Goal: Information Seeking & Learning: Learn about a topic

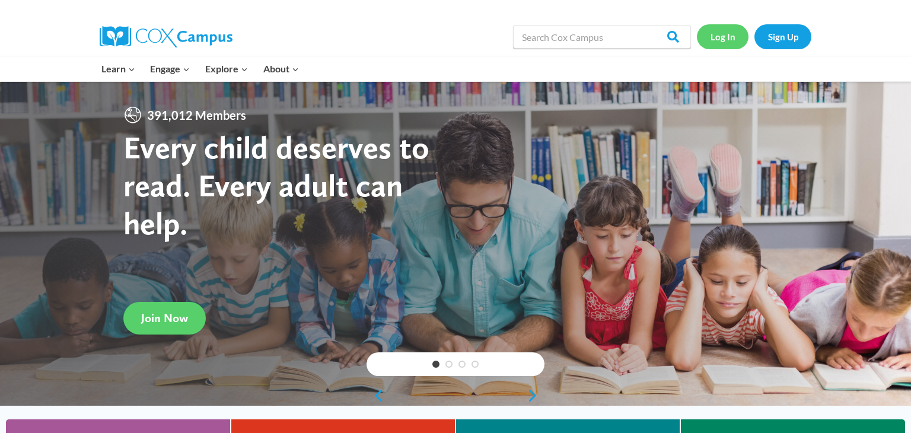
click at [731, 42] on link "Log In" at bounding box center [723, 36] width 52 height 24
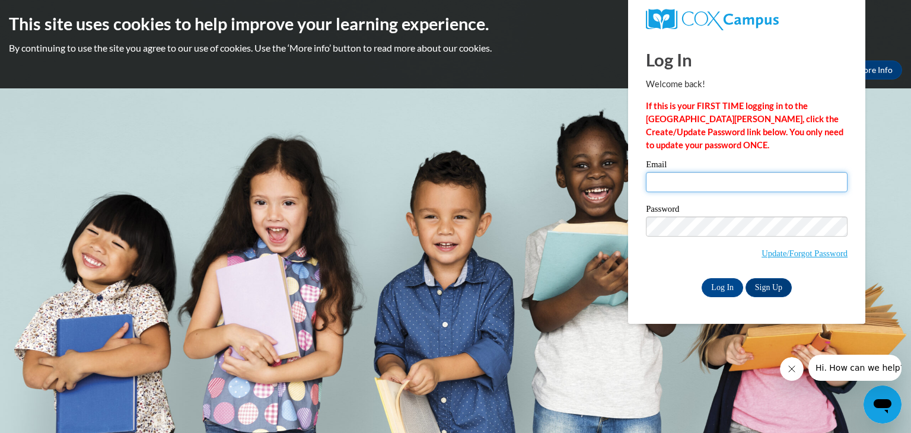
click at [707, 179] on input "Email" at bounding box center [747, 182] width 202 height 20
type input "contactcffrancis@gmail.com"
click at [723, 293] on input "Log In" at bounding box center [723, 287] width 42 height 19
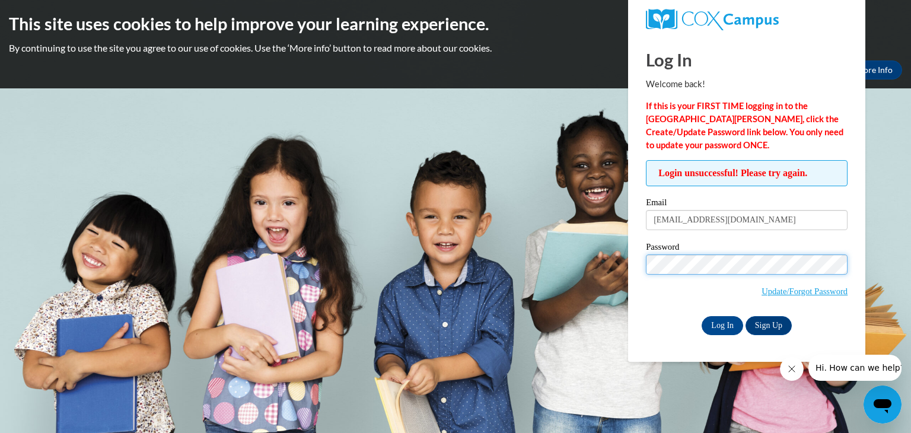
click at [702, 316] on input "Log In" at bounding box center [723, 325] width 42 height 19
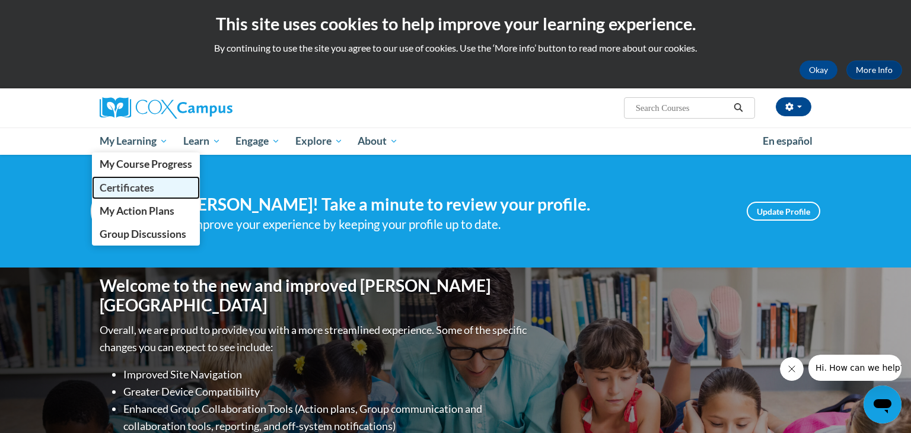
click at [132, 184] on span "Certificates" at bounding box center [127, 188] width 55 height 12
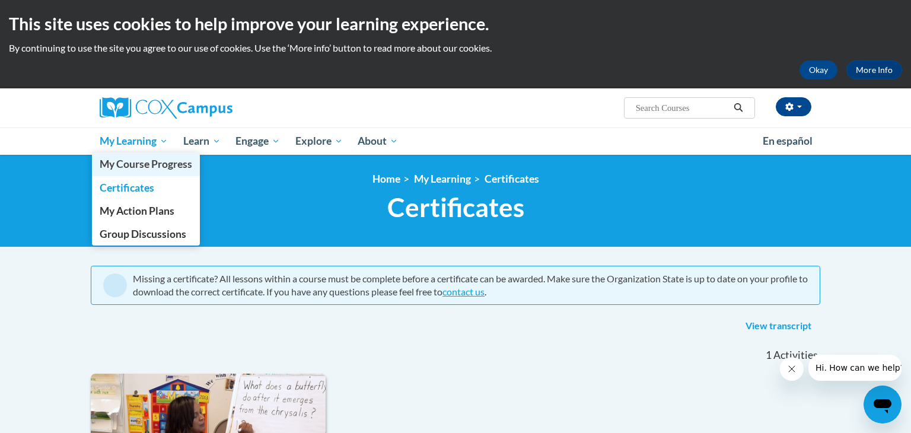
click at [158, 161] on span "My Course Progress" at bounding box center [146, 164] width 93 height 12
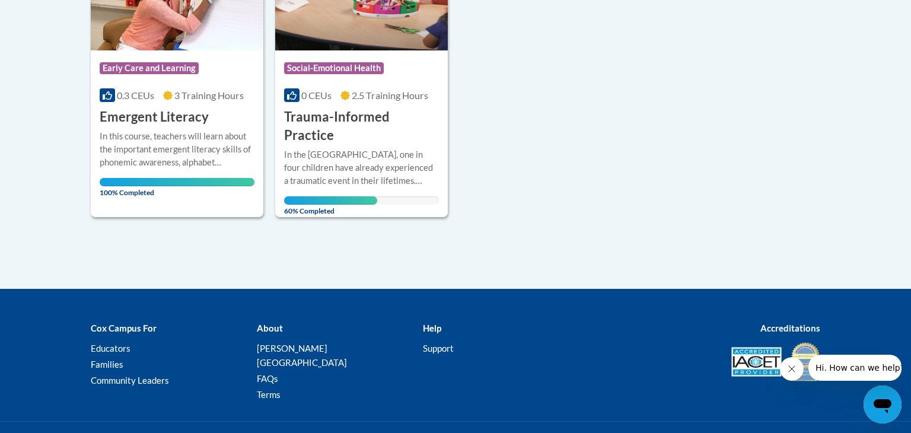
scroll to position [374, 0]
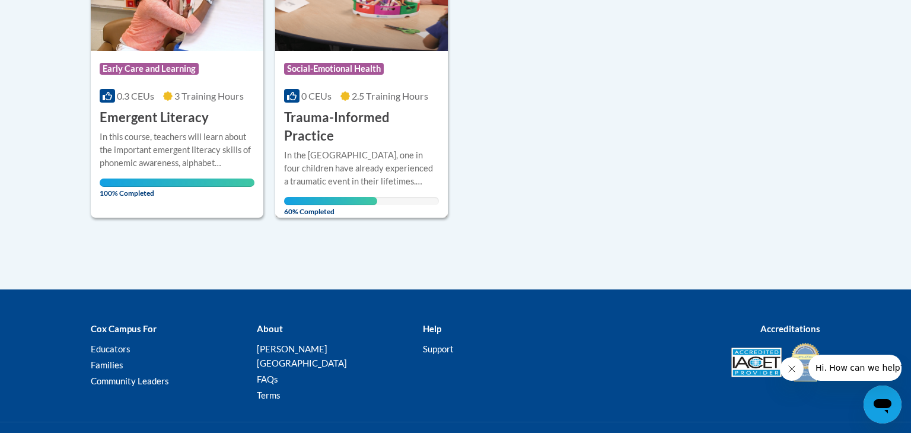
click at [410, 57] on div "Course Category: Social-Emotional Health" at bounding box center [361, 70] width 155 height 27
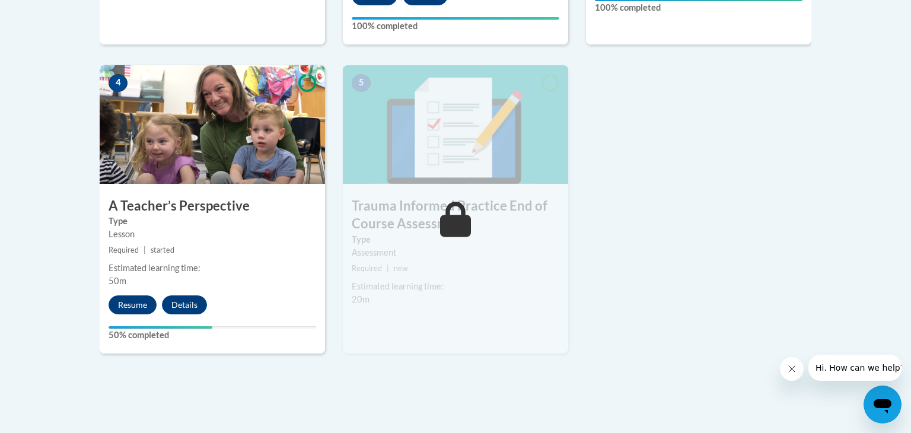
scroll to position [688, 0]
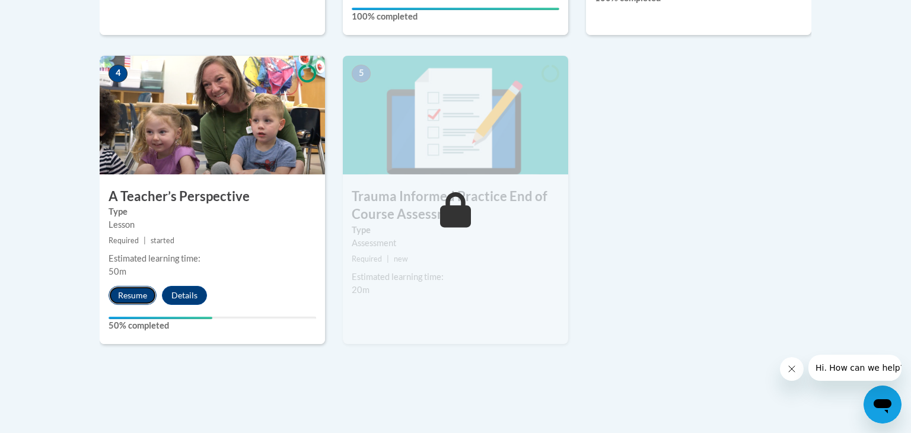
click at [150, 298] on button "Resume" at bounding box center [133, 295] width 48 height 19
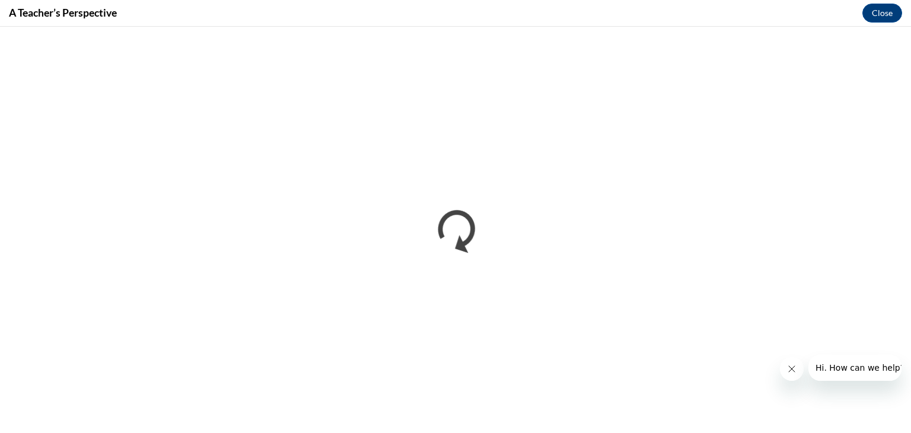
scroll to position [0, 0]
click at [792, 367] on icon "Close message from company" at bounding box center [791, 368] width 9 height 9
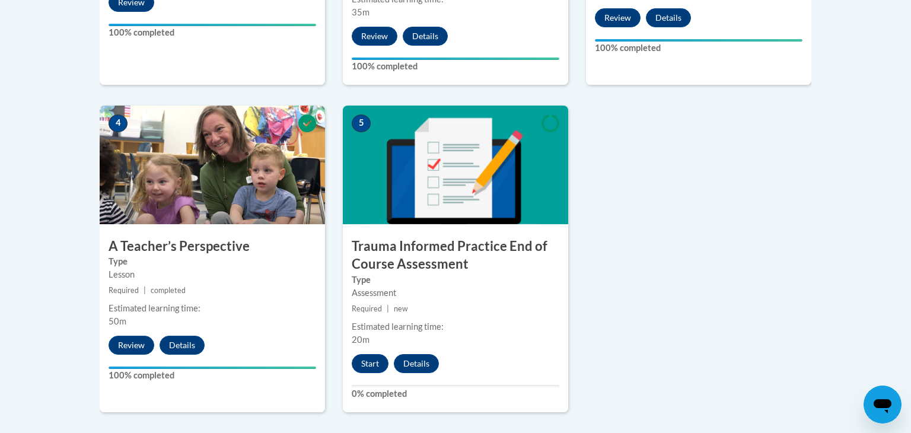
scroll to position [637, 0]
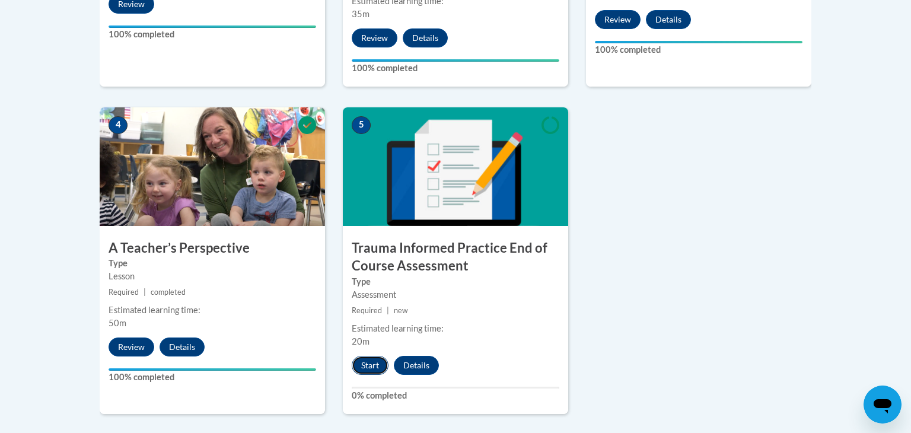
click at [377, 363] on button "Start" at bounding box center [370, 365] width 37 height 19
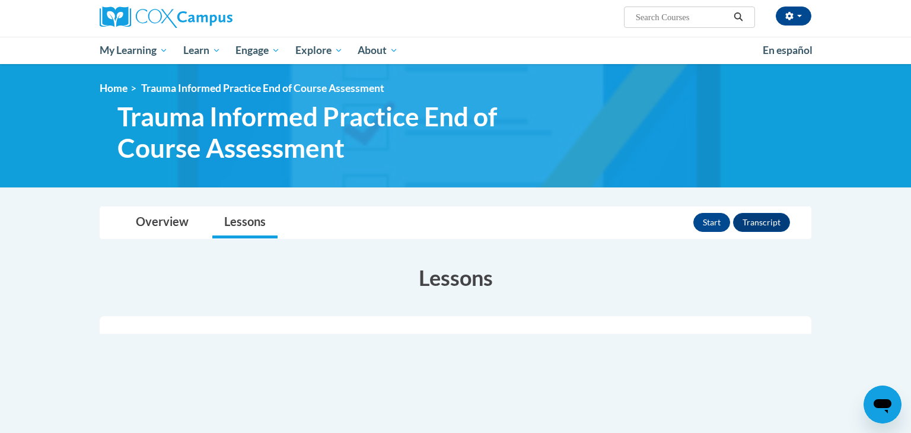
scroll to position [90, 0]
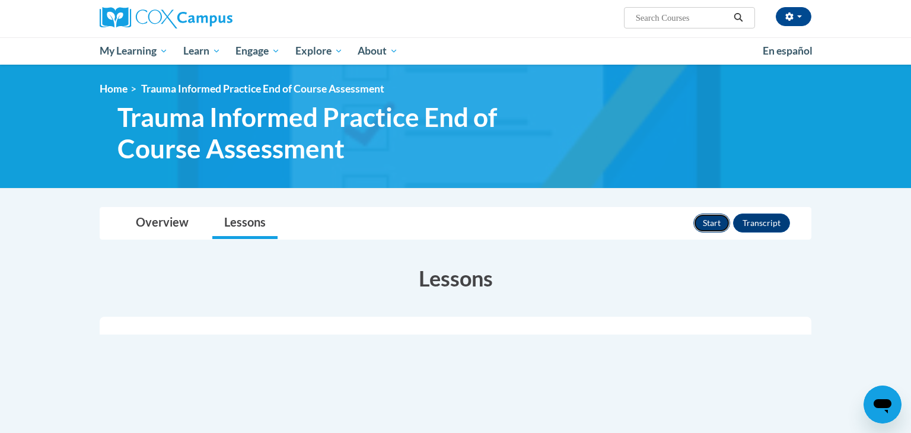
click at [711, 222] on button "Start" at bounding box center [712, 223] width 37 height 19
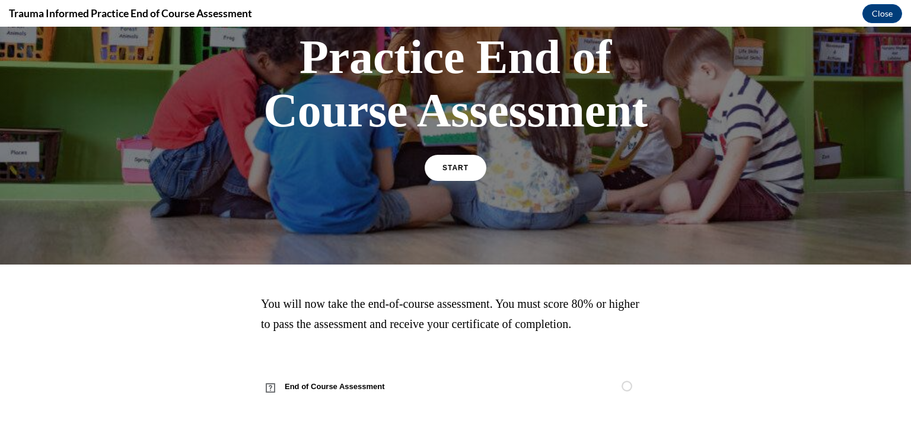
scroll to position [135, 0]
click at [471, 163] on link "START" at bounding box center [455, 168] width 65 height 27
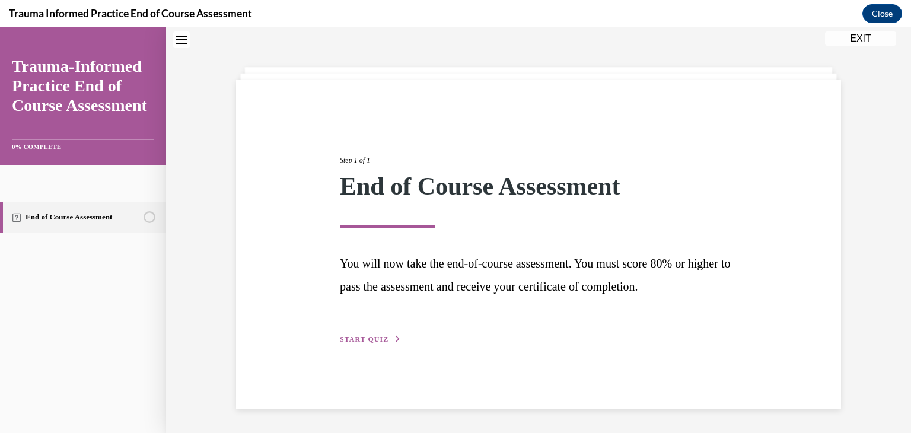
scroll to position [33, 0]
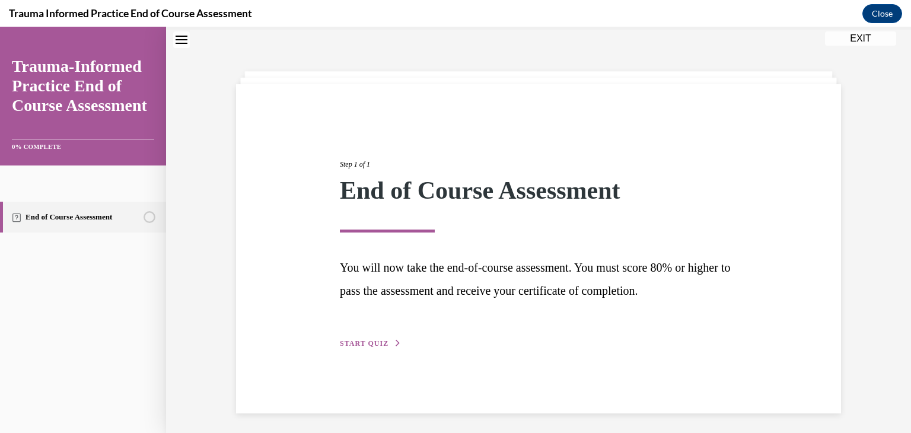
click at [379, 343] on span "START QUIZ" at bounding box center [364, 343] width 49 height 8
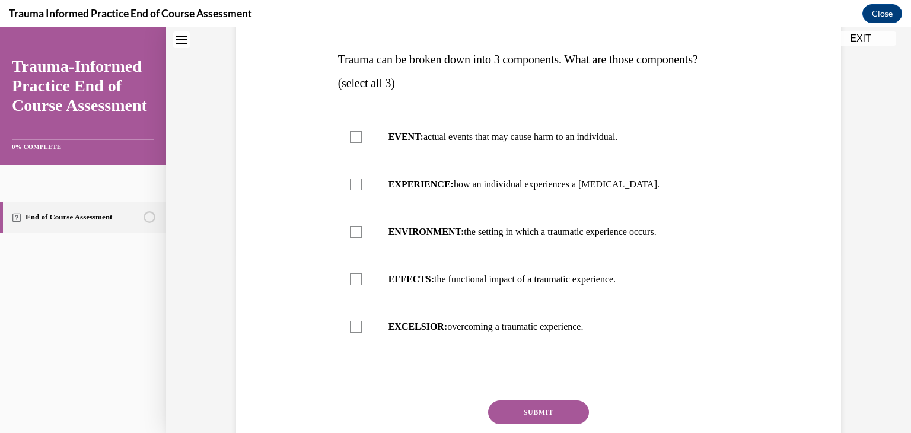
scroll to position [178, 0]
click at [371, 275] on label "EFFECTS: the functional impact of a traumatic experience." at bounding box center [539, 279] width 402 height 47
click at [362, 275] on input "EFFECTS: the functional impact of a traumatic experience." at bounding box center [356, 280] width 12 height 12
checkbox input "true"
click at [357, 196] on label "EXPERIENCE: how an individual experiences a stressor." at bounding box center [539, 184] width 402 height 47
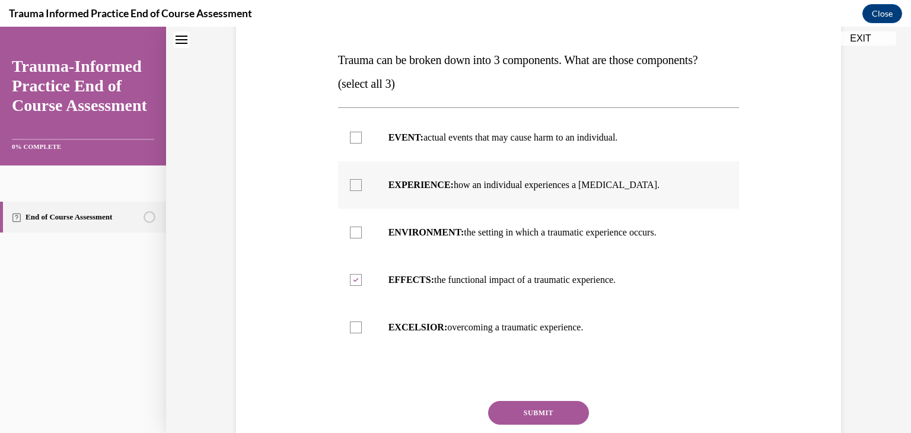
click at [357, 191] on input "EXPERIENCE: how an individual experiences a stressor." at bounding box center [356, 185] width 12 height 12
checkbox input "true"
click at [373, 147] on label "EVENT: actual events that may cause harm to an individual." at bounding box center [539, 137] width 402 height 47
click at [362, 144] on input "EVENT: actual events that may cause harm to an individual." at bounding box center [356, 138] width 12 height 12
checkbox input "true"
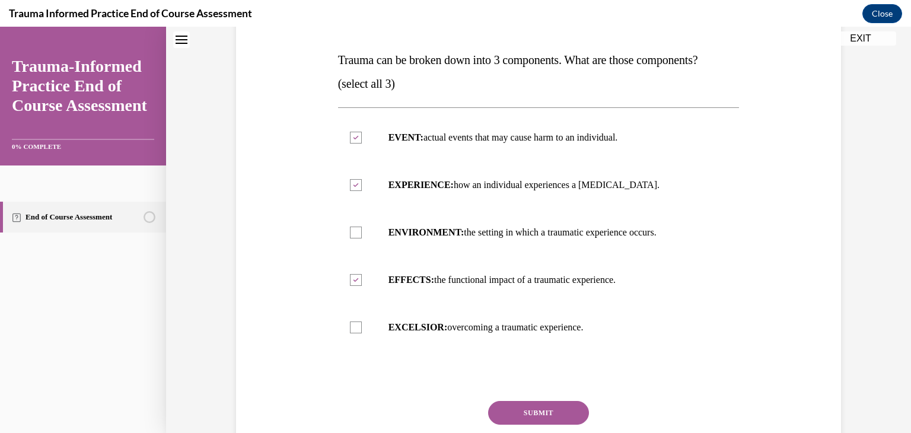
click at [546, 412] on button "SUBMIT" at bounding box center [538, 413] width 101 height 24
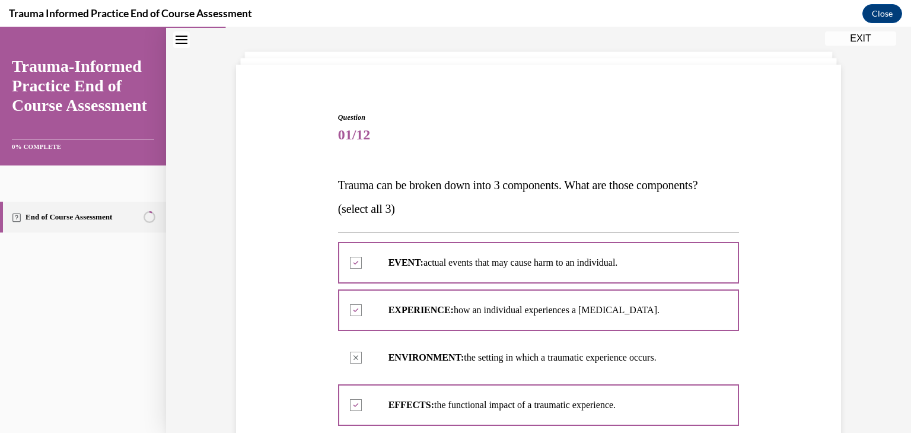
scroll to position [363, 0]
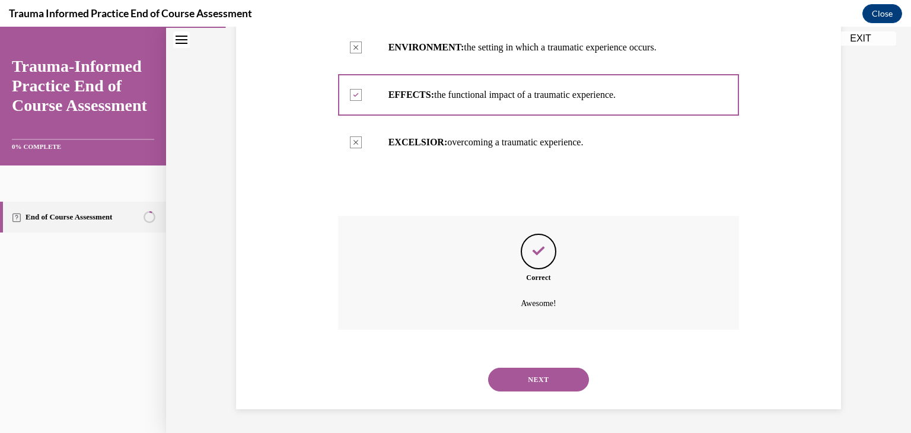
click at [538, 377] on button "NEXT" at bounding box center [538, 380] width 101 height 24
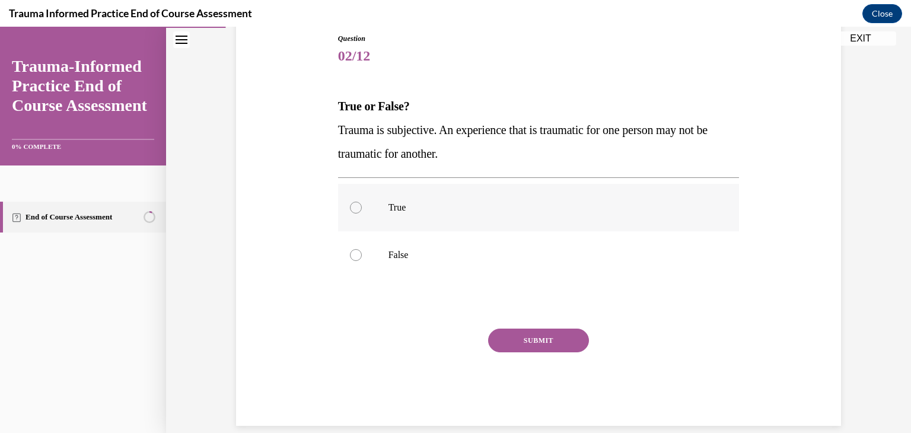
click at [392, 217] on label "True" at bounding box center [539, 207] width 402 height 47
click at [362, 214] on input "True" at bounding box center [356, 208] width 12 height 12
radio input "true"
click at [528, 343] on button "SUBMIT" at bounding box center [538, 341] width 101 height 24
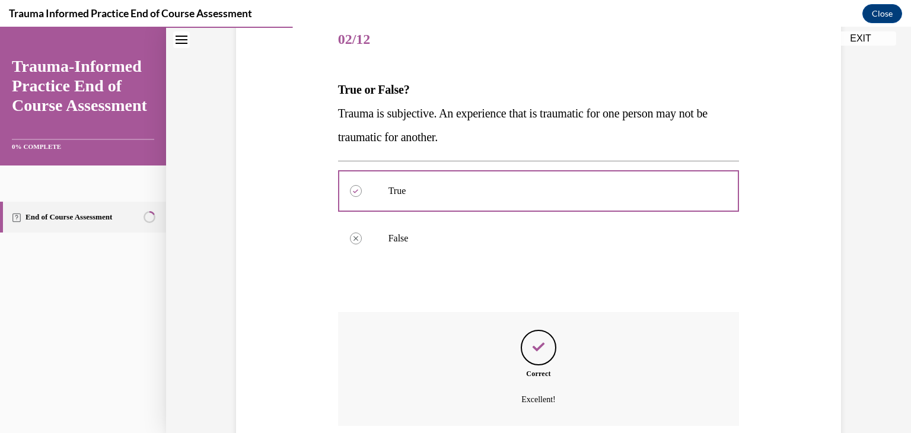
scroll to position [244, 0]
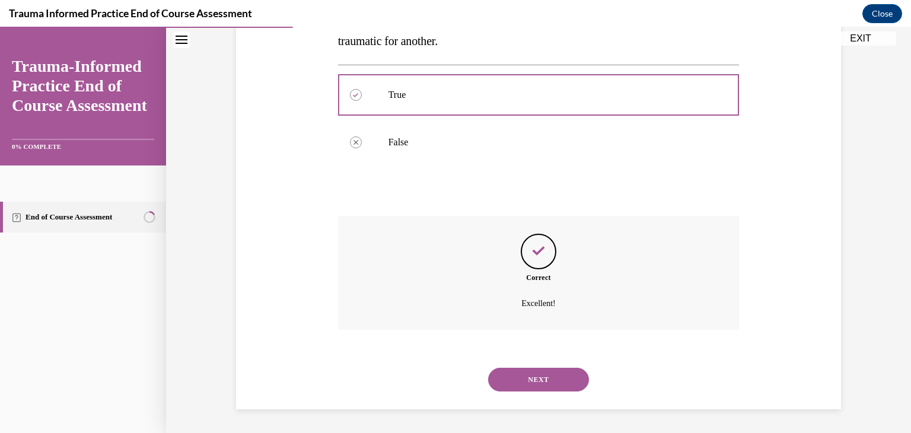
click at [531, 374] on button "NEXT" at bounding box center [538, 380] width 101 height 24
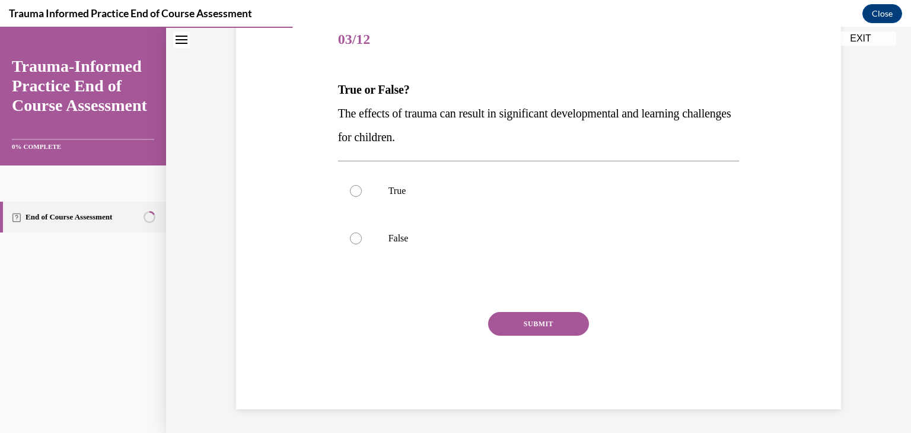
scroll to position [132, 0]
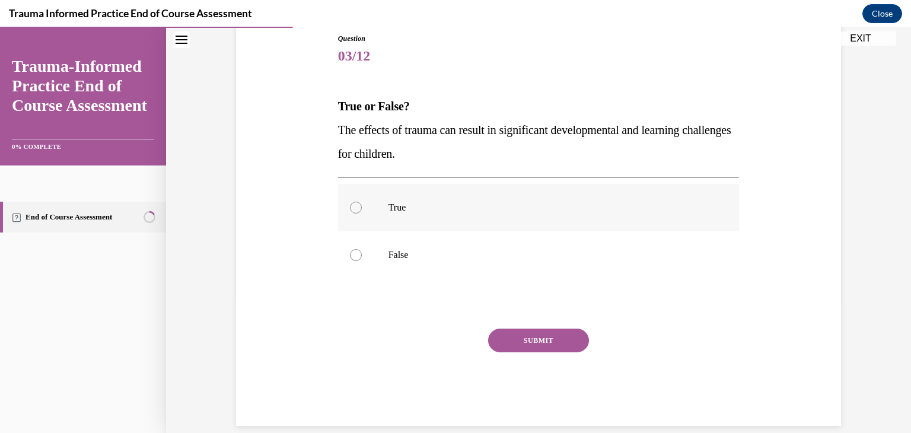
click at [391, 202] on p "True" at bounding box center [550, 208] width 322 height 12
click at [362, 202] on input "True" at bounding box center [356, 208] width 12 height 12
radio input "true"
click at [542, 338] on button "SUBMIT" at bounding box center [538, 341] width 101 height 24
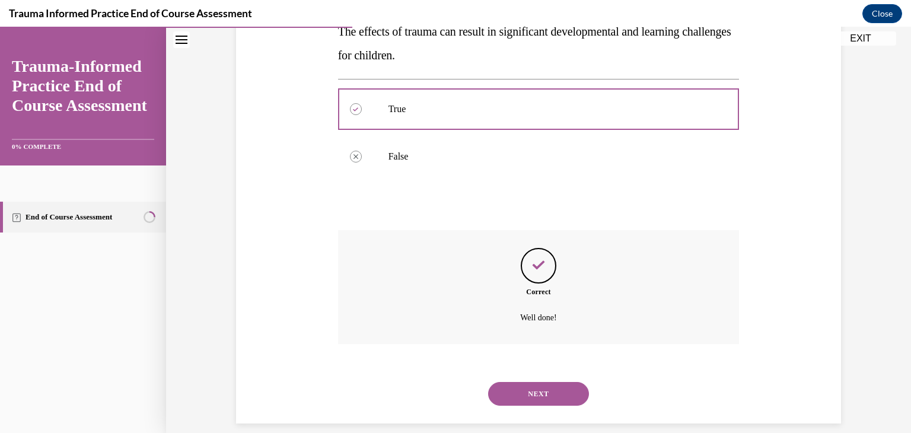
scroll to position [244, 0]
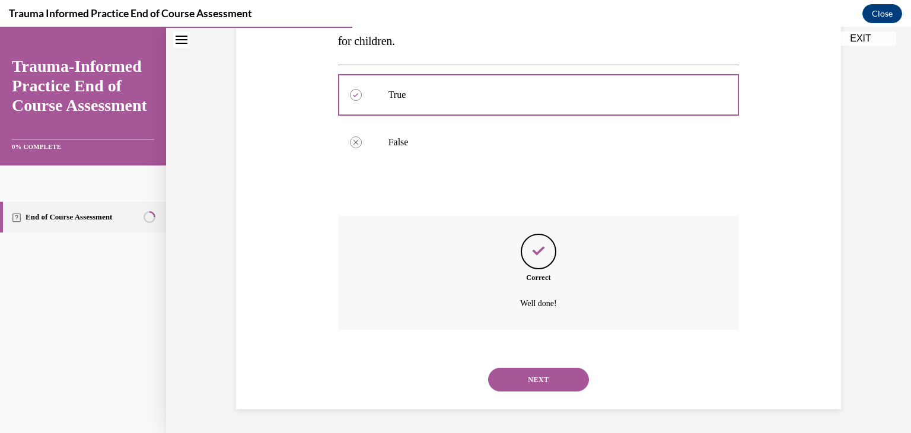
click at [541, 379] on button "NEXT" at bounding box center [538, 380] width 101 height 24
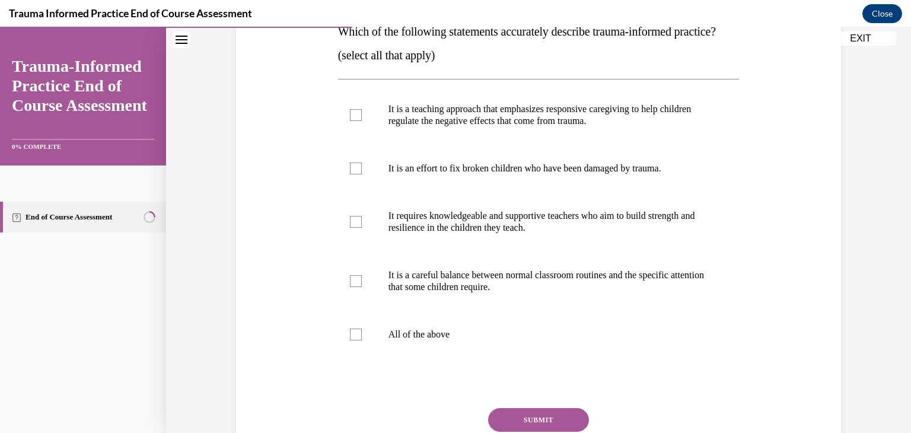
scroll to position [205, 0]
click at [517, 146] on label "It is a teaching approach that emphasizes responsive caregiving to help childre…" at bounding box center [539, 116] width 402 height 59
click at [362, 122] on input "It is a teaching approach that emphasizes responsive caregiving to help childre…" at bounding box center [356, 116] width 12 height 12
checkbox input "true"
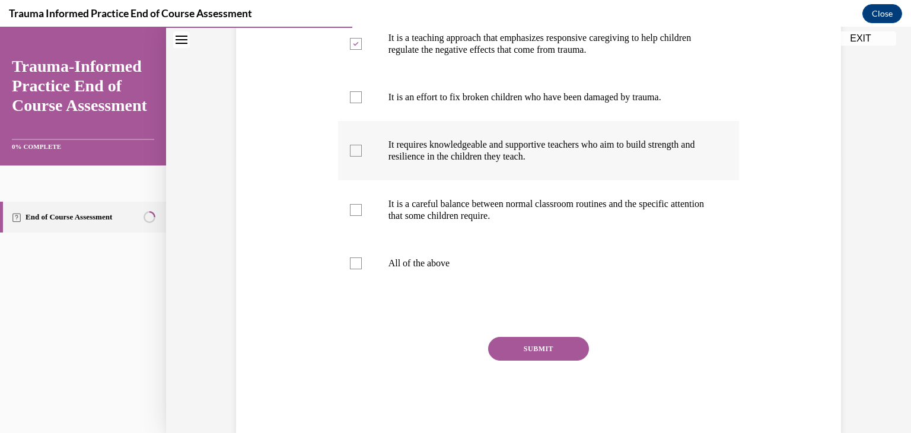
scroll to position [280, 0]
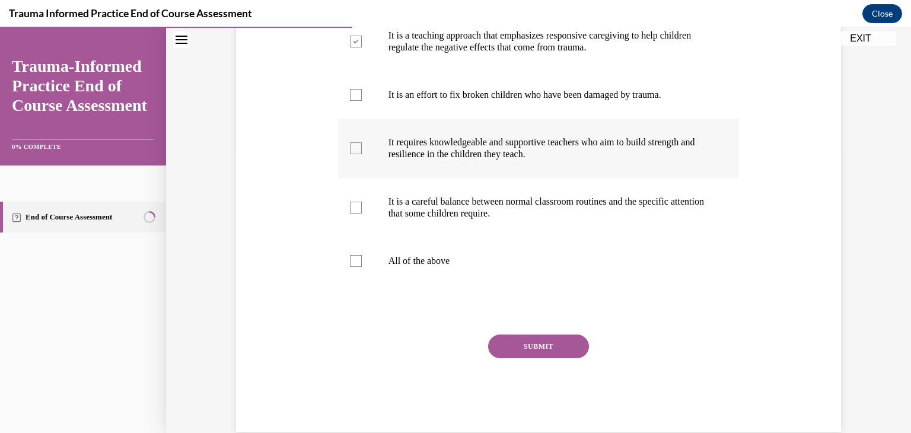
click at [529, 220] on p "It is a careful balance between normal classroom routines and the specific atte…" at bounding box center [550, 208] width 322 height 24
click at [362, 214] on input "It is a careful balance between normal classroom routines and the specific atte…" at bounding box center [356, 208] width 12 height 12
checkbox input "true"
click at [543, 358] on button "SUBMIT" at bounding box center [538, 347] width 101 height 24
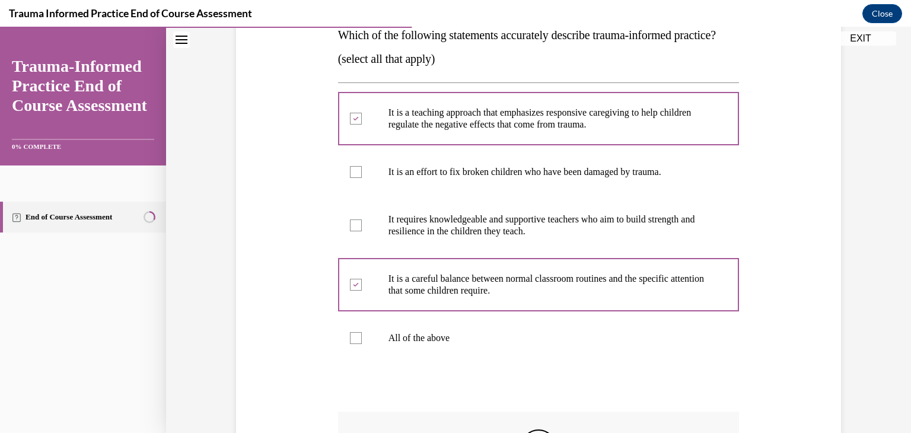
scroll to position [198, 0]
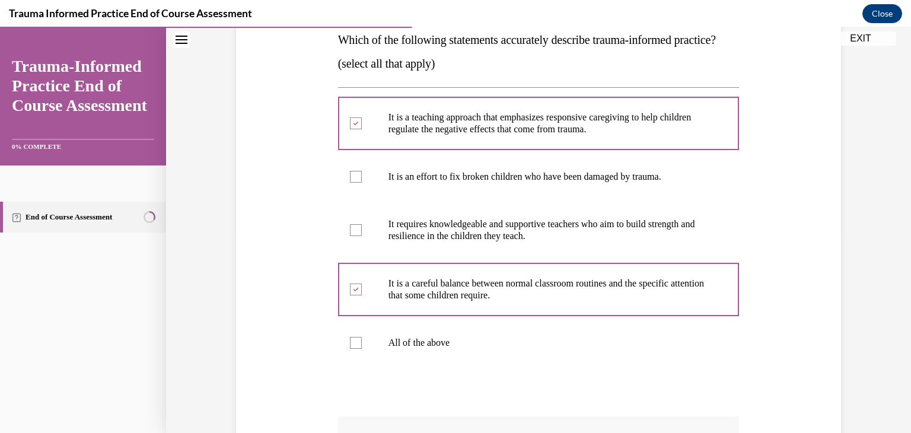
click at [478, 242] on p "It requires knowledgeable and supportive teachers who aim to build strength and…" at bounding box center [550, 230] width 322 height 24
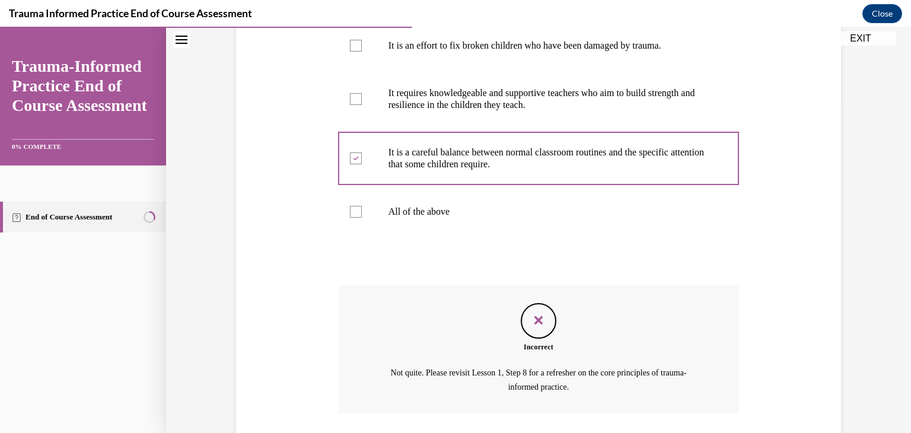
scroll to position [437, 0]
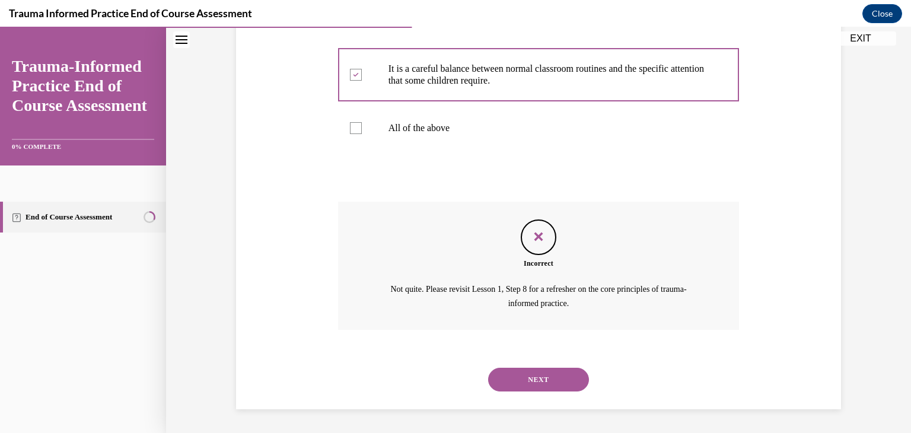
click at [542, 382] on button "NEXT" at bounding box center [538, 380] width 101 height 24
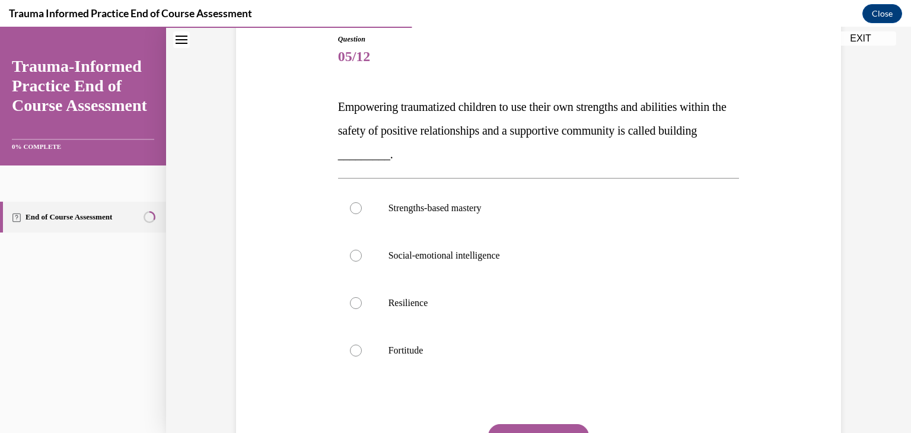
scroll to position [130, 0]
click at [613, 271] on label "Social-emotional intelligence" at bounding box center [539, 256] width 402 height 47
click at [362, 263] on input "Social-emotional intelligence" at bounding box center [356, 257] width 12 height 12
radio input "true"
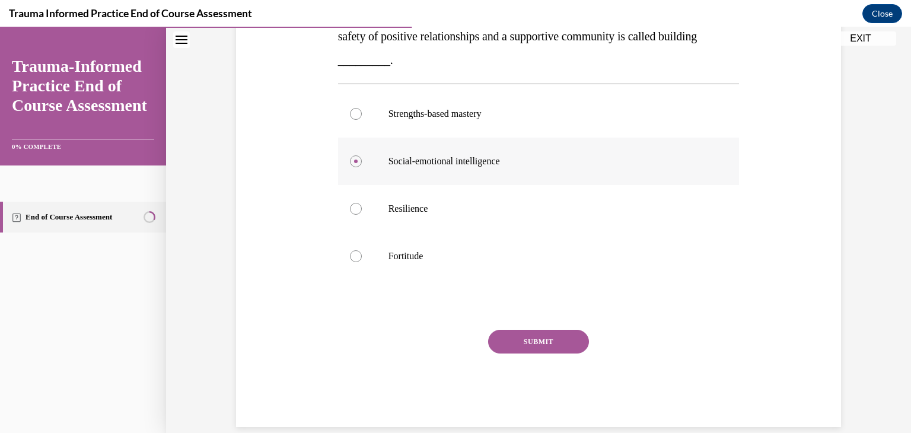
scroll to position [230, 0]
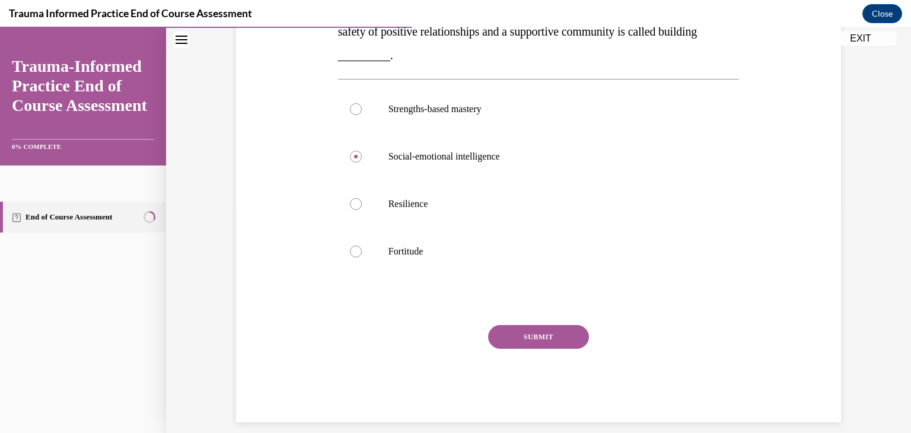
click at [551, 338] on button "SUBMIT" at bounding box center [538, 337] width 101 height 24
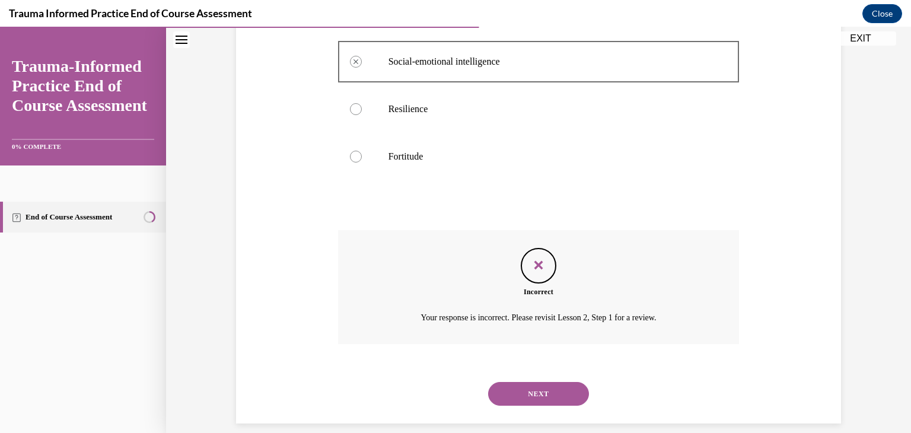
scroll to position [339, 0]
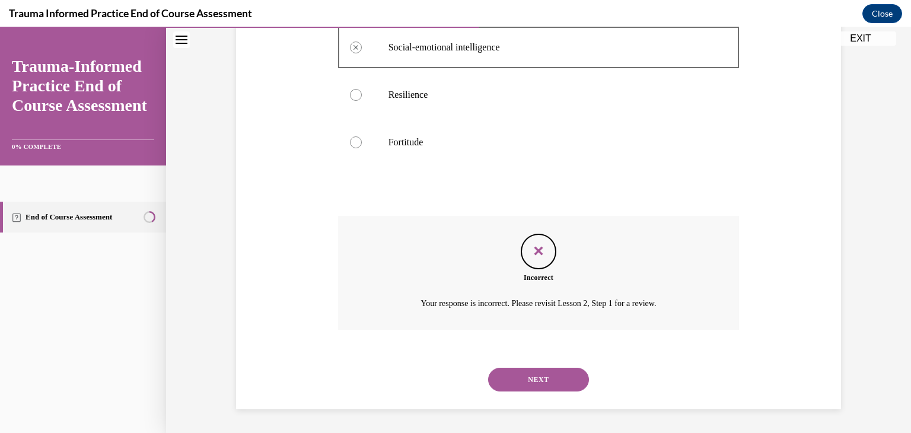
click at [539, 376] on button "NEXT" at bounding box center [538, 380] width 101 height 24
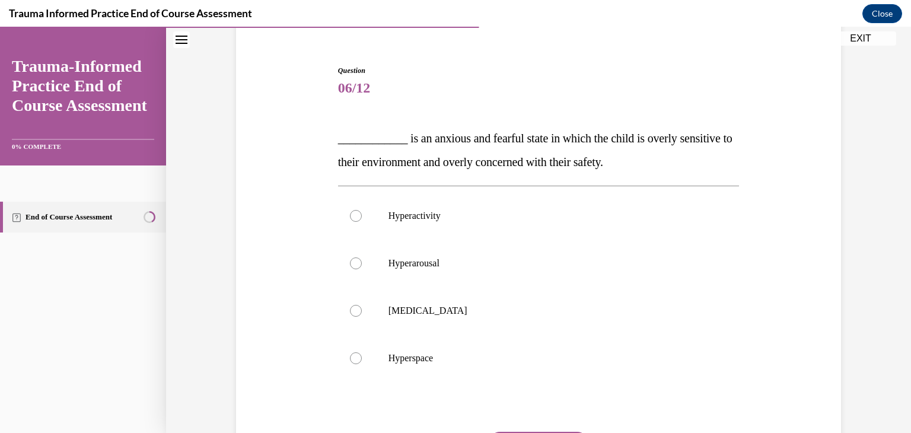
scroll to position [97, 0]
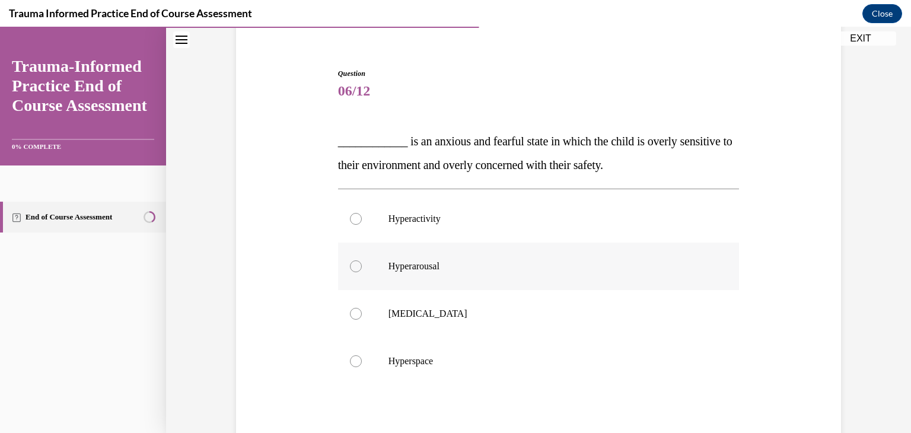
click at [523, 280] on label "Hyperarousal" at bounding box center [539, 266] width 402 height 47
click at [362, 272] on input "Hyperarousal" at bounding box center [356, 266] width 12 height 12
radio input "true"
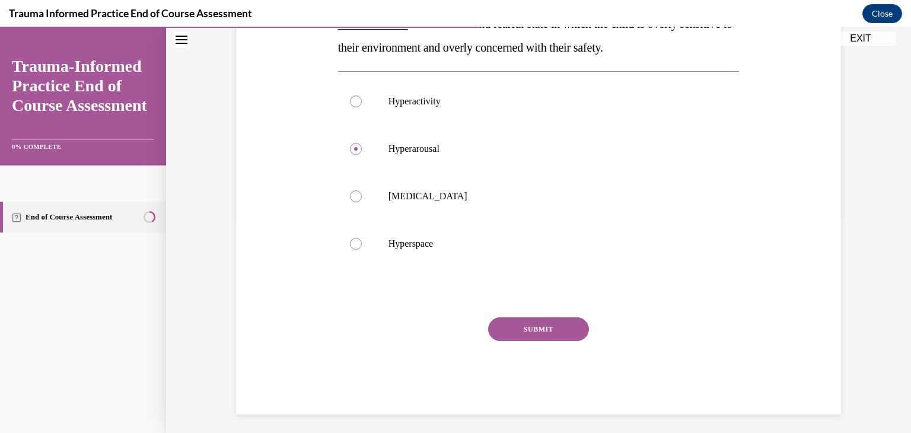
click at [543, 332] on button "SUBMIT" at bounding box center [538, 329] width 101 height 24
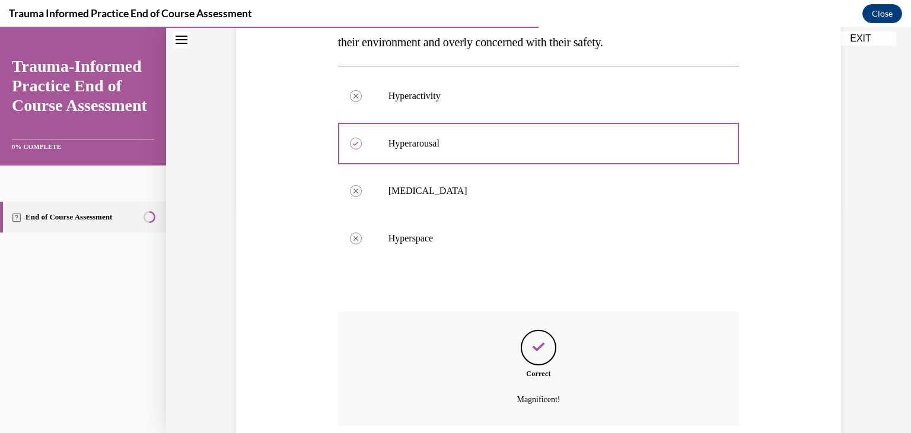
scroll to position [316, 0]
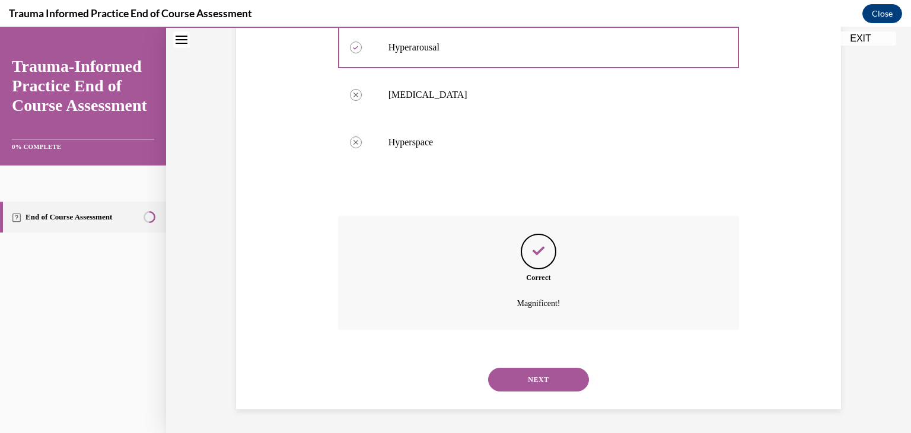
click at [536, 372] on button "NEXT" at bounding box center [538, 380] width 101 height 24
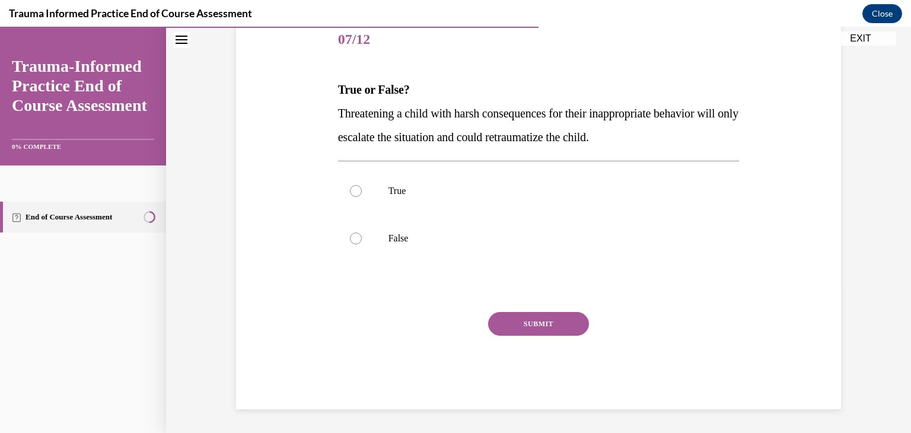
scroll to position [132, 0]
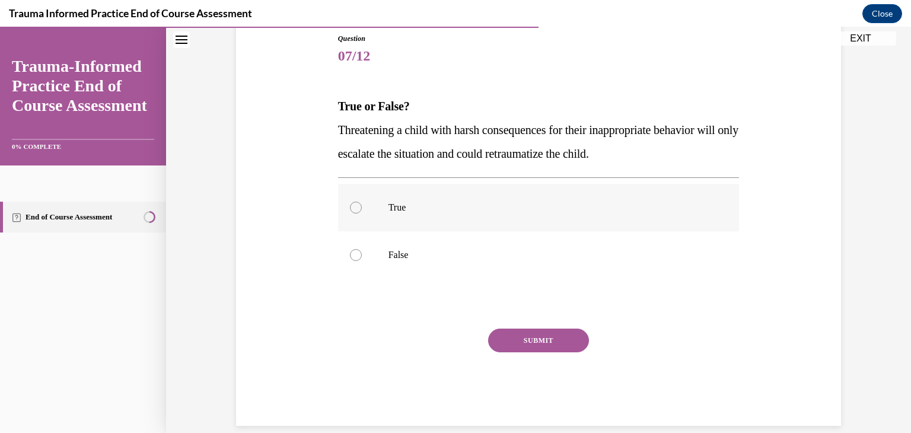
click at [476, 206] on p "True" at bounding box center [550, 208] width 322 height 12
click at [362, 206] on input "True" at bounding box center [356, 208] width 12 height 12
radio input "true"
click at [524, 336] on button "SUBMIT" at bounding box center [538, 341] width 101 height 24
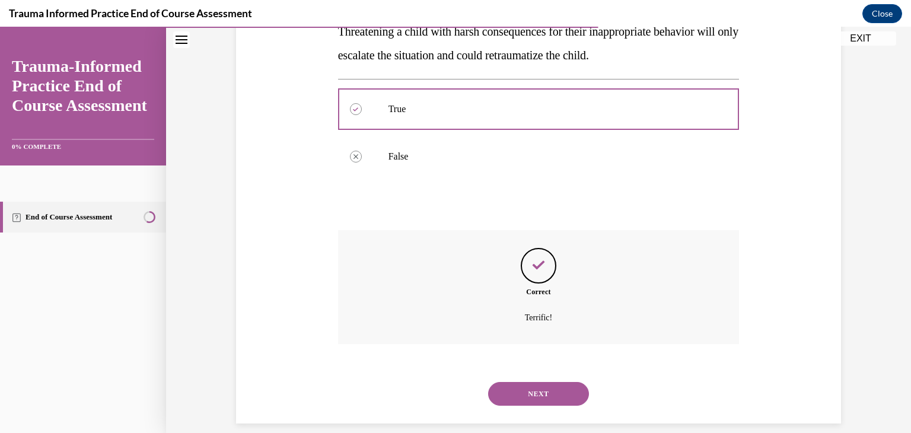
scroll to position [244, 0]
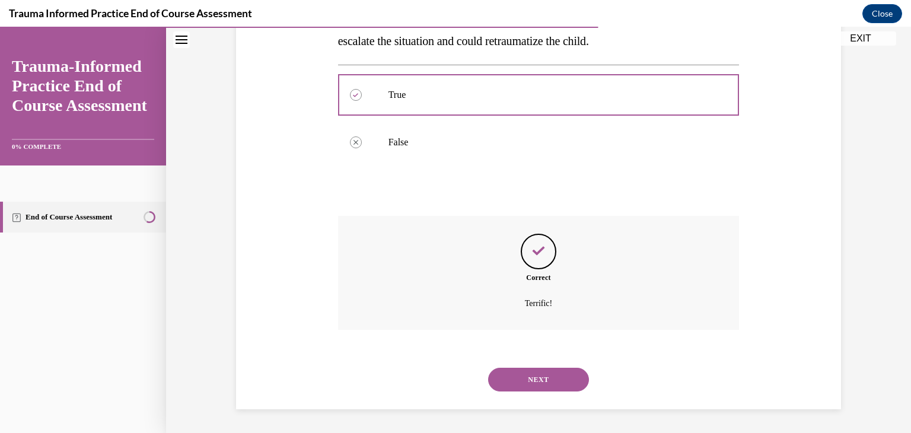
click at [544, 380] on button "NEXT" at bounding box center [538, 380] width 101 height 24
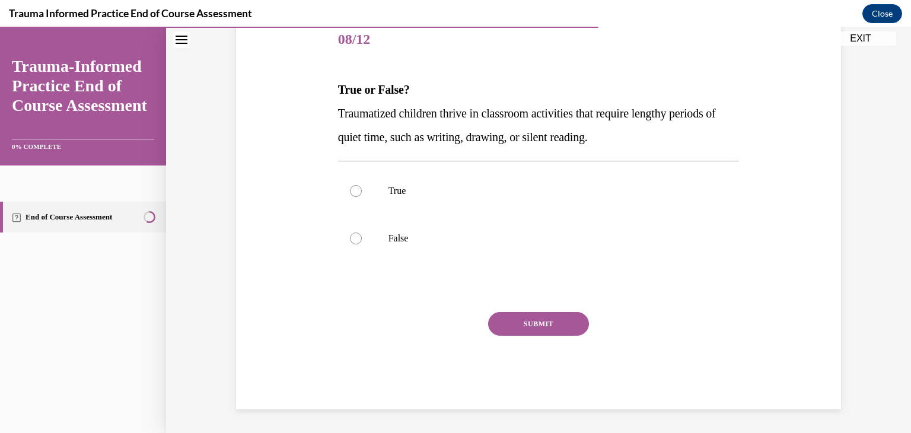
scroll to position [132, 0]
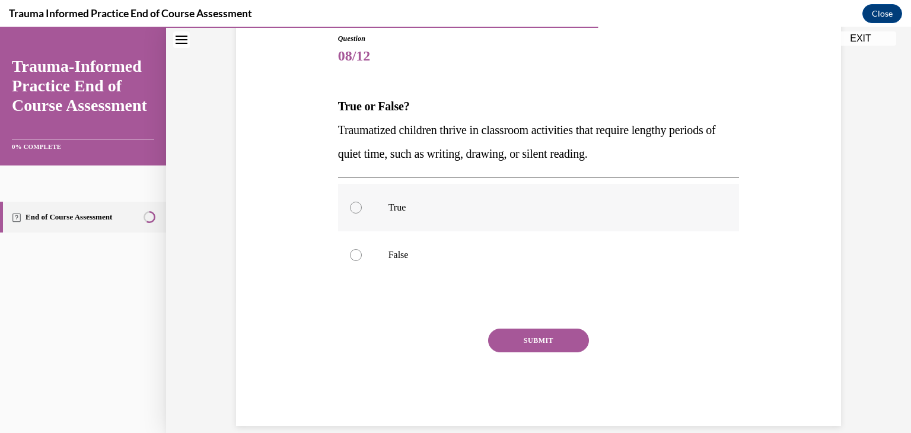
click at [431, 214] on label "True" at bounding box center [539, 207] width 402 height 47
click at [362, 214] on input "True" at bounding box center [356, 208] width 12 height 12
radio input "true"
click at [529, 345] on button "SUBMIT" at bounding box center [538, 341] width 101 height 24
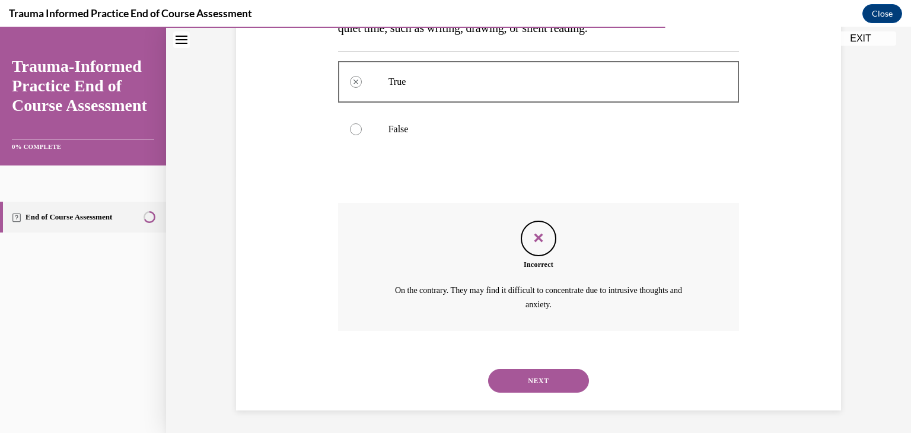
scroll to position [259, 0]
click at [532, 375] on button "NEXT" at bounding box center [538, 380] width 101 height 24
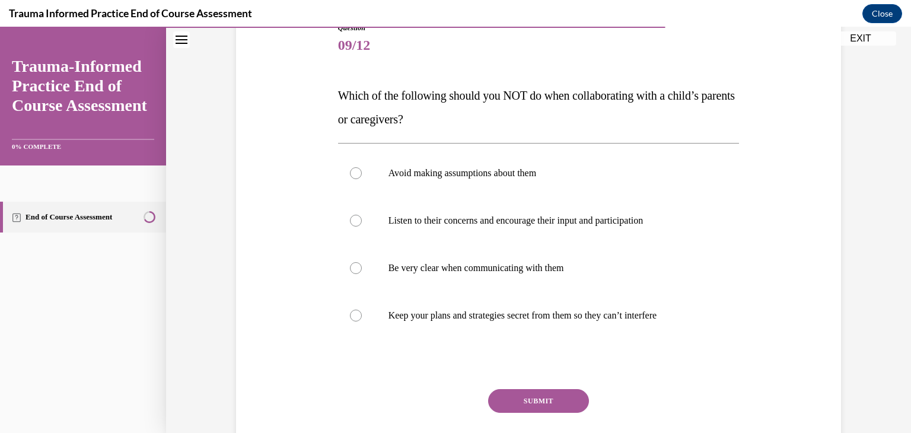
scroll to position [138, 0]
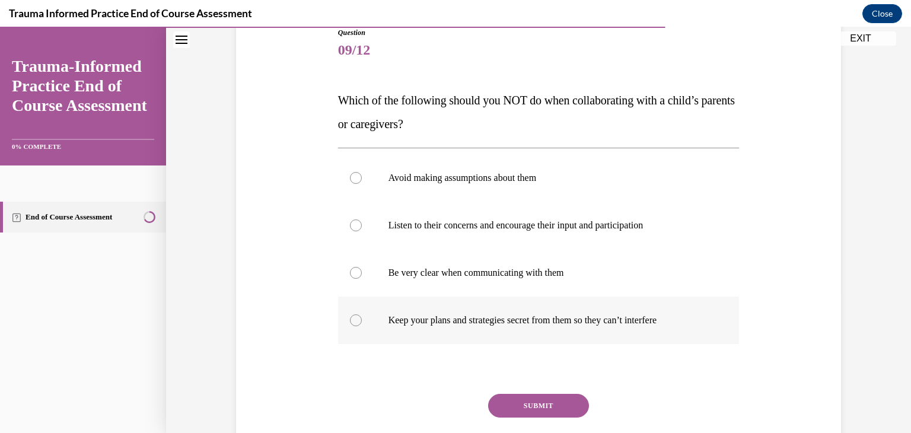
click at [525, 328] on label "Keep your plans and strategies secret from them so they can’t interfere" at bounding box center [539, 320] width 402 height 47
click at [362, 326] on input "Keep your plans and strategies secret from them so they can’t interfere" at bounding box center [356, 320] width 12 height 12
radio input "true"
click at [544, 402] on button "SUBMIT" at bounding box center [538, 406] width 101 height 24
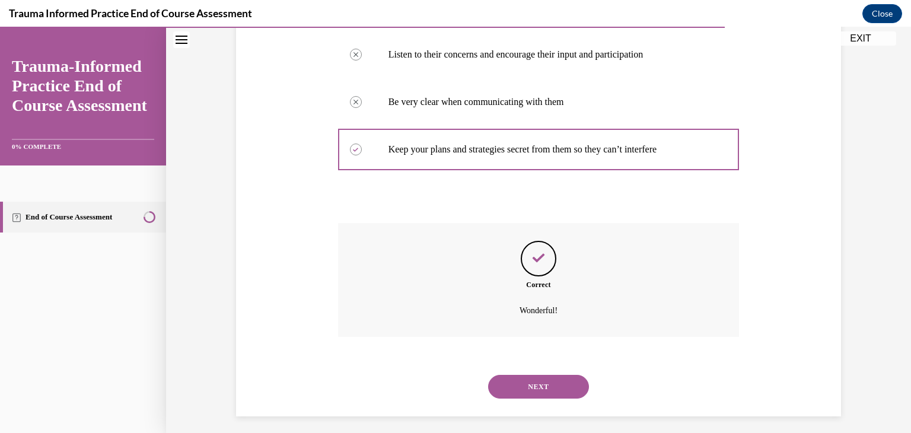
scroll to position [316, 0]
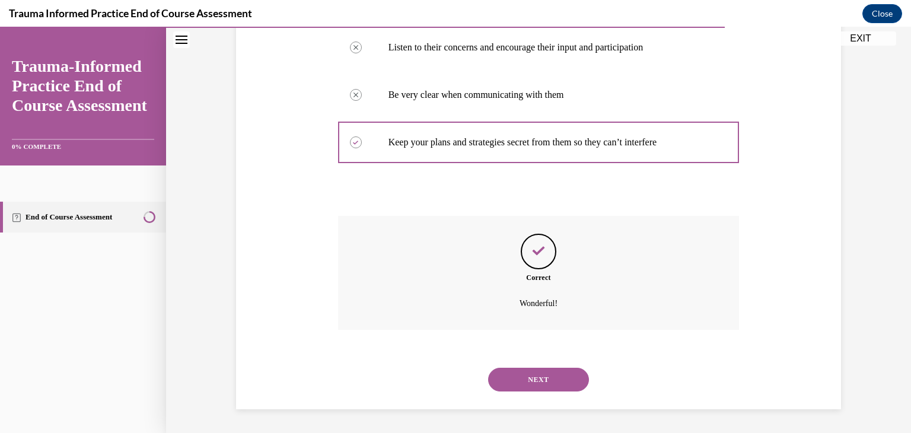
click at [539, 381] on button "NEXT" at bounding box center [538, 380] width 101 height 24
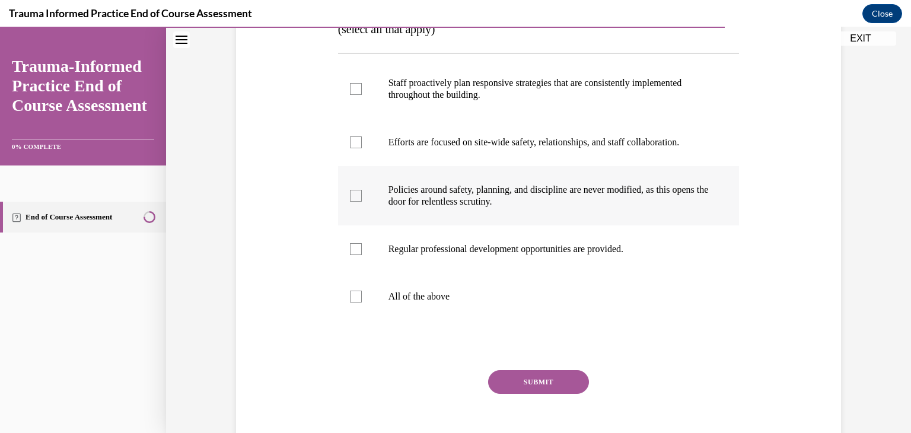
scroll to position [224, 0]
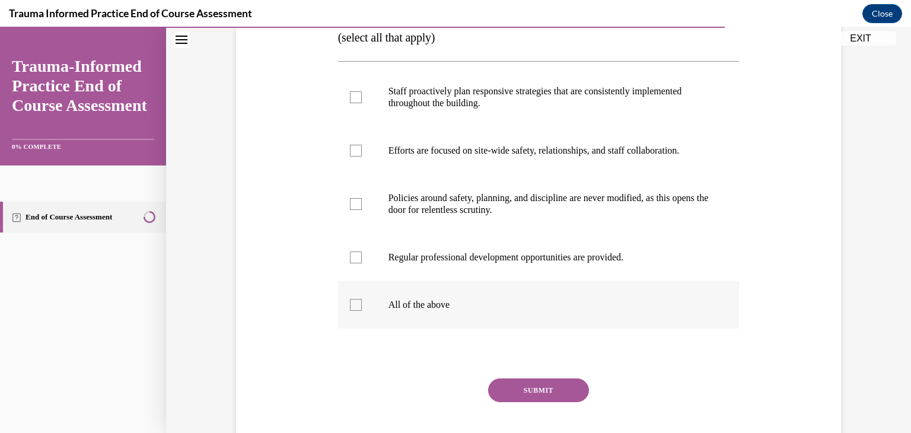
click at [514, 308] on p "All of the above" at bounding box center [550, 305] width 322 height 12
click at [362, 308] on input "All of the above" at bounding box center [356, 305] width 12 height 12
checkbox input "true"
click at [532, 384] on button "SUBMIT" at bounding box center [538, 391] width 101 height 24
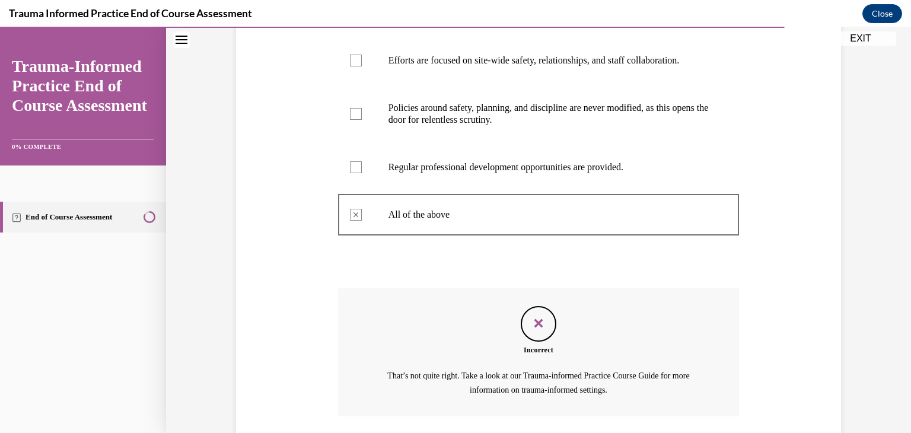
scroll to position [401, 0]
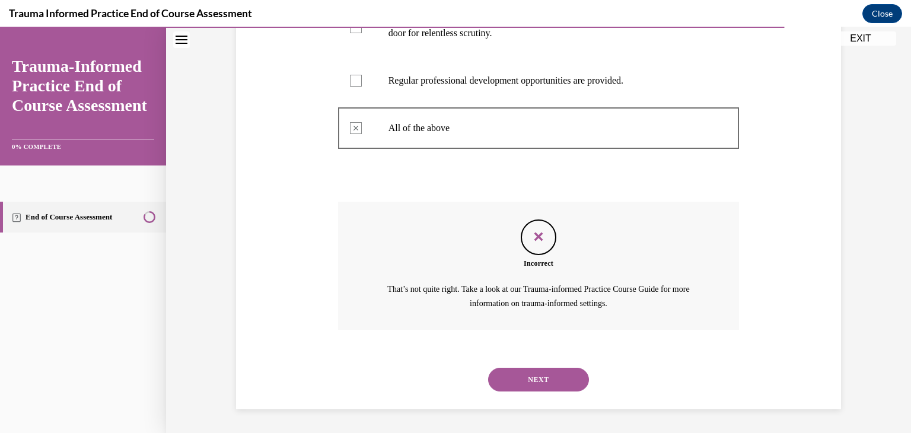
click at [540, 377] on button "NEXT" at bounding box center [538, 380] width 101 height 24
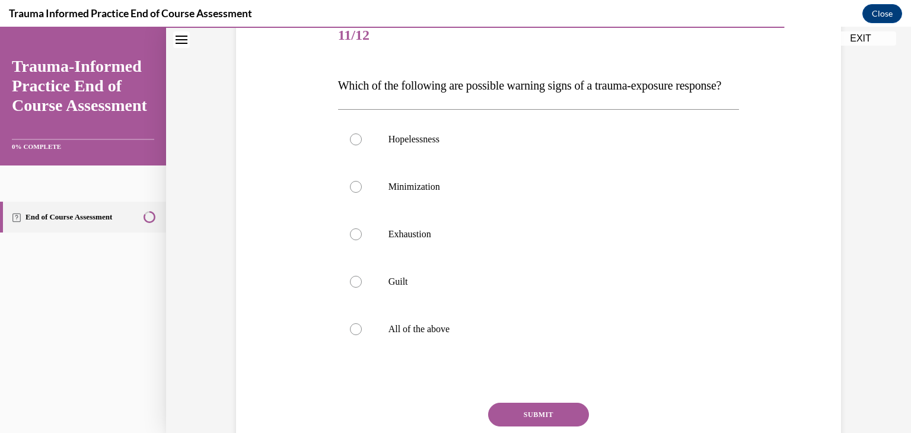
scroll to position [145, 0]
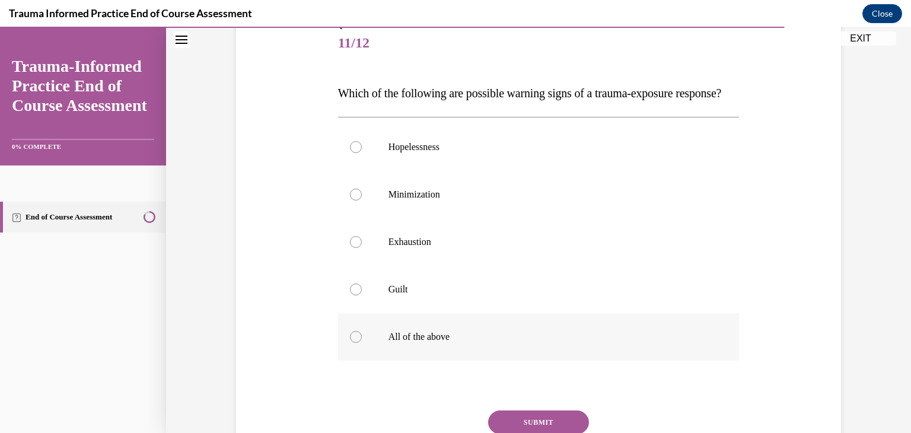
click at [515, 349] on label "All of the above" at bounding box center [539, 336] width 402 height 47
click at [362, 343] on input "All of the above" at bounding box center [356, 337] width 12 height 12
radio input "true"
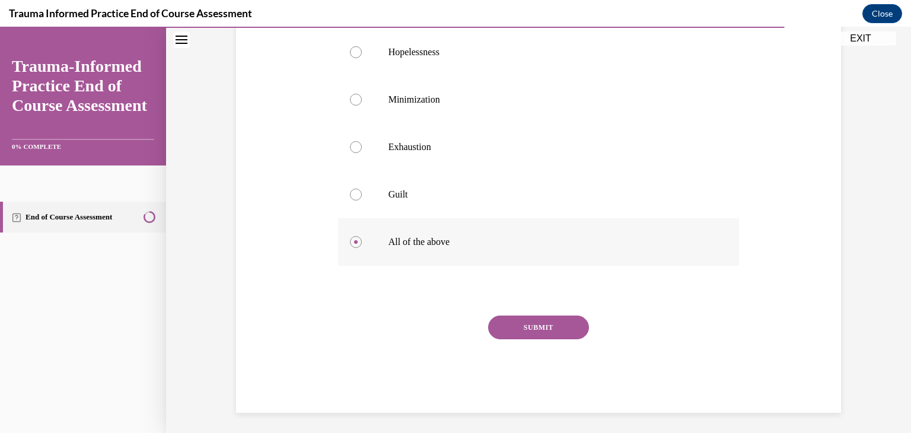
click at [515, 339] on button "SUBMIT" at bounding box center [538, 328] width 101 height 24
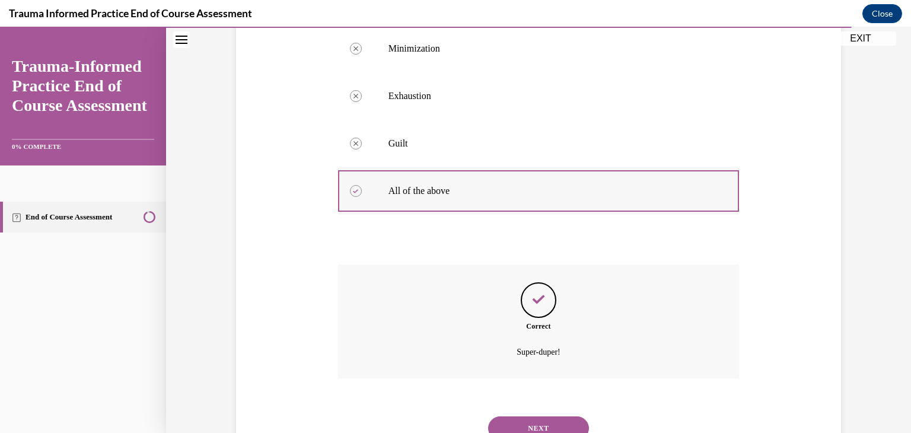
scroll to position [363, 0]
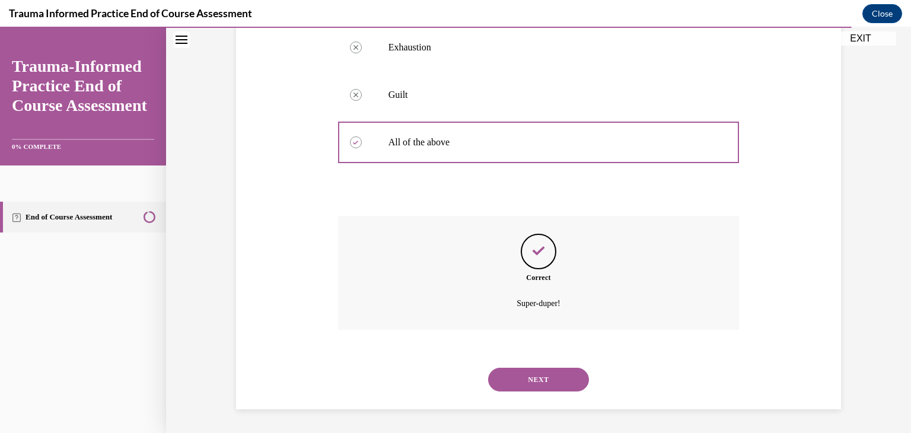
click at [529, 380] on button "NEXT" at bounding box center [538, 380] width 101 height 24
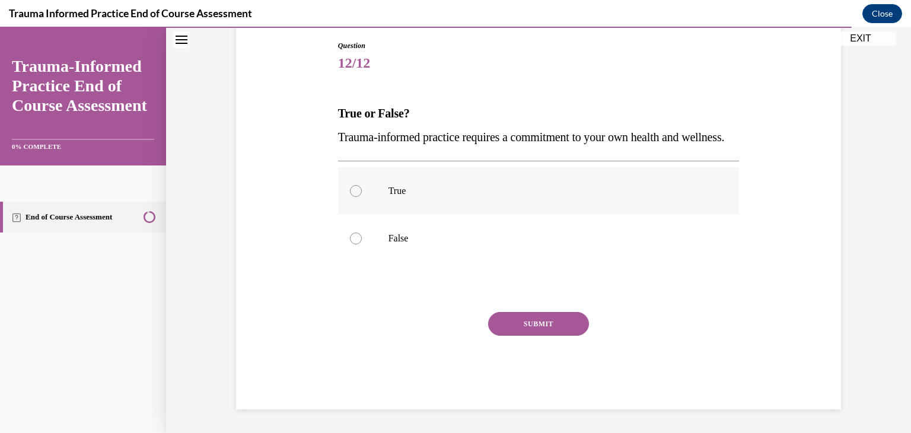
click at [497, 214] on label "True" at bounding box center [539, 190] width 402 height 47
click at [362, 197] on input "True" at bounding box center [356, 191] width 12 height 12
radio input "true"
click at [518, 336] on button "SUBMIT" at bounding box center [538, 324] width 101 height 24
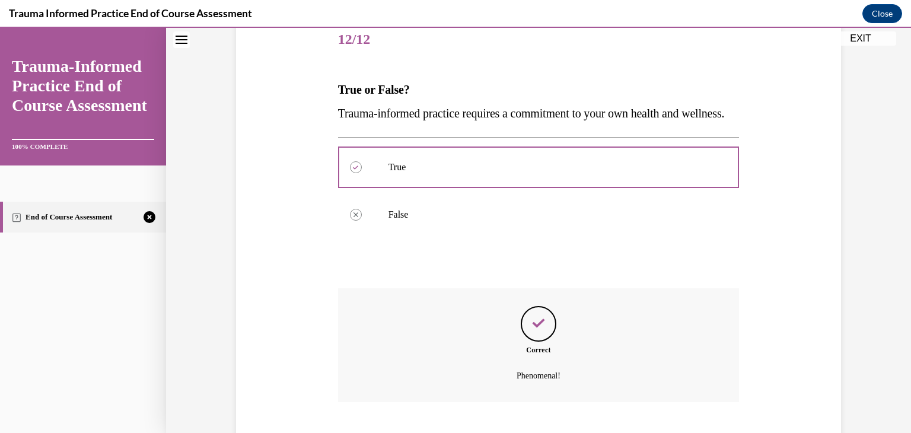
scroll to position [244, 0]
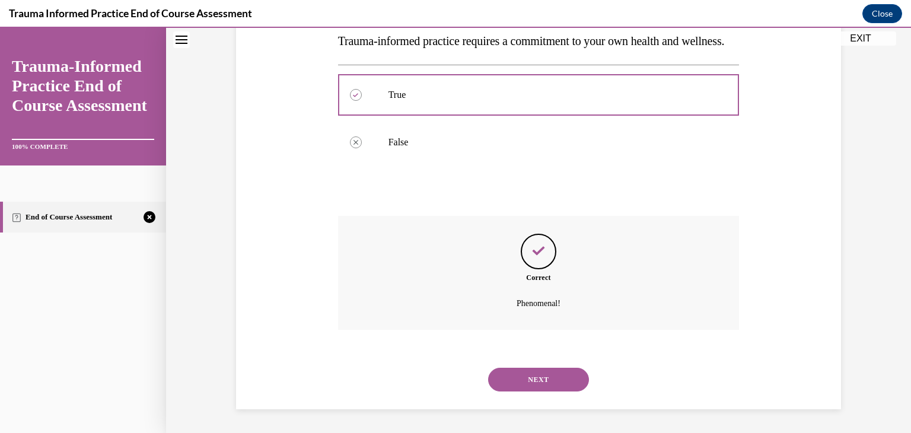
click at [529, 373] on button "NEXT" at bounding box center [538, 380] width 101 height 24
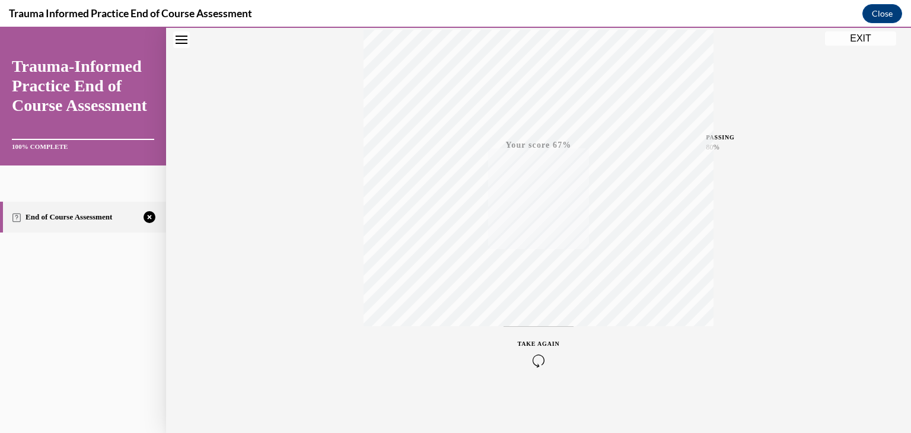
scroll to position [173, 0]
click at [179, 40] on icon "Close navigation menu" at bounding box center [182, 40] width 12 height 8
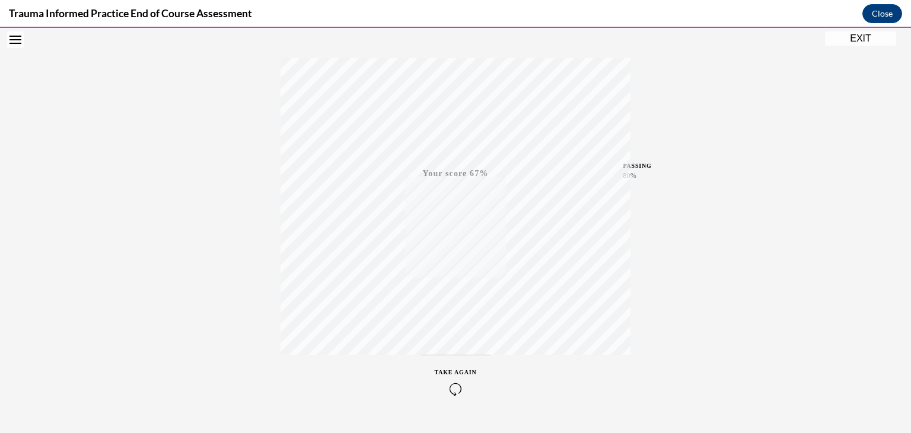
click at [848, 41] on button "EXIT" at bounding box center [860, 38] width 71 height 14
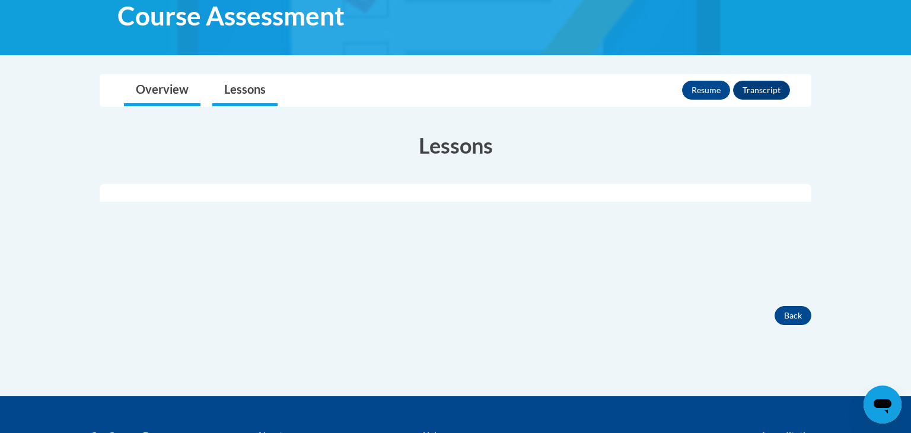
scroll to position [214, 0]
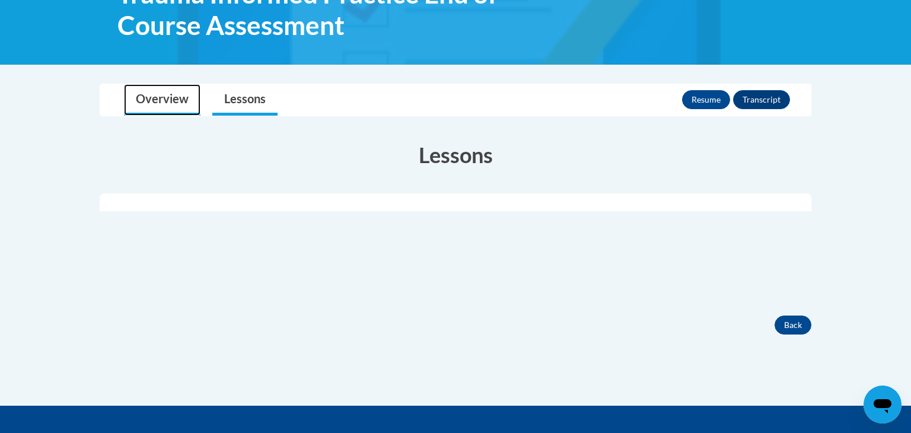
click at [160, 103] on link "Overview" at bounding box center [162, 99] width 77 height 31
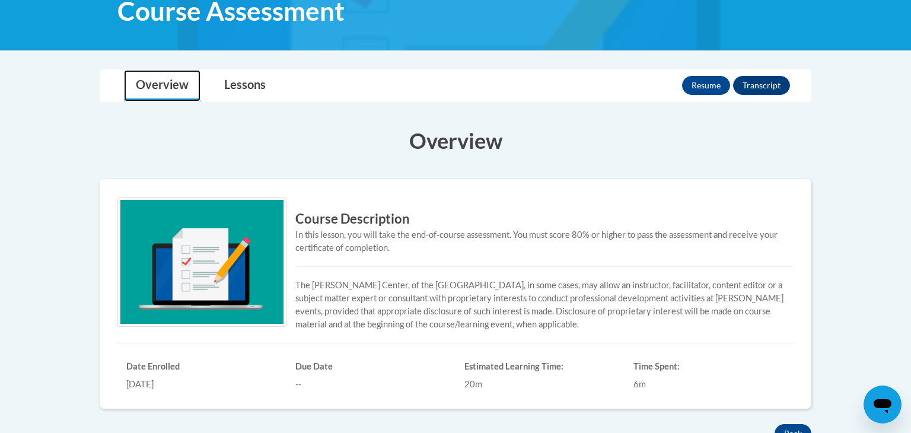
scroll to position [221, 0]
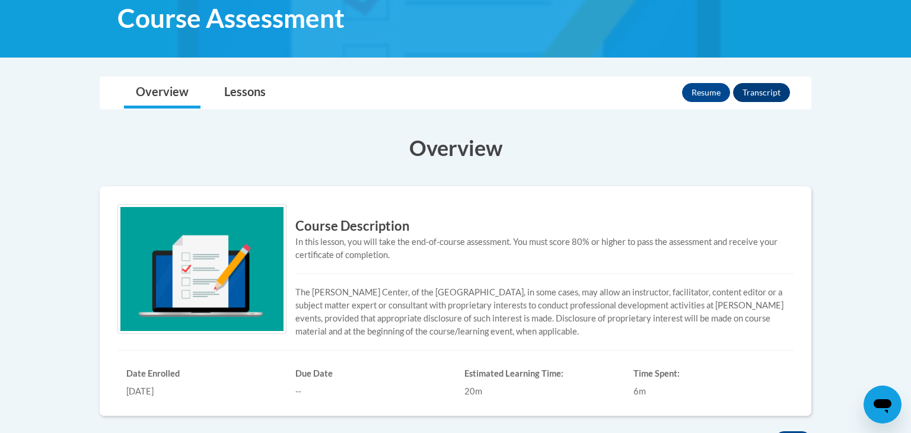
click at [752, 93] on button "Transcript" at bounding box center [761, 92] width 57 height 19
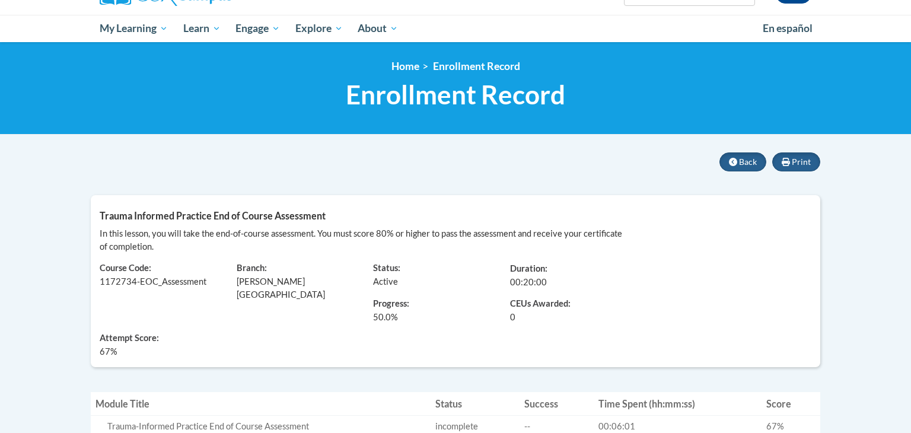
scroll to position [106, 0]
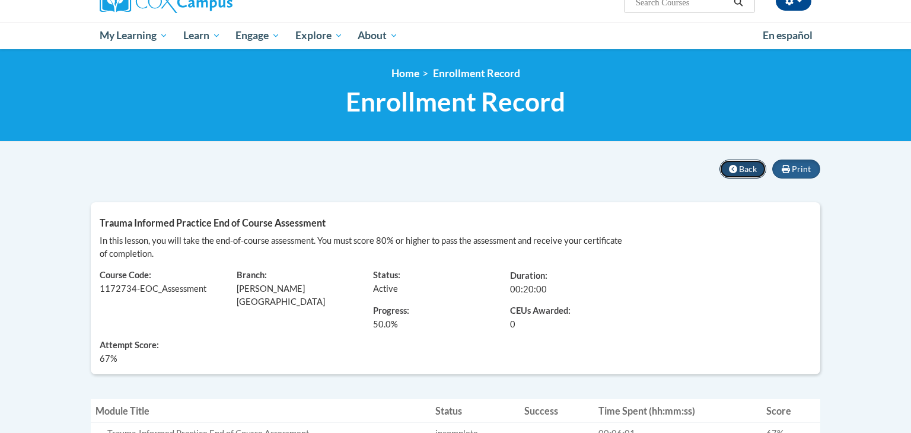
click at [748, 167] on span "Back" at bounding box center [748, 169] width 18 height 10
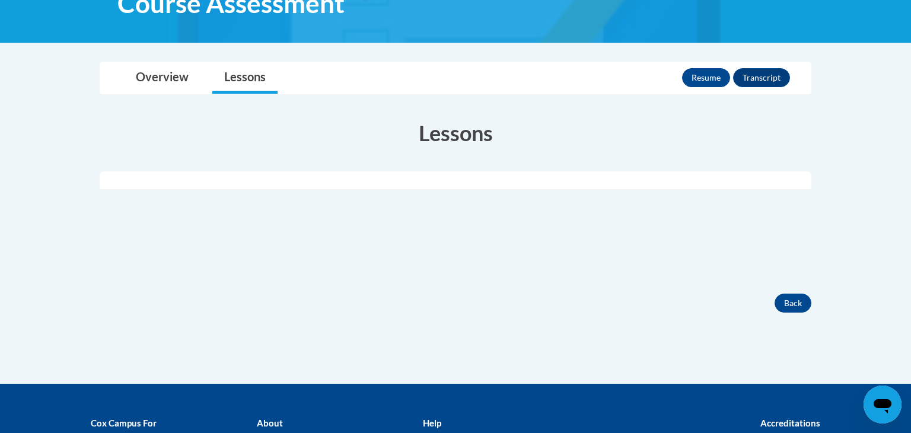
scroll to position [220, 0]
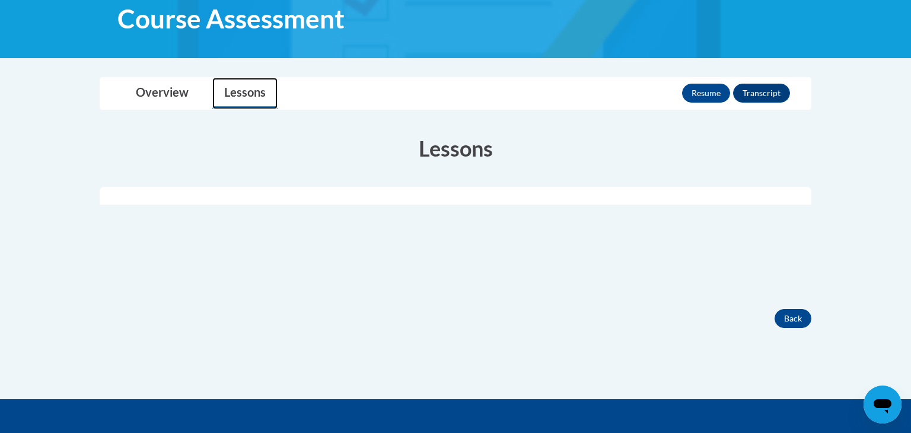
click at [239, 97] on link "Lessons" at bounding box center [244, 93] width 65 height 31
click at [794, 323] on button "Back" at bounding box center [793, 318] width 37 height 19
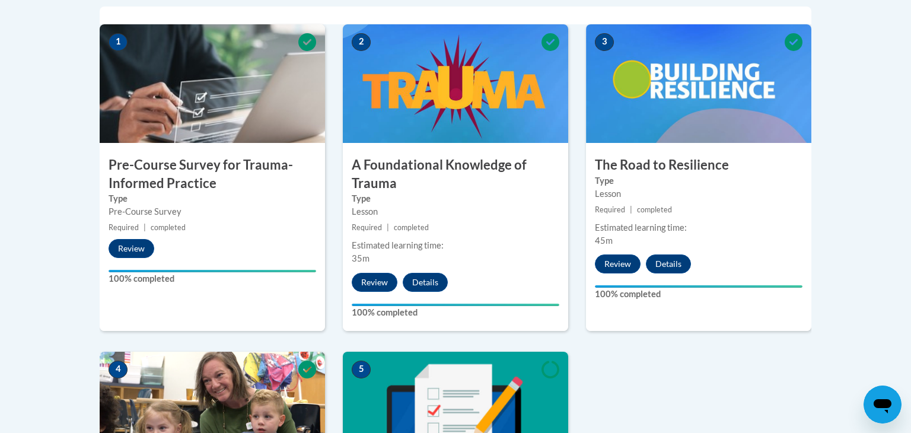
scroll to position [389, 0]
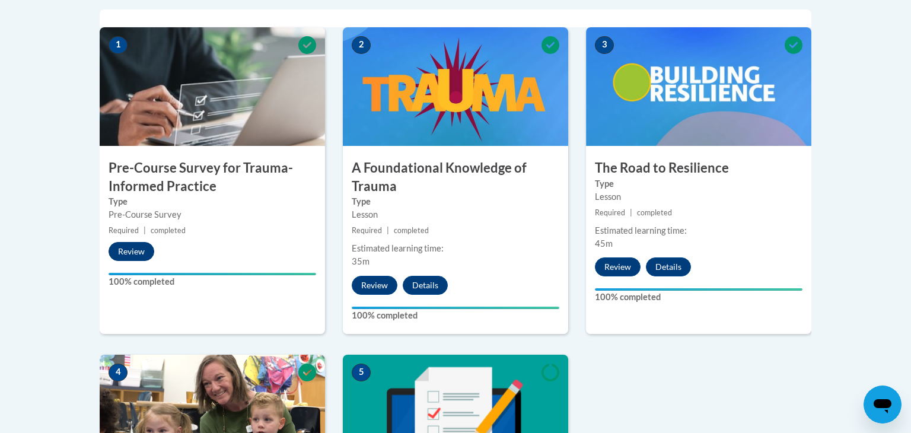
click at [144, 250] on button "Review" at bounding box center [132, 251] width 46 height 19
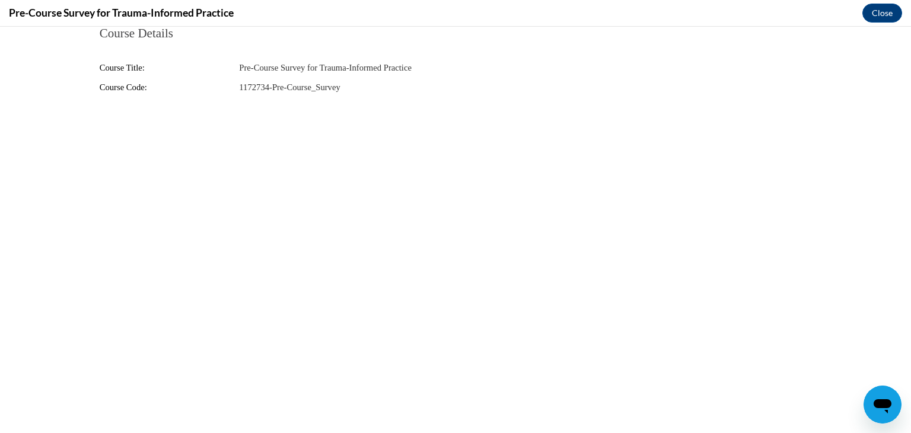
scroll to position [0, 0]
click at [894, 12] on button "Close" at bounding box center [883, 13] width 40 height 19
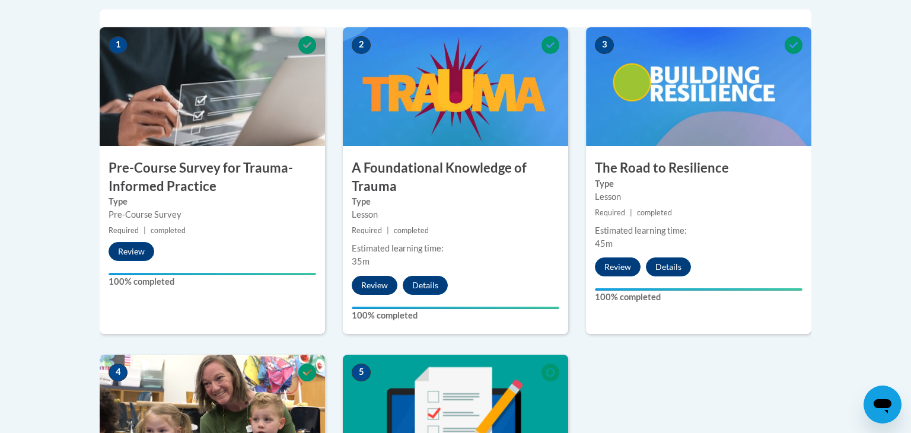
click at [391, 281] on button "Review" at bounding box center [375, 285] width 46 height 19
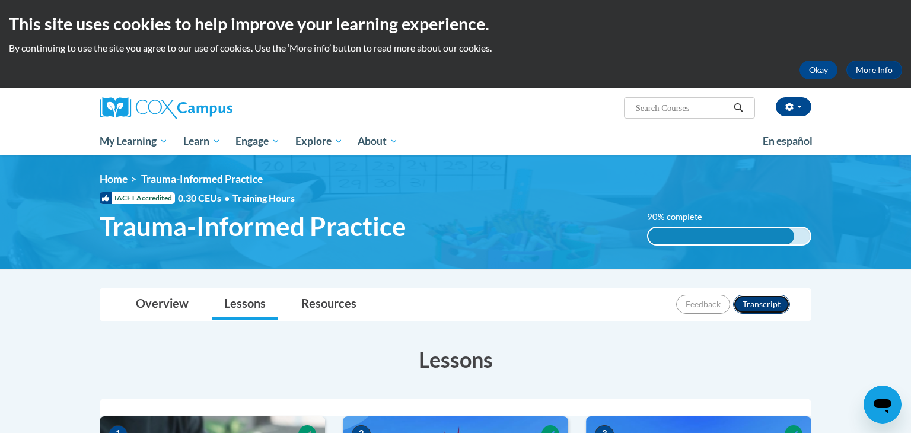
click at [766, 303] on button "Transcript" at bounding box center [761, 304] width 57 height 19
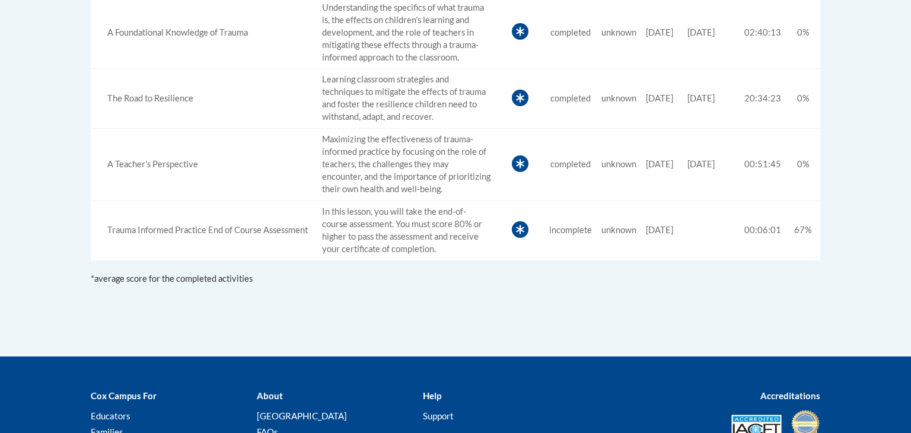
scroll to position [625, 0]
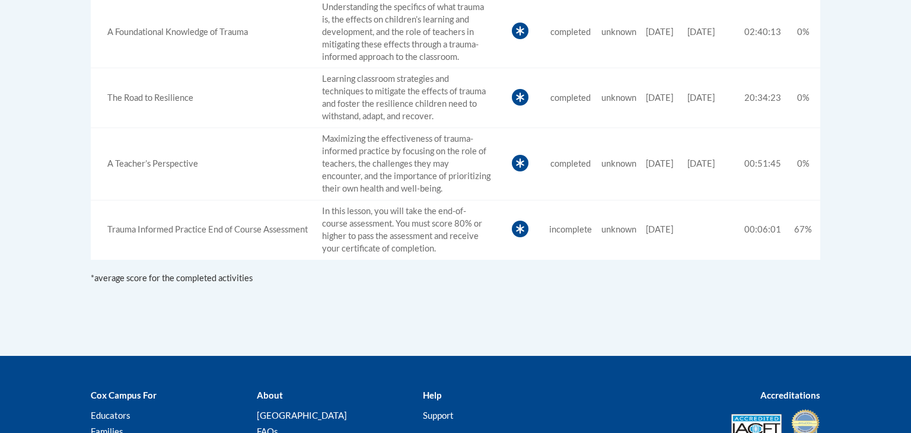
click at [417, 227] on td "In this lesson, you will take the end-of-course assessment. You must score 80% …" at bounding box center [406, 230] width 178 height 59
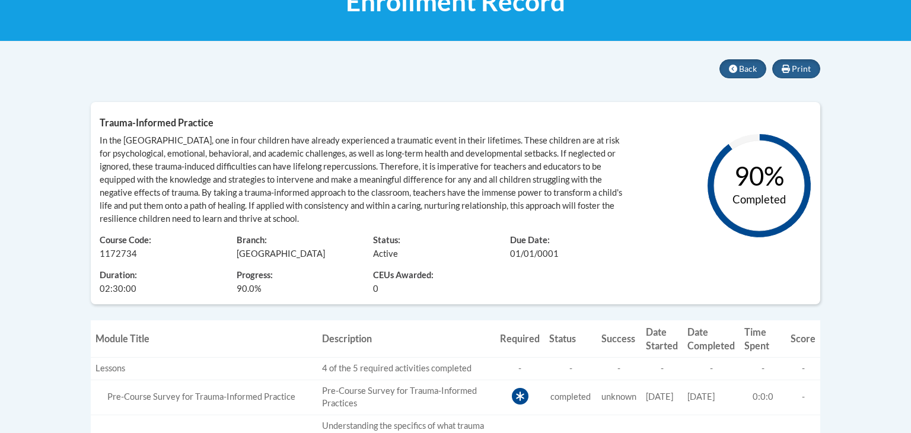
scroll to position [202, 0]
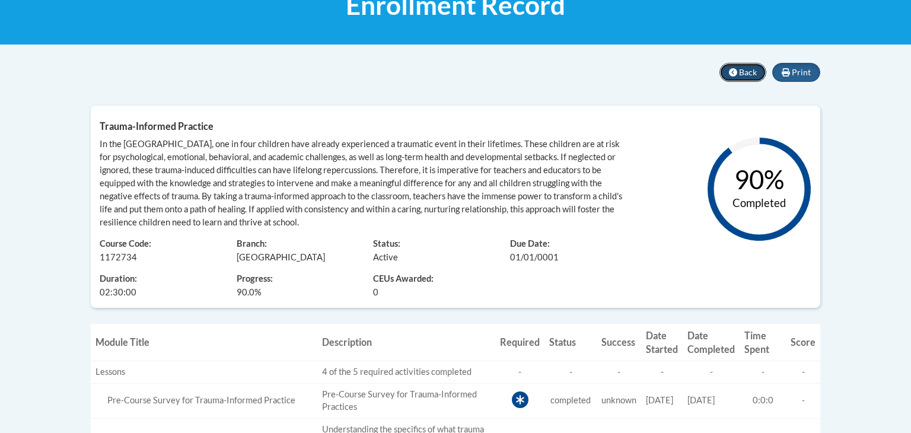
click at [734, 71] on icon at bounding box center [733, 72] width 8 height 8
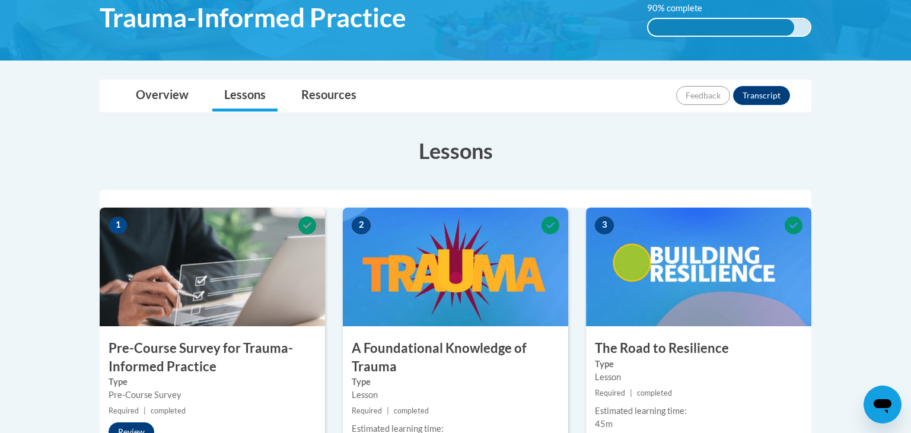
scroll to position [214, 0]
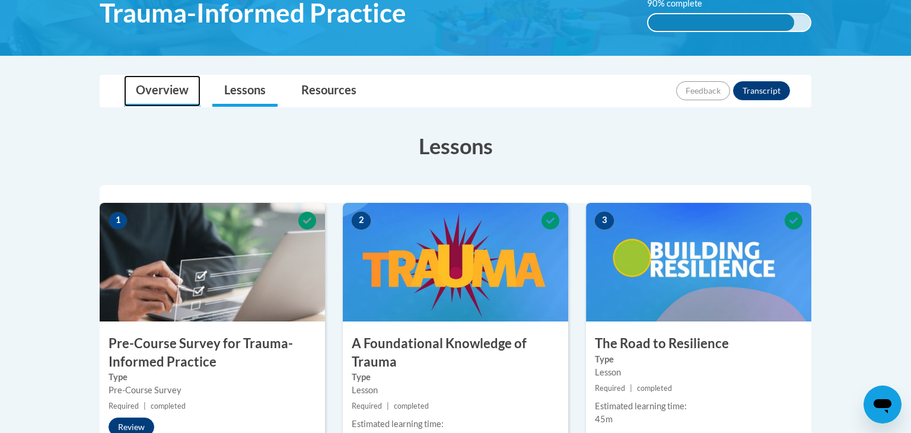
click at [179, 91] on link "Overview" at bounding box center [162, 90] width 77 height 31
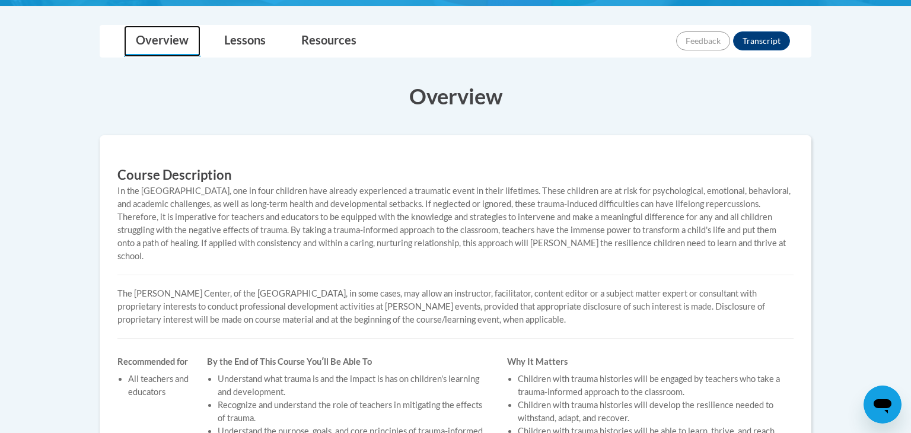
scroll to position [255, 0]
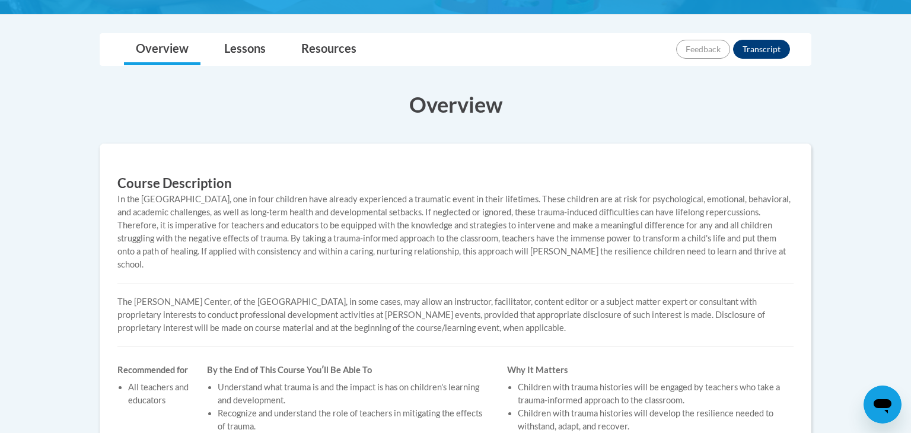
click at [763, 50] on button "Transcript" at bounding box center [761, 49] width 57 height 19
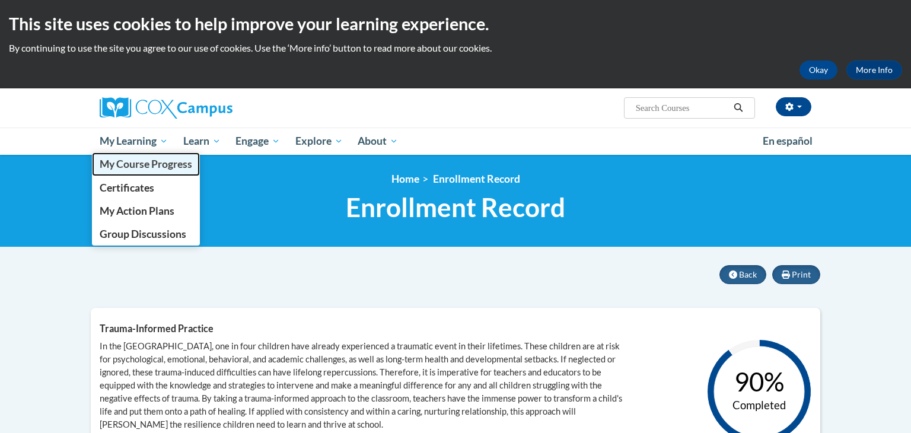
click at [152, 161] on span "My Course Progress" at bounding box center [146, 164] width 93 height 12
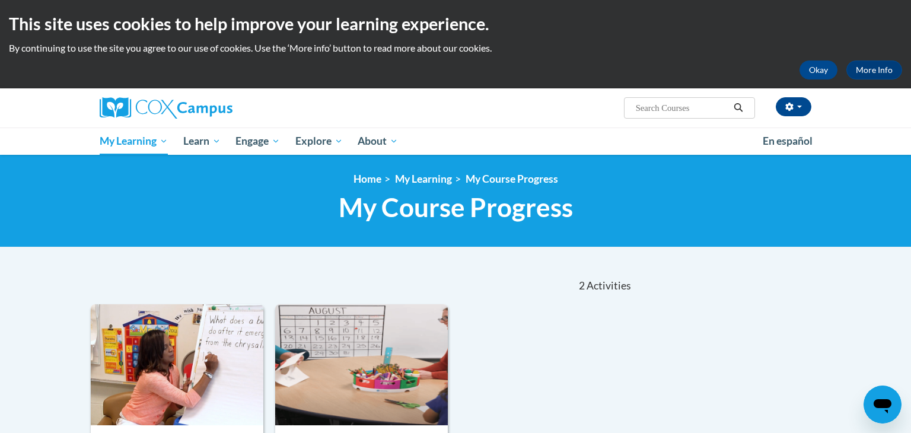
scroll to position [190, 0]
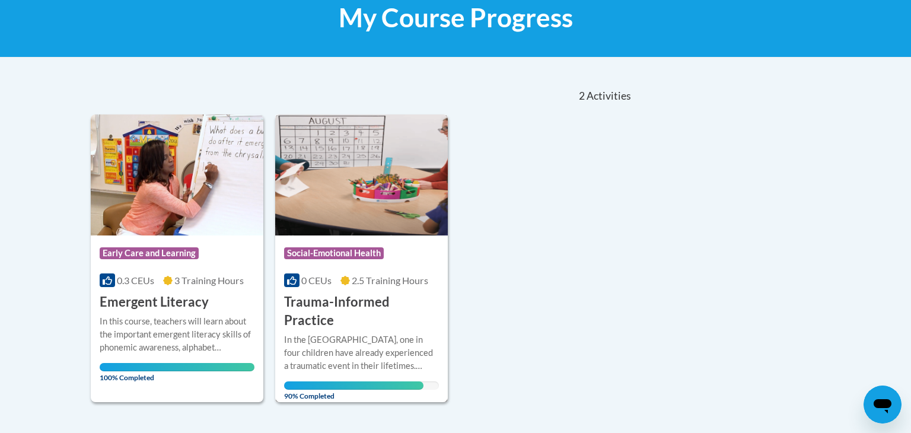
click at [403, 333] on div "In the [GEOGRAPHIC_DATA], one in four children have already experienced a traum…" at bounding box center [361, 352] width 155 height 39
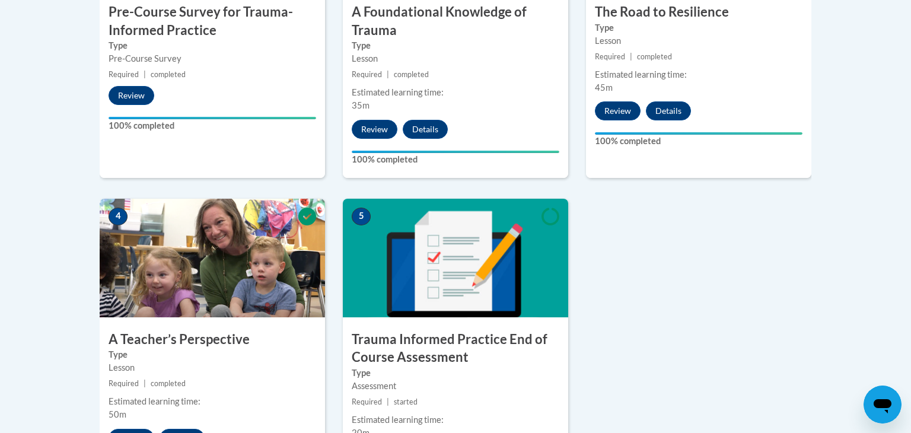
scroll to position [533, 0]
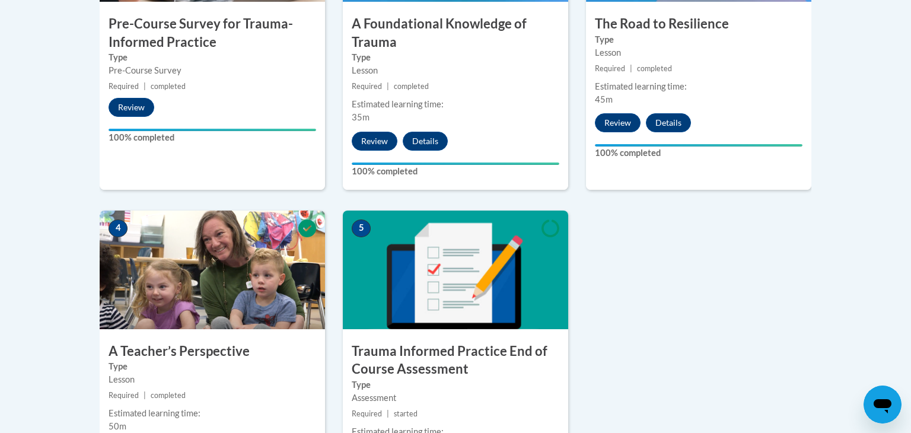
click at [726, 78] on div "3 The Road to Resilience Type Lesson Required | completed Estimated learning ti…" at bounding box center [698, 36] width 225 height 307
click at [633, 122] on button "Review" at bounding box center [618, 122] width 46 height 19
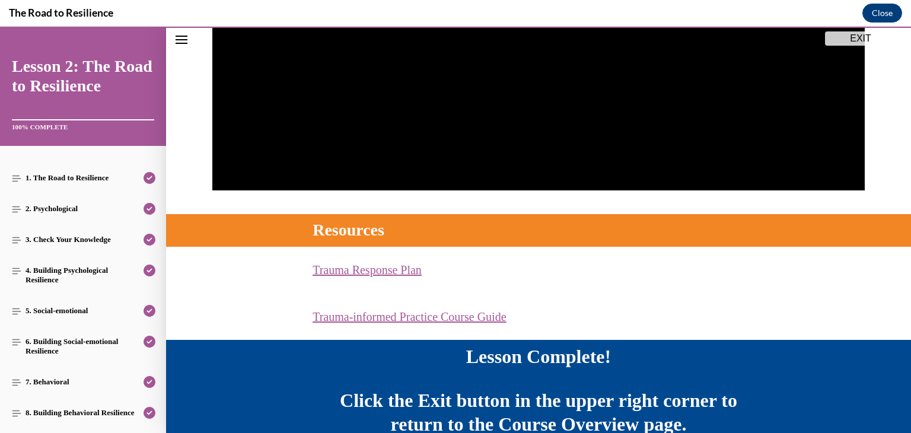
scroll to position [398, 0]
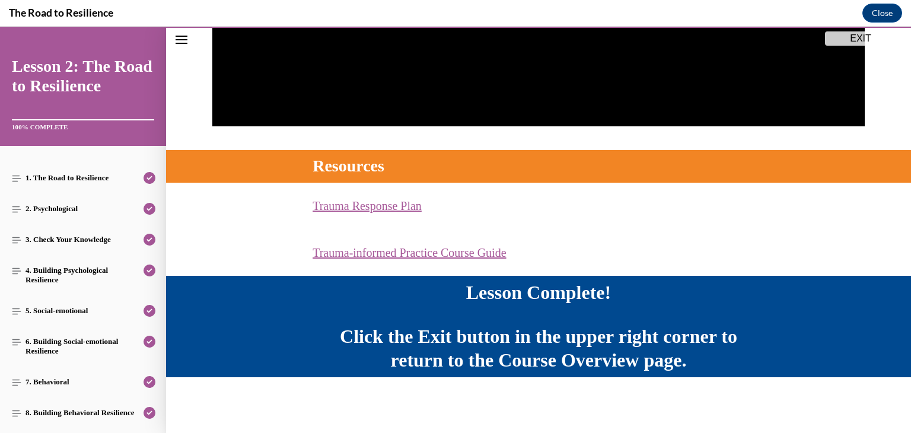
click at [455, 253] on link "Trauma-informed Practice Course Guide (opens in a new tab)" at bounding box center [409, 252] width 193 height 13
click at [867, 39] on button "EXIT" at bounding box center [860, 38] width 71 height 14
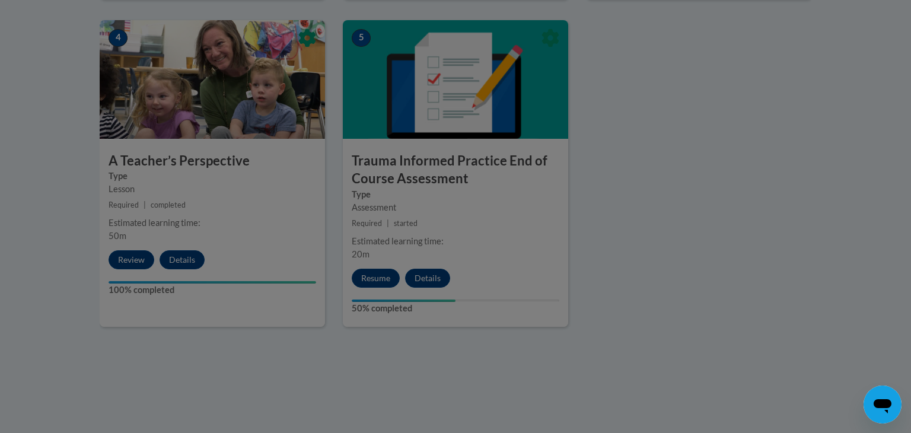
scroll to position [730, 0]
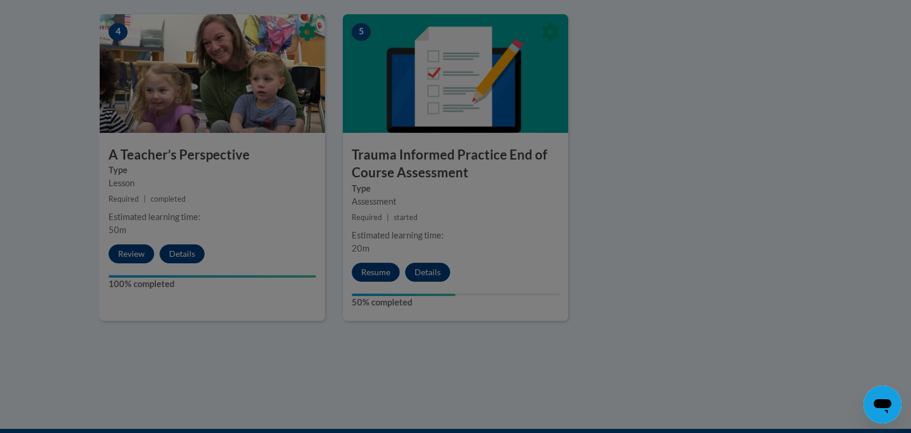
click at [473, 243] on div at bounding box center [455, 216] width 911 height 433
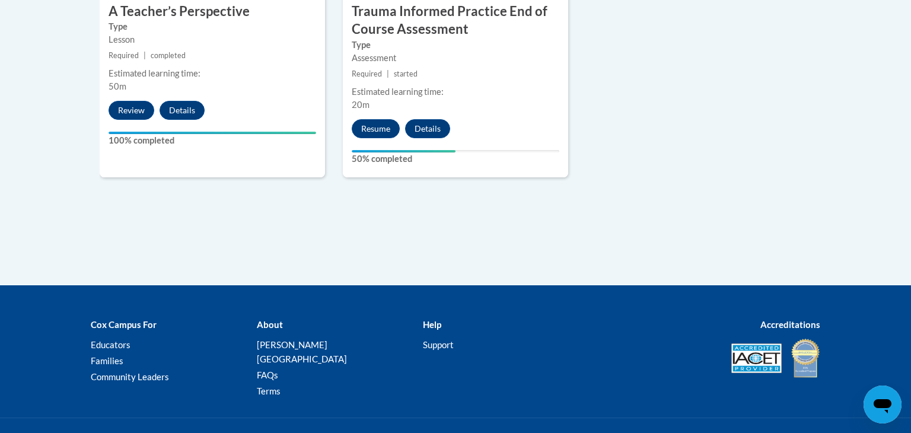
scroll to position [920, 0]
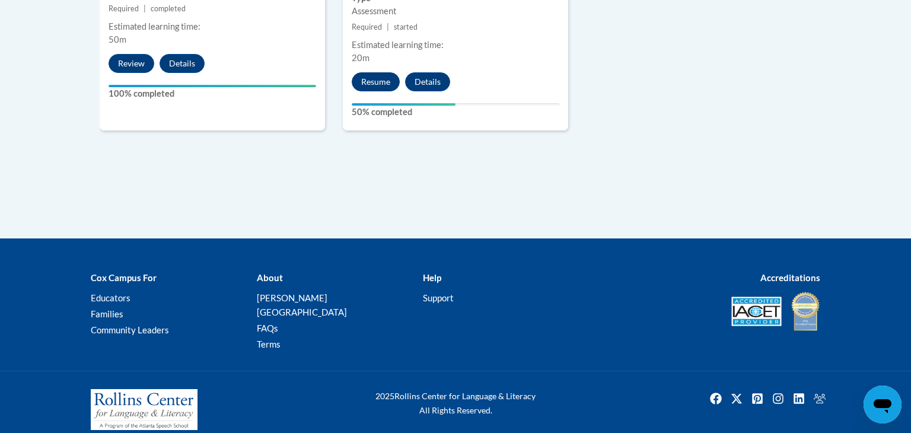
click at [390, 83] on button "Resume" at bounding box center [376, 81] width 48 height 19
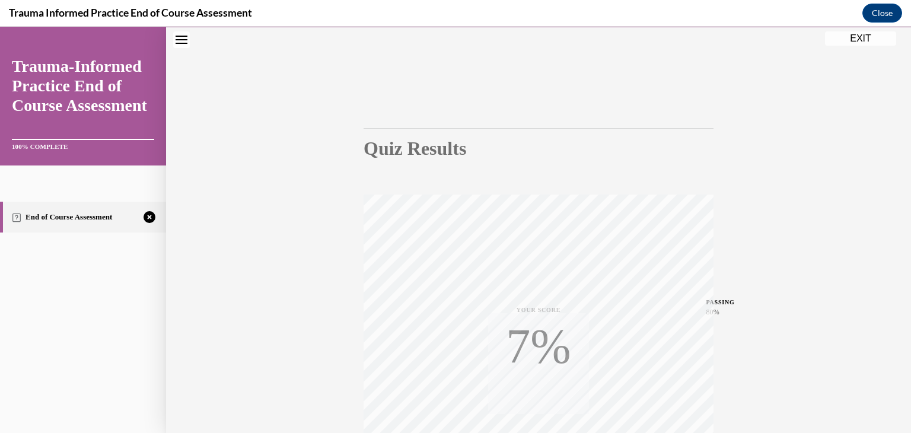
scroll to position [202, 0]
click at [540, 357] on icon "button" at bounding box center [539, 360] width 42 height 13
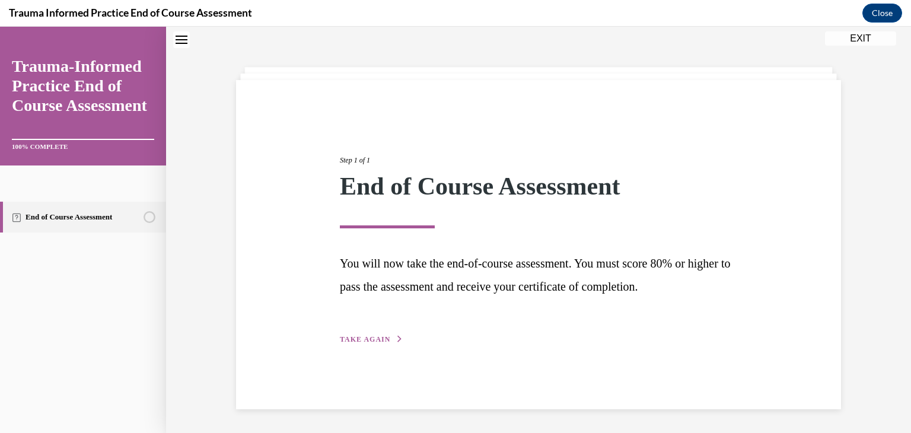
click at [380, 339] on span "TAKE AGAIN" at bounding box center [365, 339] width 50 height 8
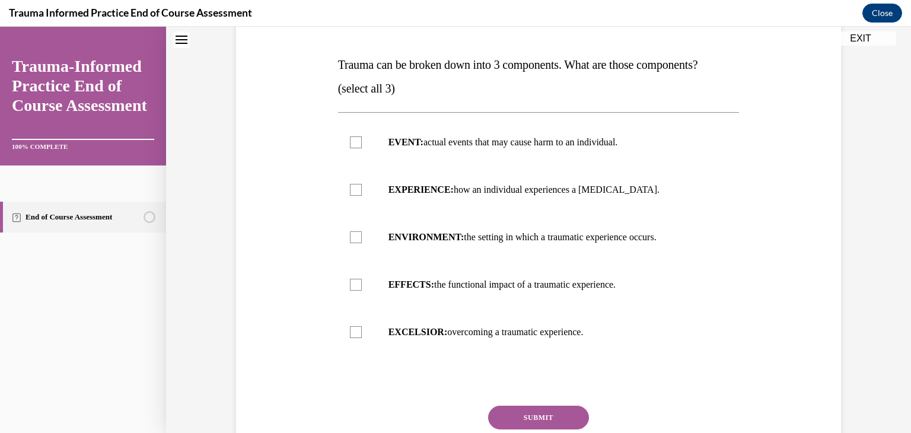
scroll to position [170, 0]
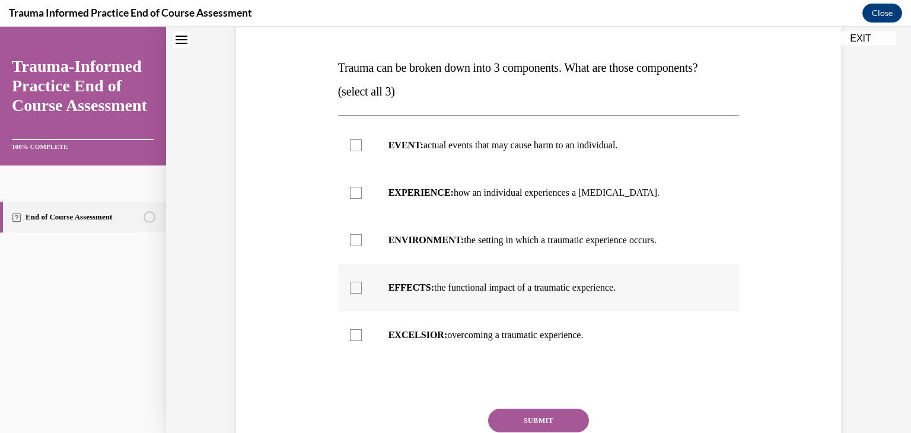
click at [379, 298] on label "EFFECTS: the functional impact of a traumatic experience." at bounding box center [539, 287] width 402 height 47
click at [362, 294] on input "EFFECTS: the functional impact of a traumatic experience." at bounding box center [356, 288] width 12 height 12
checkbox input "true"
click at [370, 205] on label "EXPERIENCE: how an individual experiences a stressor." at bounding box center [539, 192] width 402 height 47
click at [362, 199] on input "EXPERIENCE: how an individual experiences a stressor." at bounding box center [356, 193] width 12 height 12
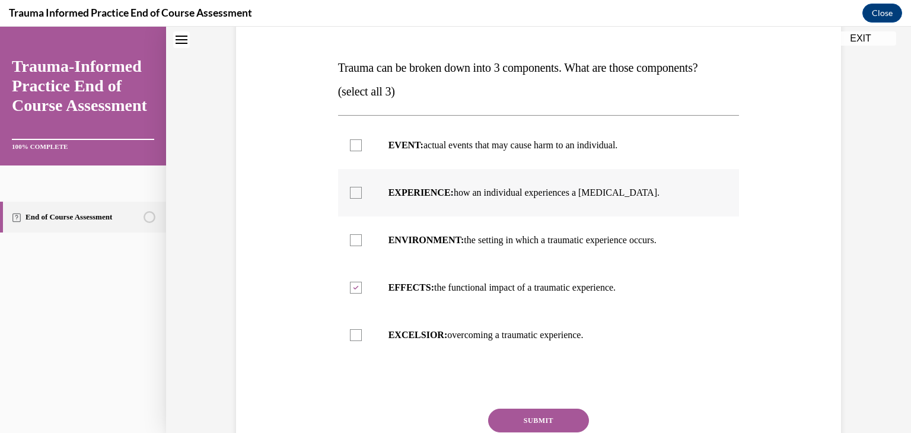
checkbox input "true"
click at [374, 153] on label "EVENT: actual events that may cause harm to an individual." at bounding box center [539, 145] width 402 height 47
click at [362, 151] on input "EVENT: actual events that may cause harm to an individual." at bounding box center [356, 145] width 12 height 12
checkbox input "true"
click at [549, 418] on button "SUBMIT" at bounding box center [538, 421] width 101 height 24
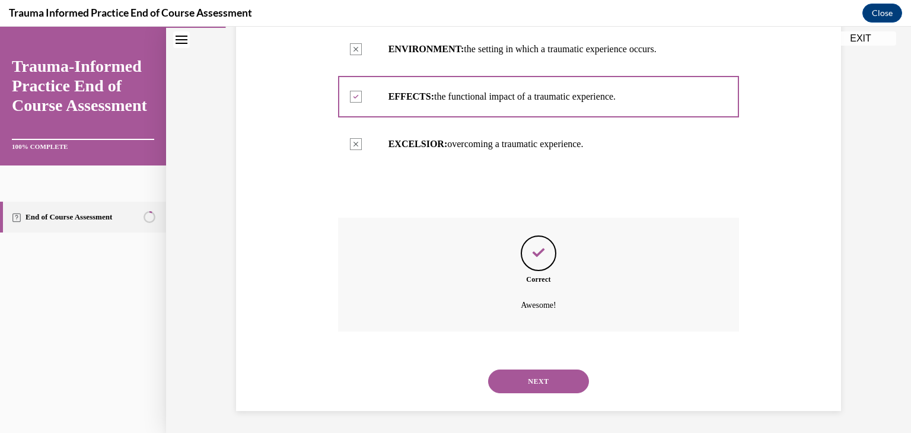
scroll to position [363, 0]
click at [564, 379] on button "NEXT" at bounding box center [538, 380] width 101 height 24
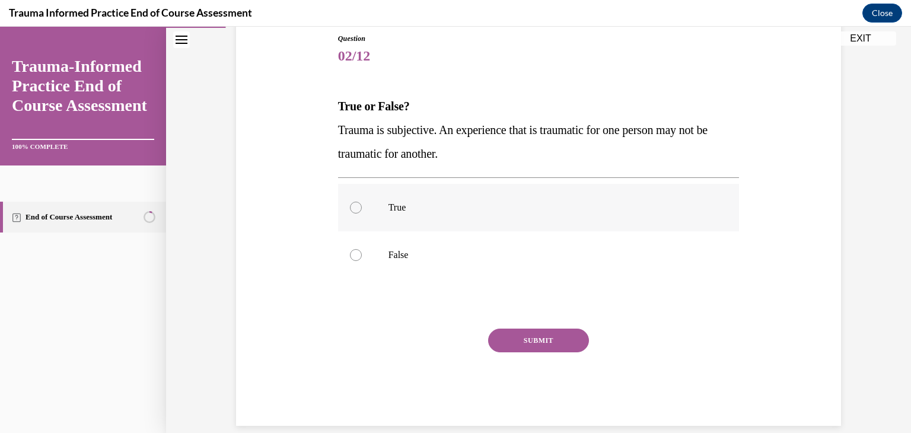
click at [368, 217] on label "True" at bounding box center [539, 207] width 402 height 47
click at [362, 214] on input "True" at bounding box center [356, 208] width 12 height 12
radio input "true"
click at [568, 347] on button "SUBMIT" at bounding box center [538, 341] width 101 height 24
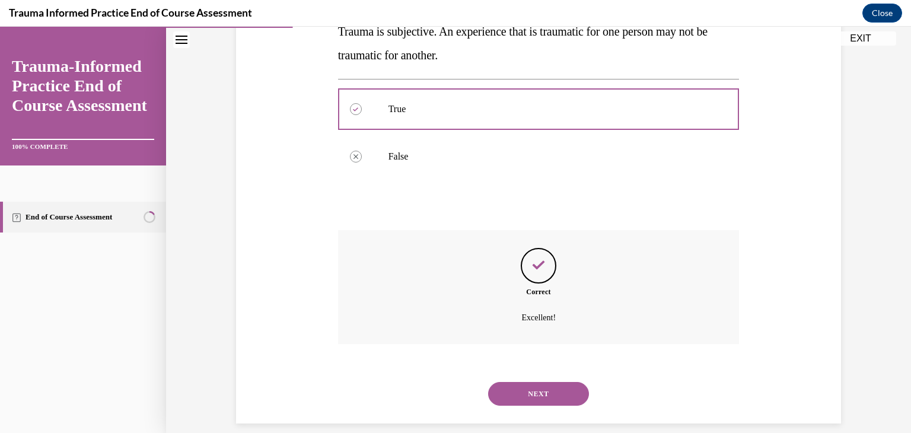
scroll to position [244, 0]
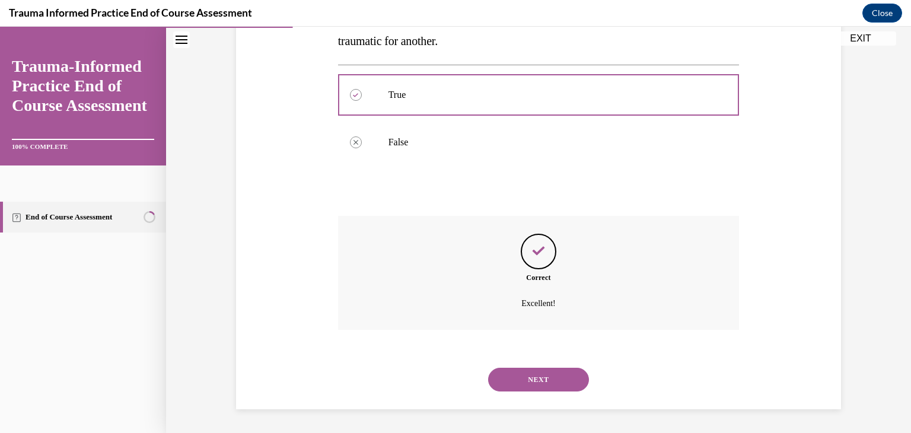
click at [552, 376] on button "NEXT" at bounding box center [538, 380] width 101 height 24
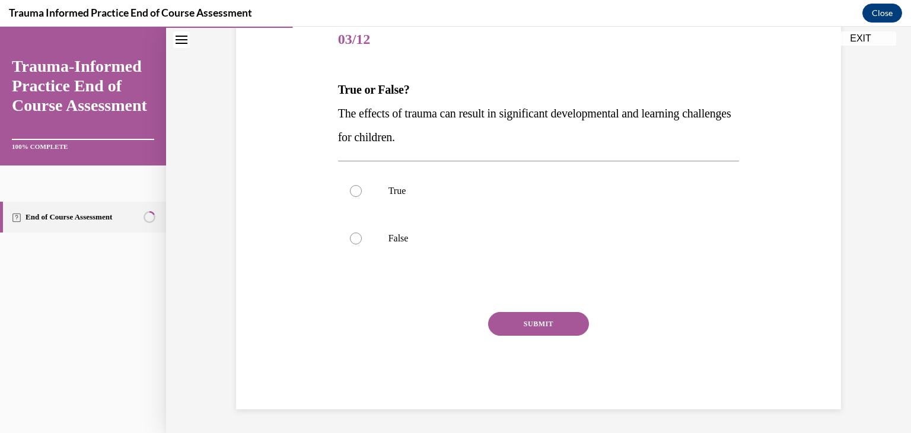
scroll to position [132, 0]
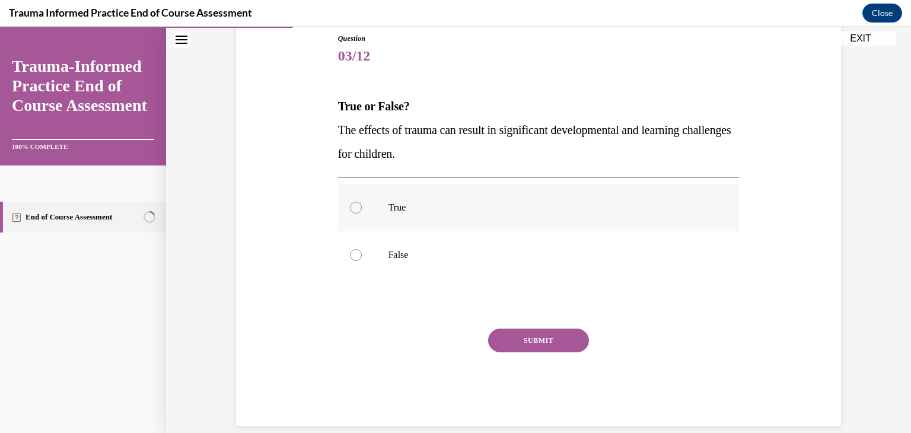
click at [440, 202] on p "True" at bounding box center [550, 208] width 322 height 12
click at [362, 202] on input "True" at bounding box center [356, 208] width 12 height 12
radio input "true"
click at [536, 345] on button "SUBMIT" at bounding box center [538, 341] width 101 height 24
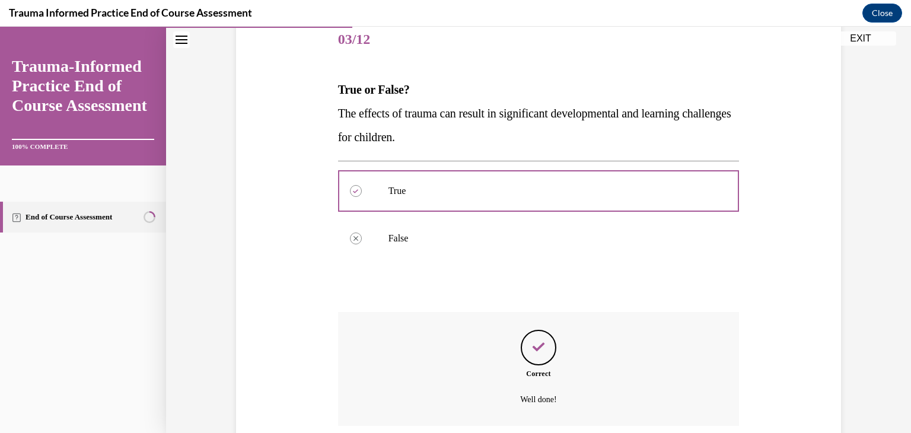
scroll to position [244, 0]
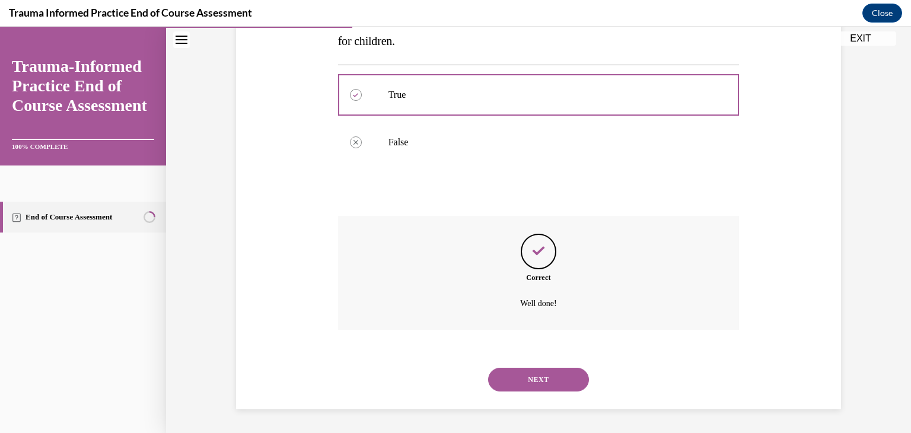
click at [532, 390] on button "NEXT" at bounding box center [538, 380] width 101 height 24
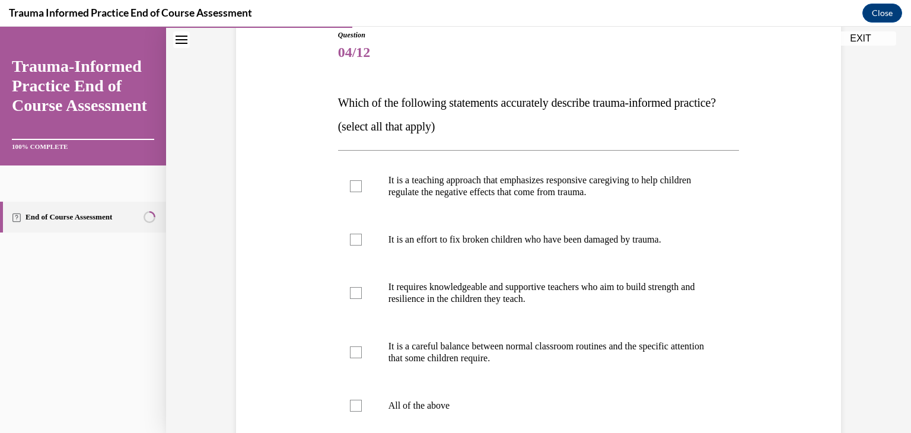
scroll to position [132, 0]
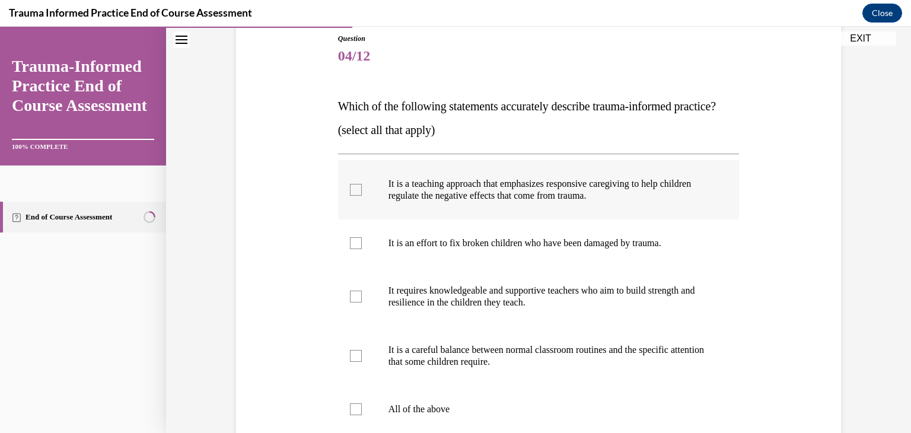
click at [387, 212] on label "It is a teaching approach that emphasizes responsive caregiving to help childre…" at bounding box center [539, 189] width 402 height 59
click at [362, 196] on input "It is a teaching approach that emphasizes responsive caregiving to help childre…" at bounding box center [356, 190] width 12 height 12
checkbox input "true"
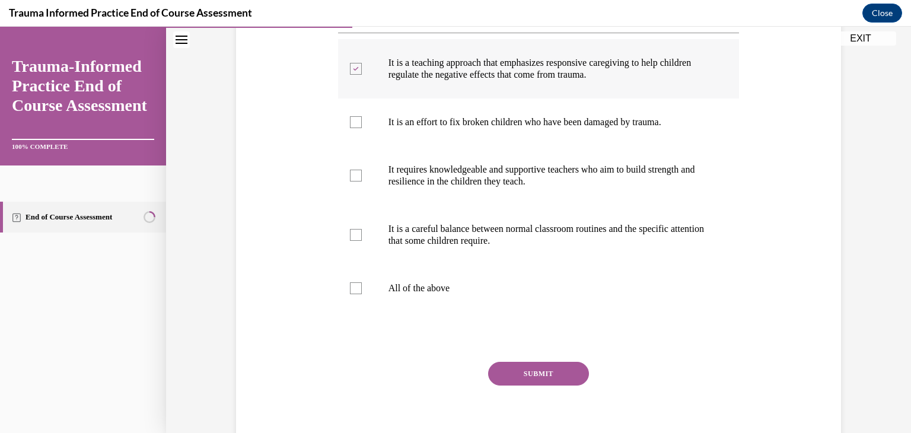
scroll to position [254, 0]
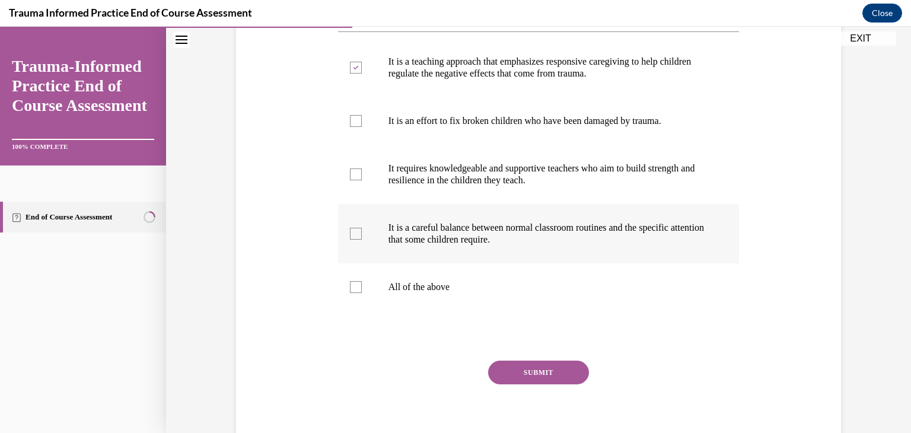
click at [363, 258] on label "It is a careful balance between normal classroom routines and the specific atte…" at bounding box center [539, 233] width 402 height 59
click at [362, 240] on input "It is a careful balance between normal classroom routines and the specific atte…" at bounding box center [356, 234] width 12 height 12
checkbox input "true"
click at [354, 189] on label "It requires knowledgeable and supportive teachers who aim to build strength and…" at bounding box center [539, 174] width 402 height 59
click at [354, 180] on input "It requires knowledgeable and supportive teachers who aim to build strength and…" at bounding box center [356, 175] width 12 height 12
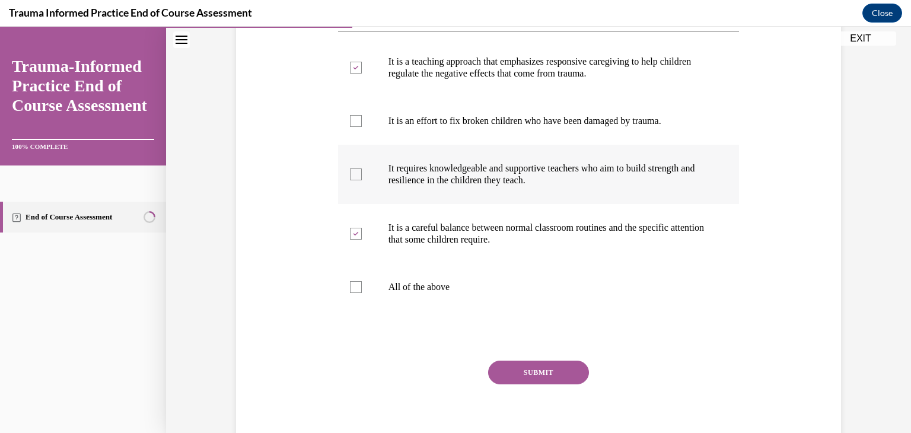
checkbox input "true"
click at [522, 384] on button "SUBMIT" at bounding box center [538, 373] width 101 height 24
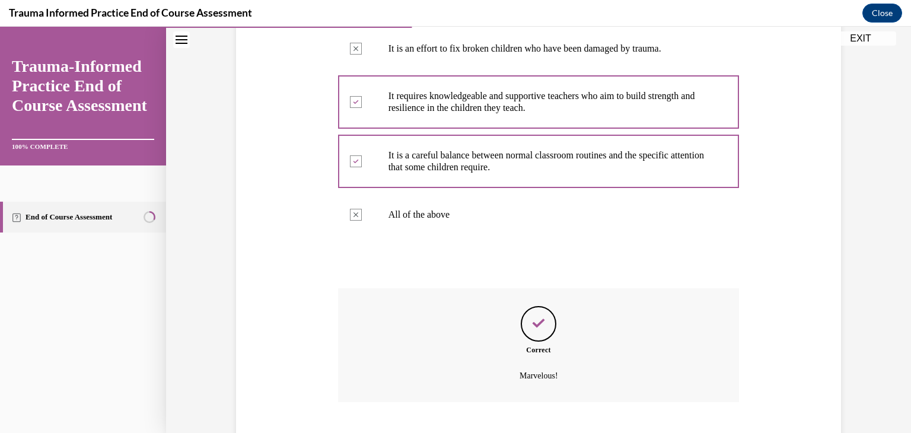
scroll to position [422, 0]
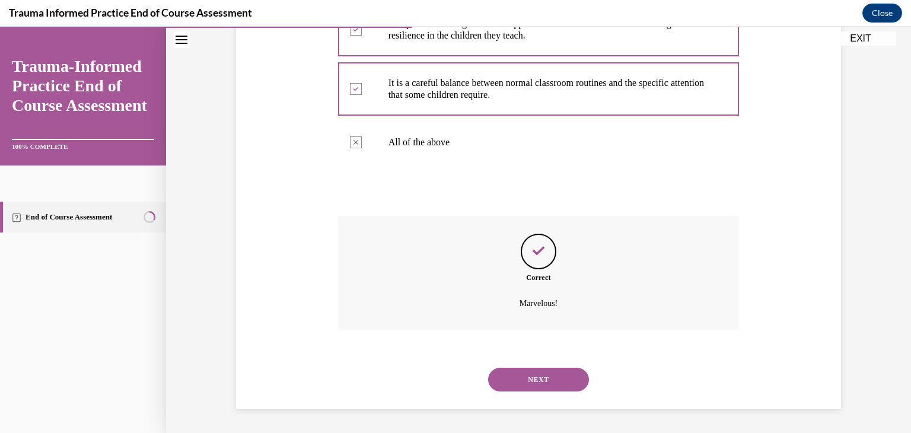
click at [530, 382] on button "NEXT" at bounding box center [538, 380] width 101 height 24
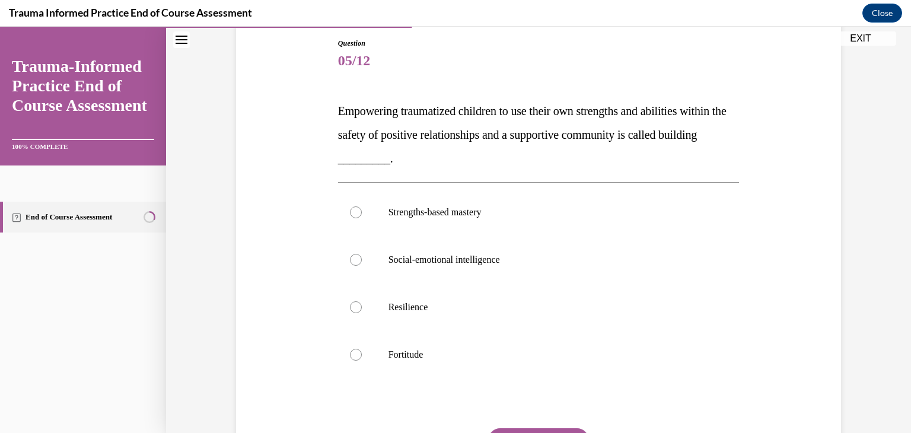
scroll to position [123, 0]
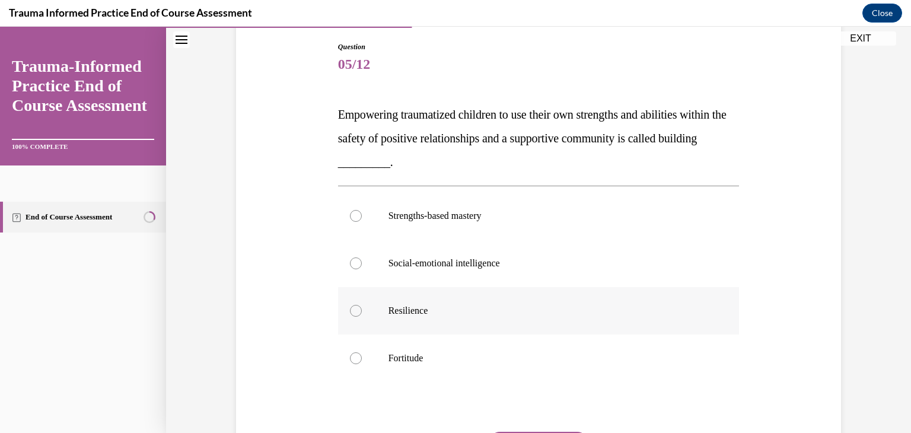
click at [365, 303] on label "Resilience" at bounding box center [539, 310] width 402 height 47
click at [362, 305] on input "Resilience" at bounding box center [356, 311] width 12 height 12
radio input "true"
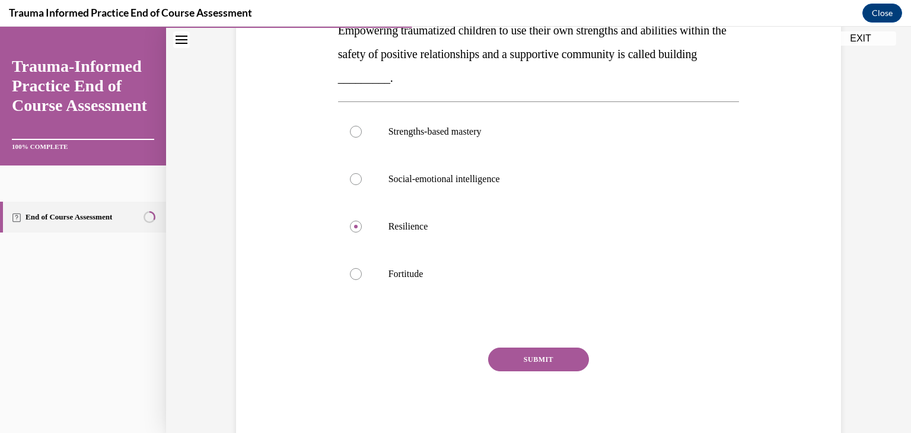
click at [549, 358] on button "SUBMIT" at bounding box center [538, 360] width 101 height 24
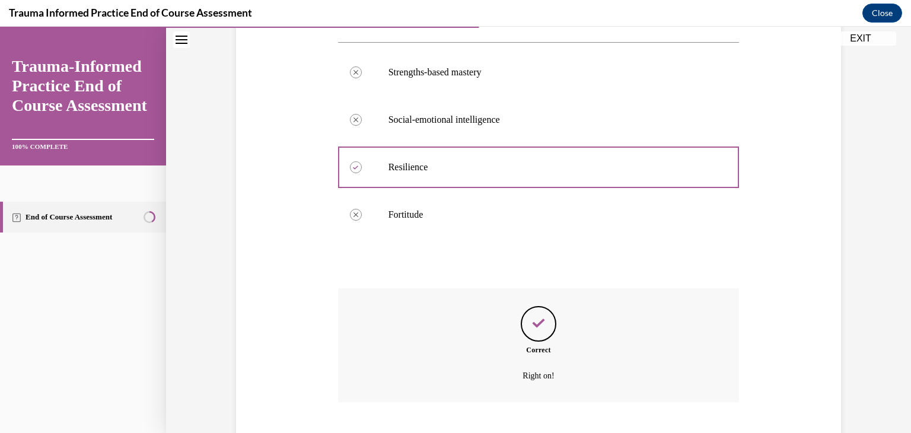
scroll to position [339, 0]
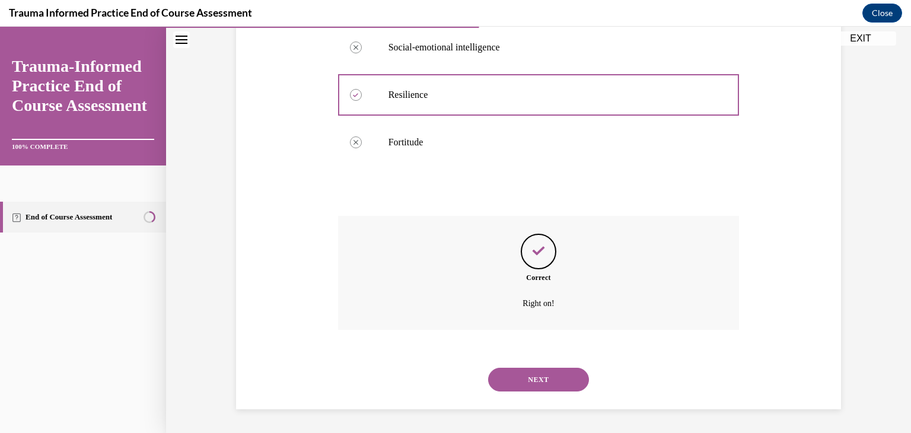
click at [542, 374] on button "NEXT" at bounding box center [538, 380] width 101 height 24
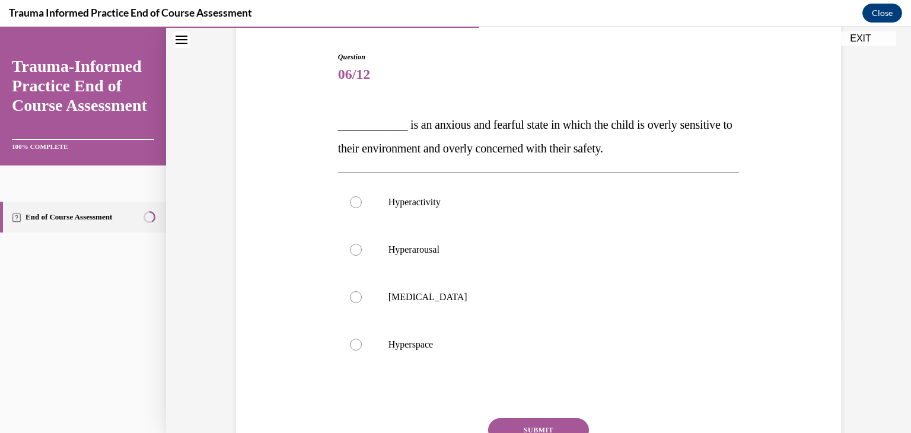
scroll to position [126, 0]
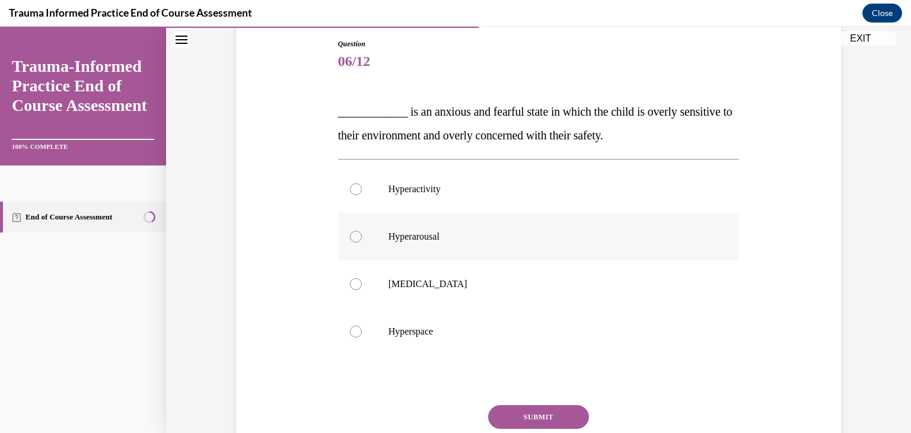
click at [487, 237] on p "Hyperarousal" at bounding box center [550, 237] width 322 height 12
click at [362, 237] on input "Hyperarousal" at bounding box center [356, 237] width 12 height 12
radio input "true"
click at [509, 412] on button "SUBMIT" at bounding box center [538, 417] width 101 height 24
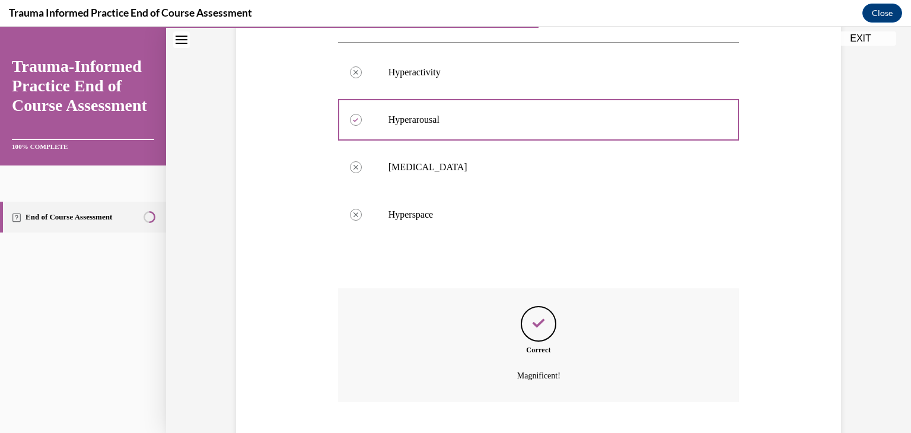
scroll to position [316, 0]
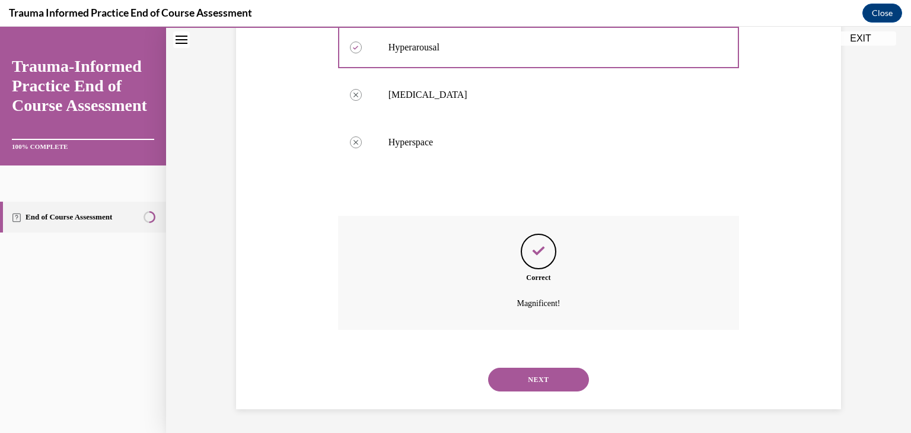
click at [519, 383] on button "NEXT" at bounding box center [538, 380] width 101 height 24
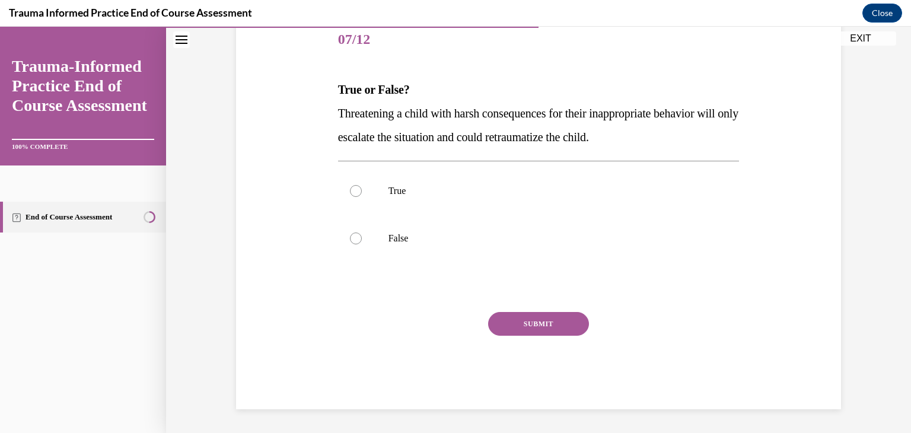
scroll to position [132, 0]
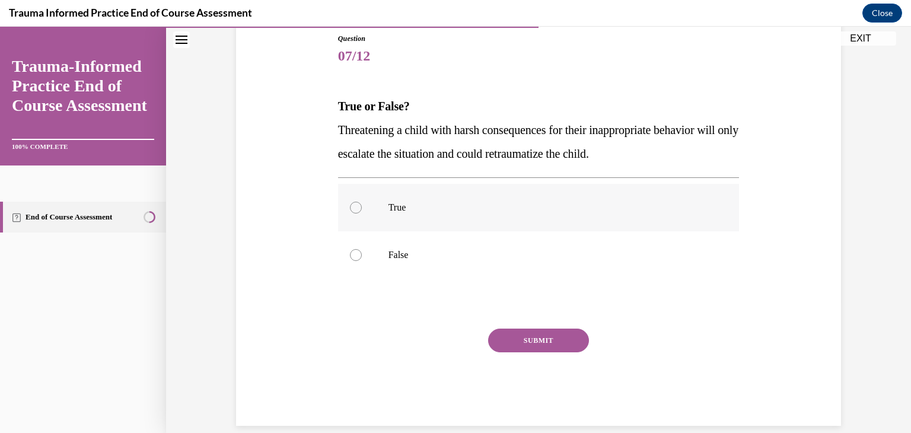
click at [380, 222] on label "True" at bounding box center [539, 207] width 402 height 47
click at [362, 214] on input "True" at bounding box center [356, 208] width 12 height 12
radio input "true"
click at [540, 347] on button "SUBMIT" at bounding box center [538, 341] width 101 height 24
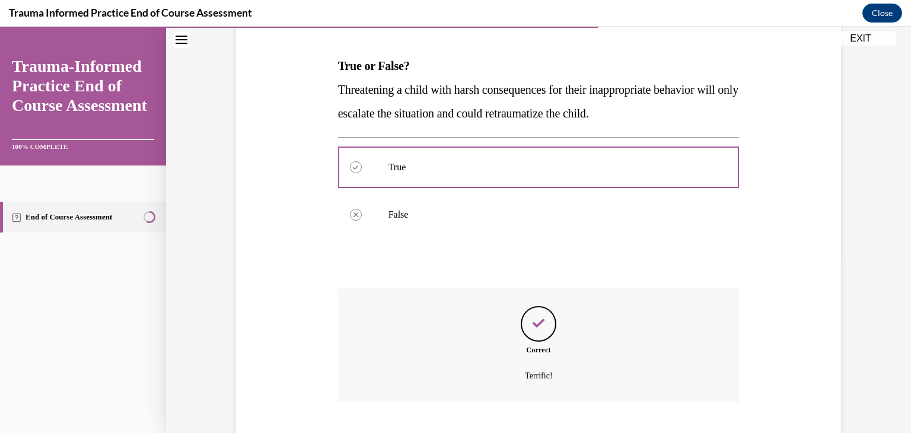
scroll to position [244, 0]
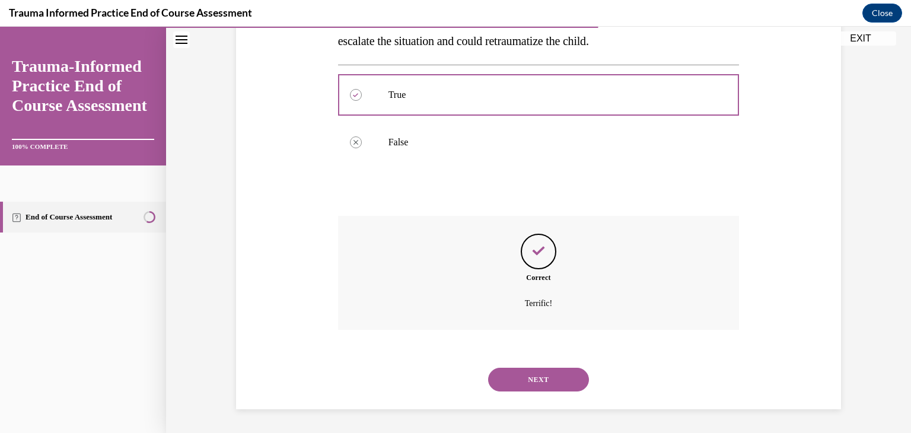
click at [541, 383] on button "NEXT" at bounding box center [538, 380] width 101 height 24
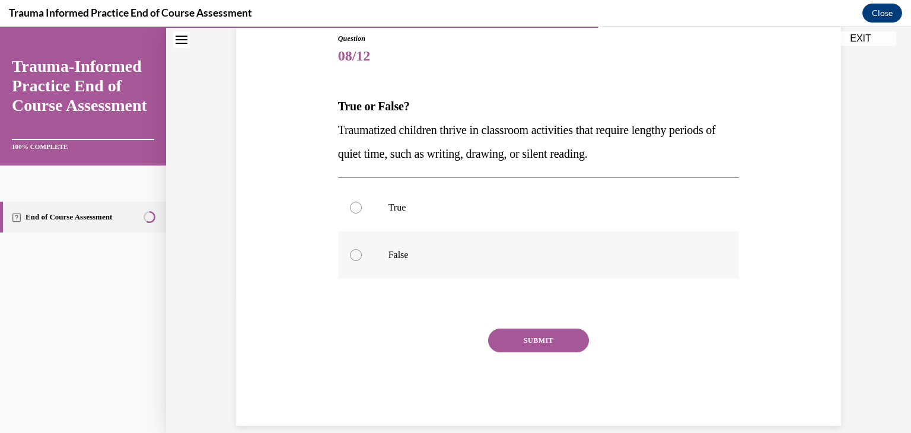
click at [391, 248] on label "False" at bounding box center [539, 254] width 402 height 47
click at [362, 249] on input "False" at bounding box center [356, 255] width 12 height 12
radio input "true"
click at [513, 342] on button "SUBMIT" at bounding box center [538, 341] width 101 height 24
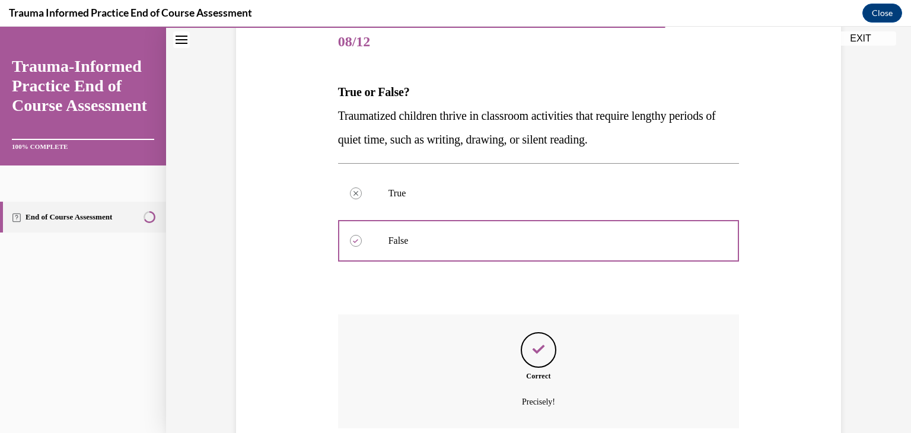
scroll to position [244, 0]
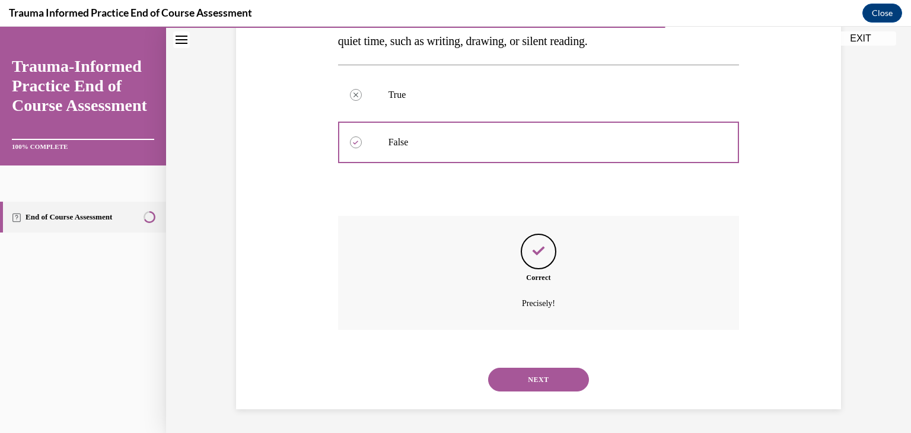
click at [516, 373] on button "NEXT" at bounding box center [538, 380] width 101 height 24
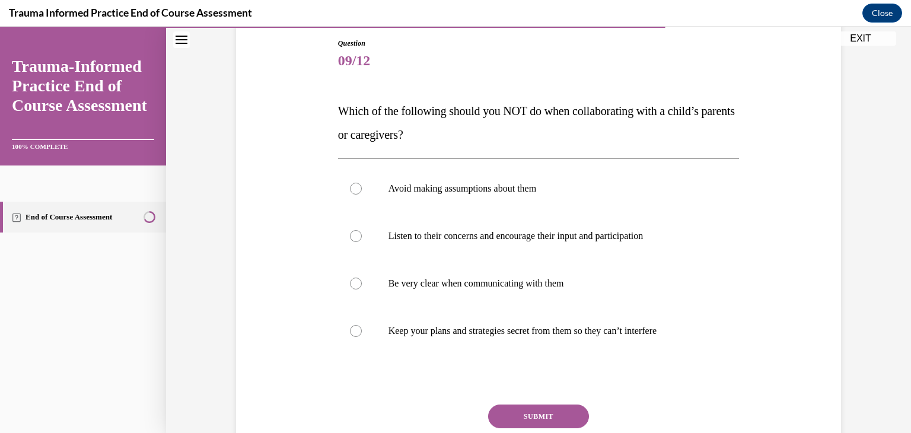
scroll to position [129, 0]
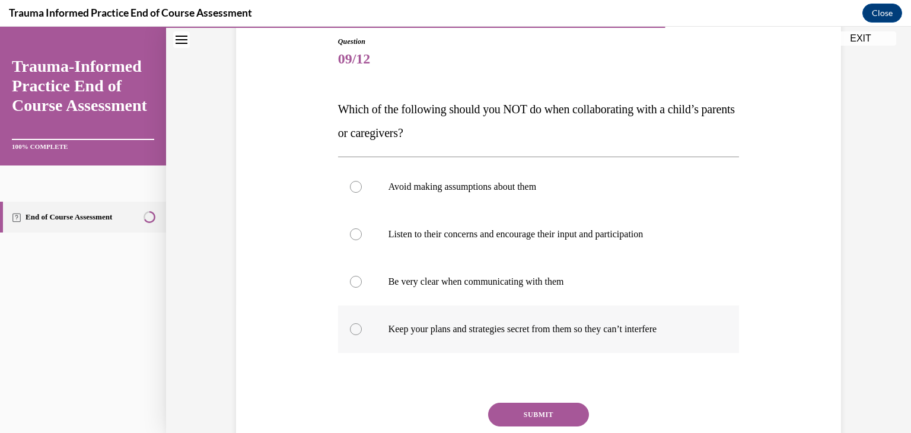
click at [501, 335] on label "Keep your plans and strategies secret from them so they can’t interfere" at bounding box center [539, 329] width 402 height 47
click at [362, 335] on input "Keep your plans and strategies secret from them so they can’t interfere" at bounding box center [356, 329] width 12 height 12
radio input "true"
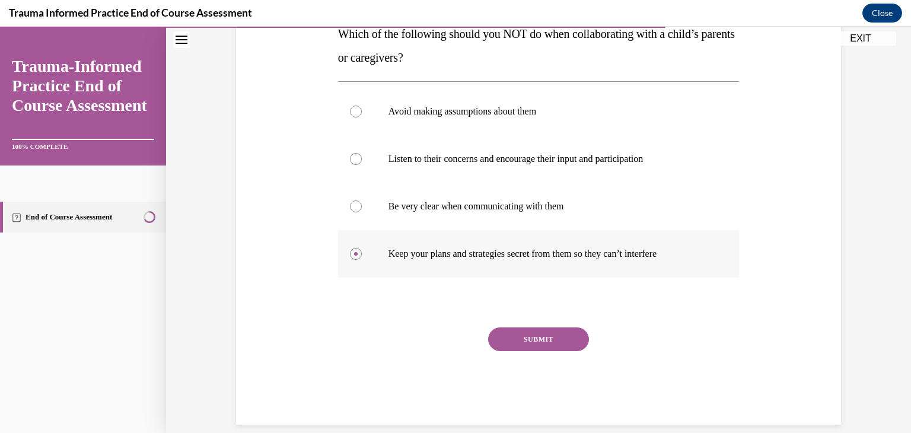
scroll to position [206, 0]
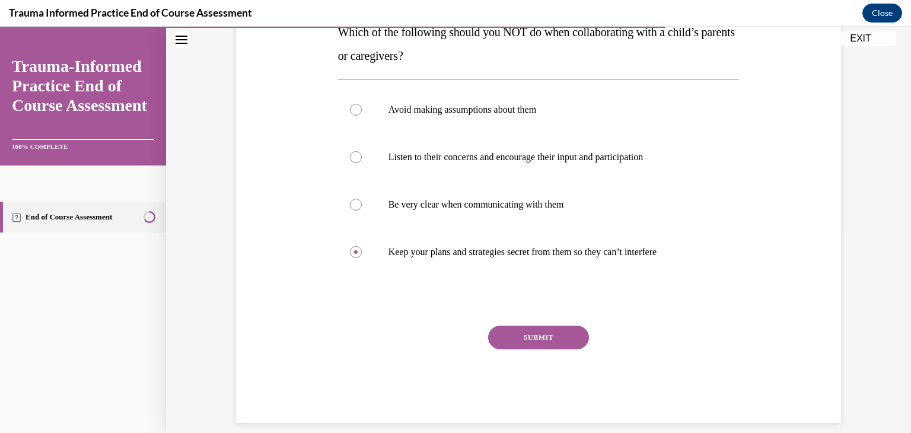
click at [545, 334] on button "SUBMIT" at bounding box center [538, 338] width 101 height 24
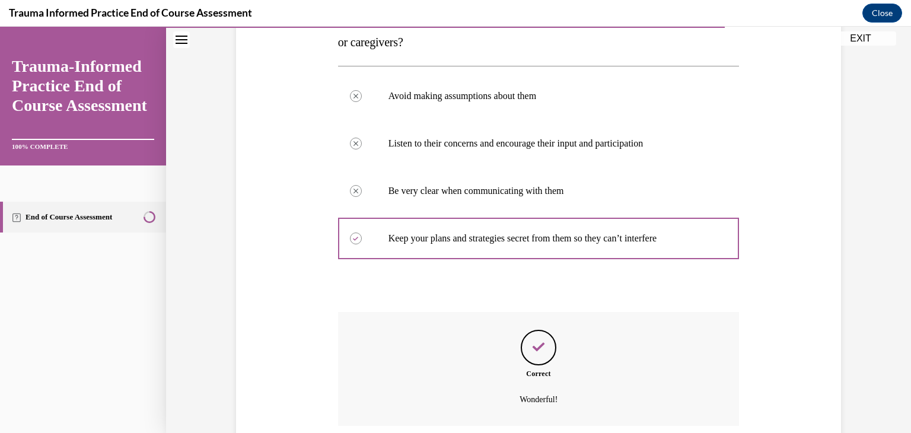
scroll to position [316, 0]
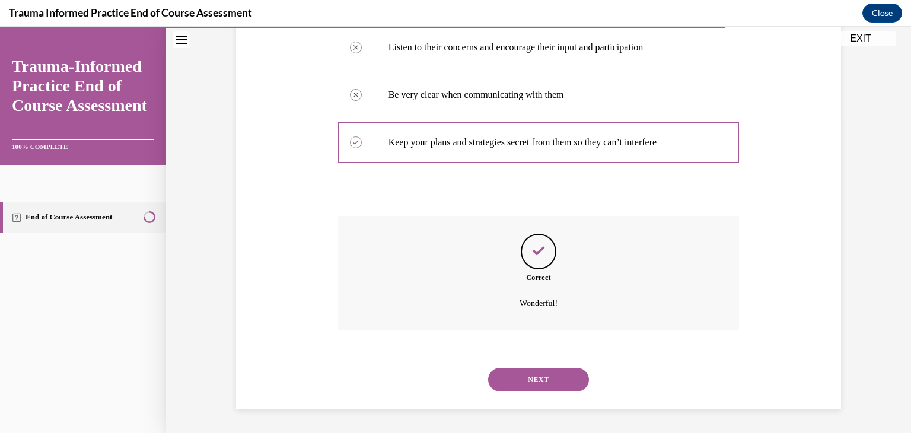
click at [535, 373] on button "NEXT" at bounding box center [538, 380] width 101 height 24
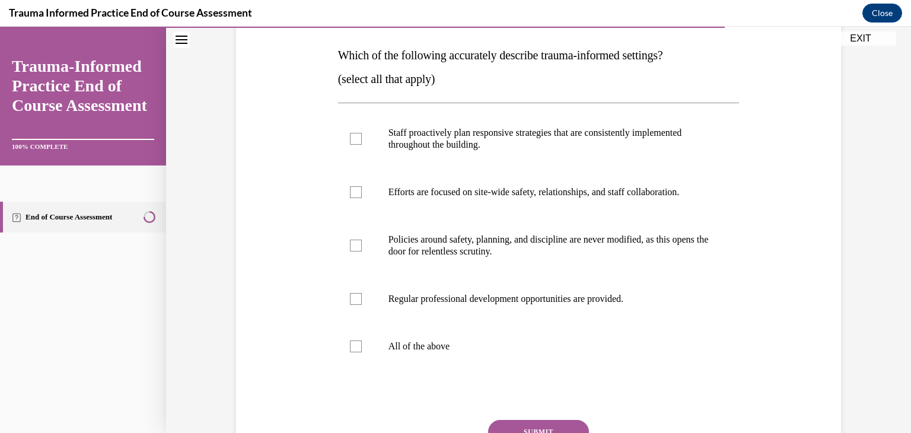
scroll to position [181, 0]
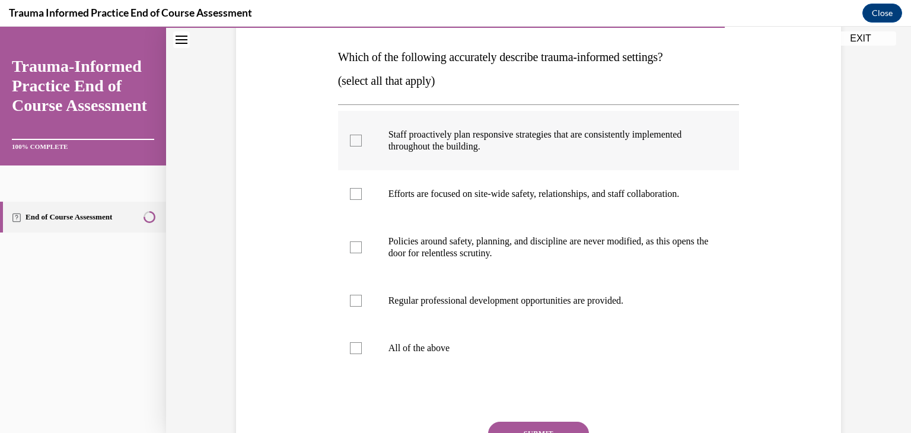
click at [382, 154] on label "Staff proactively plan responsive strategies that are consistently implemented …" at bounding box center [539, 140] width 402 height 59
click at [362, 147] on input "Staff proactively plan responsive strategies that are consistently implemented …" at bounding box center [356, 141] width 12 height 12
checkbox input "true"
click at [402, 198] on p "Efforts are focused on site-wide safety, relationships, and staff collaboration." at bounding box center [550, 194] width 322 height 12
click at [362, 198] on input "Efforts are focused on site-wide safety, relationships, and staff collaboration." at bounding box center [356, 194] width 12 height 12
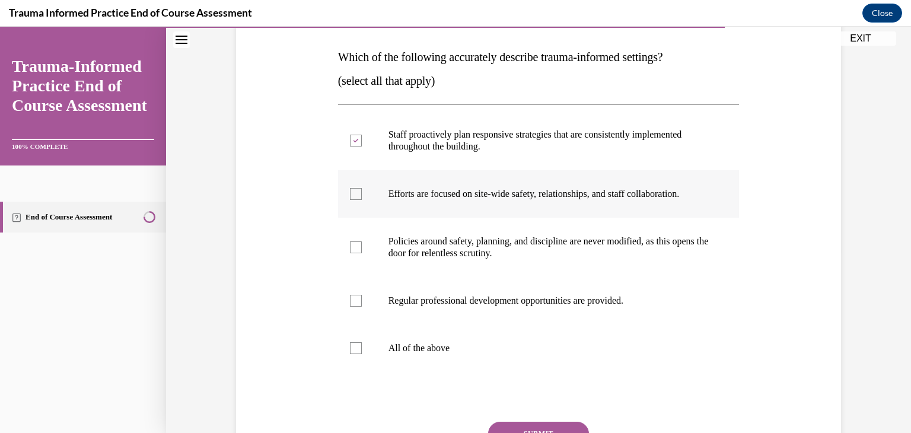
checkbox input "true"
click at [421, 288] on label "Regular professional development opportunities are provided." at bounding box center [539, 300] width 402 height 47
click at [362, 295] on input "Regular professional development opportunities are provided." at bounding box center [356, 301] width 12 height 12
checkbox input "true"
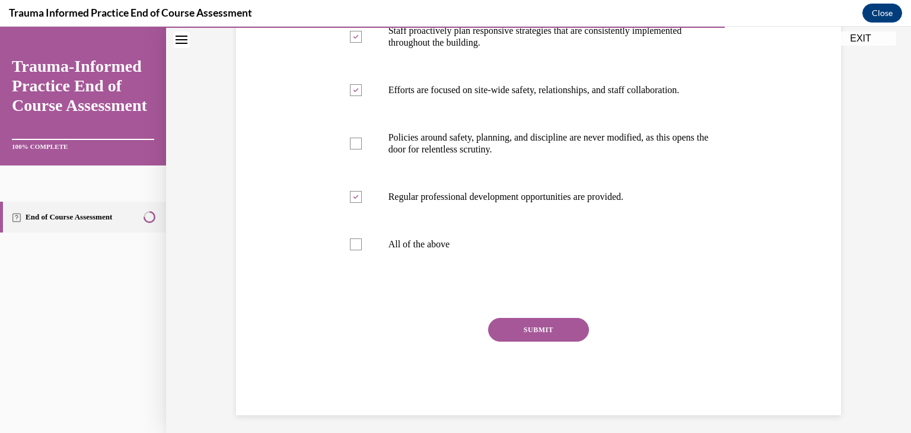
click at [533, 324] on button "SUBMIT" at bounding box center [538, 330] width 101 height 24
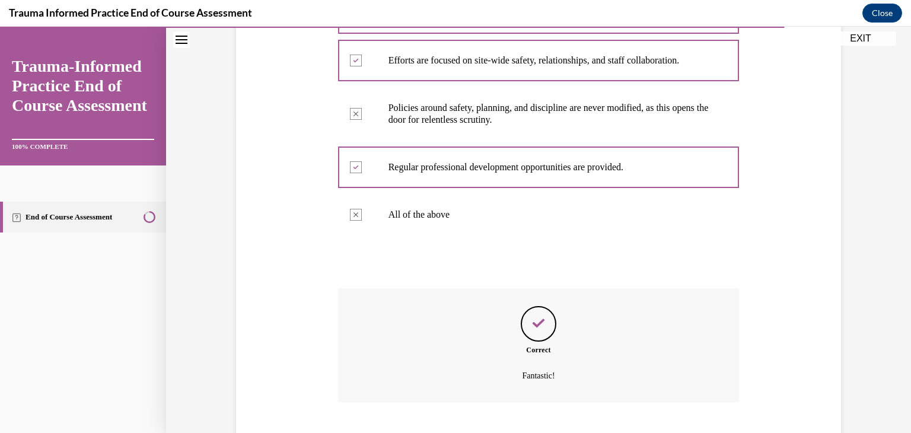
scroll to position [387, 0]
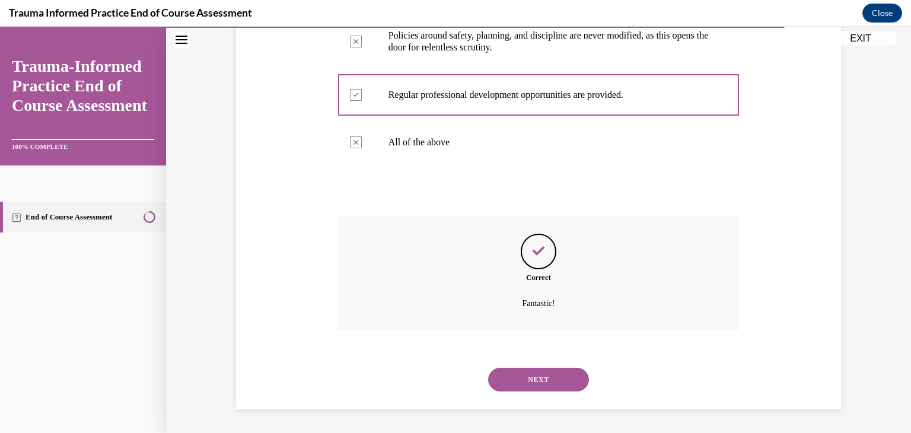
click at [542, 378] on button "NEXT" at bounding box center [538, 380] width 101 height 24
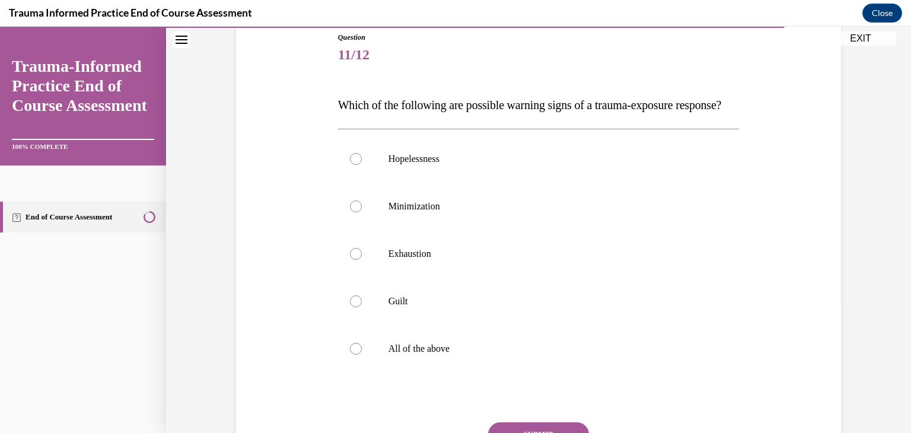
scroll to position [133, 0]
click at [531, 355] on p "All of the above" at bounding box center [550, 349] width 322 height 12
click at [362, 355] on input "All of the above" at bounding box center [356, 349] width 12 height 12
radio input "true"
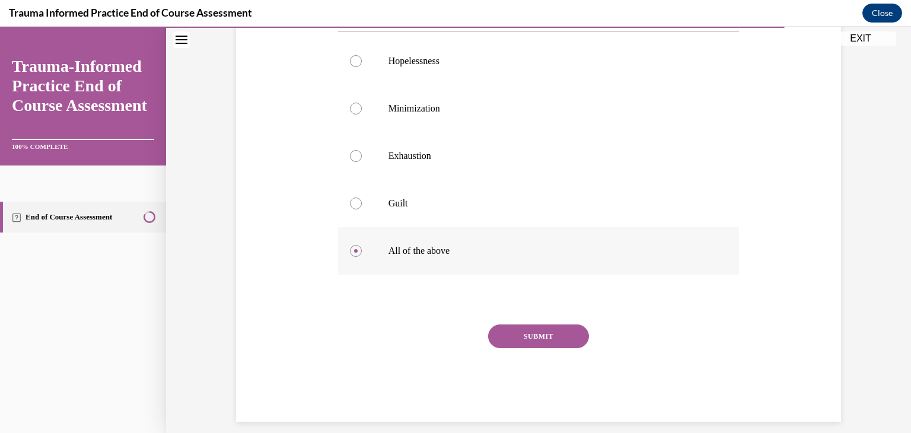
click at [531, 348] on button "SUBMIT" at bounding box center [538, 337] width 101 height 24
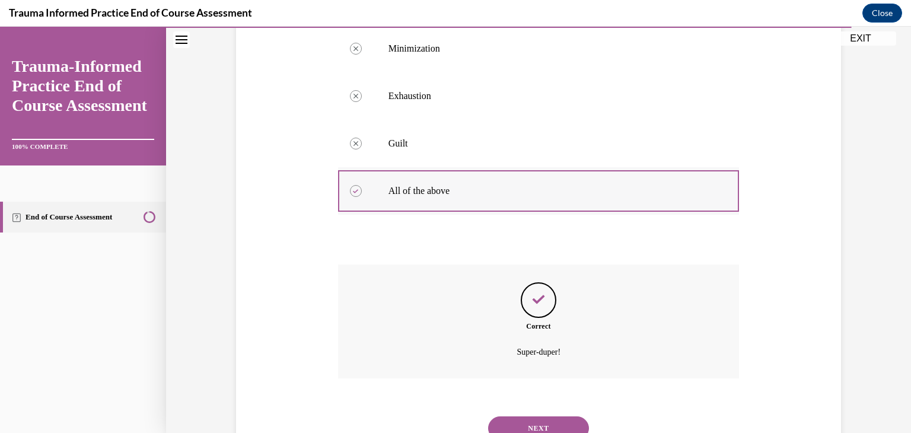
scroll to position [363, 0]
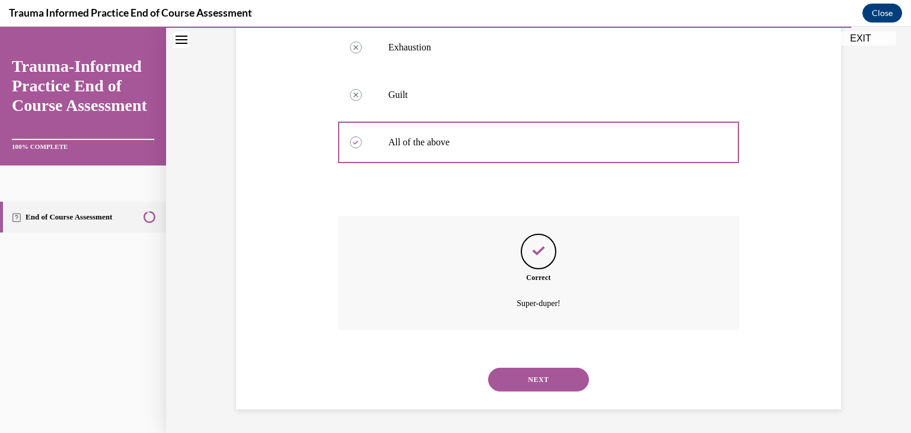
click at [532, 377] on button "NEXT" at bounding box center [538, 380] width 101 height 24
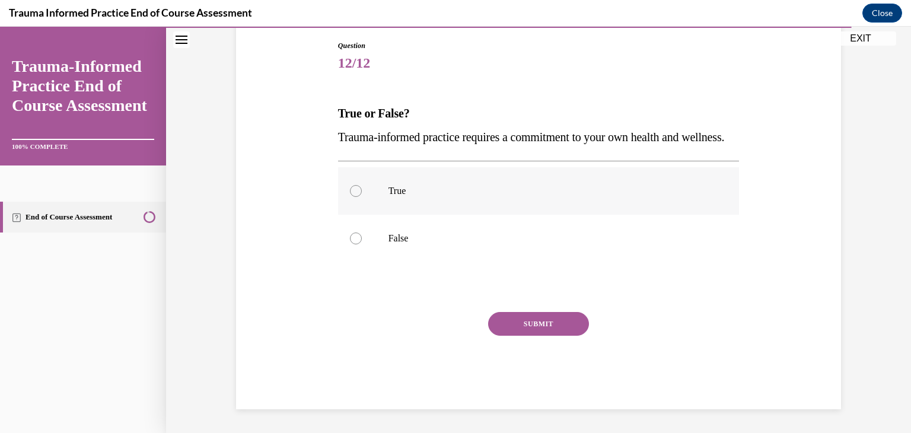
click at [514, 215] on label "True" at bounding box center [539, 190] width 402 height 47
click at [362, 197] on input "True" at bounding box center [356, 191] width 12 height 12
radio input "true"
click at [544, 336] on button "SUBMIT" at bounding box center [538, 324] width 101 height 24
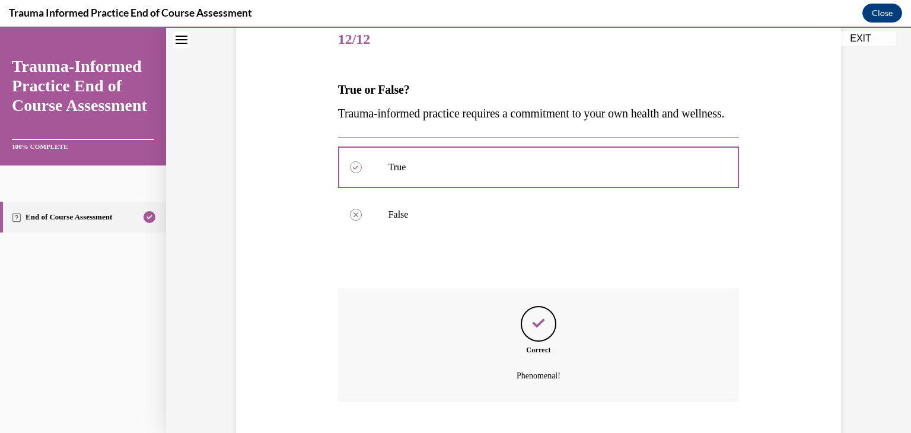
scroll to position [244, 0]
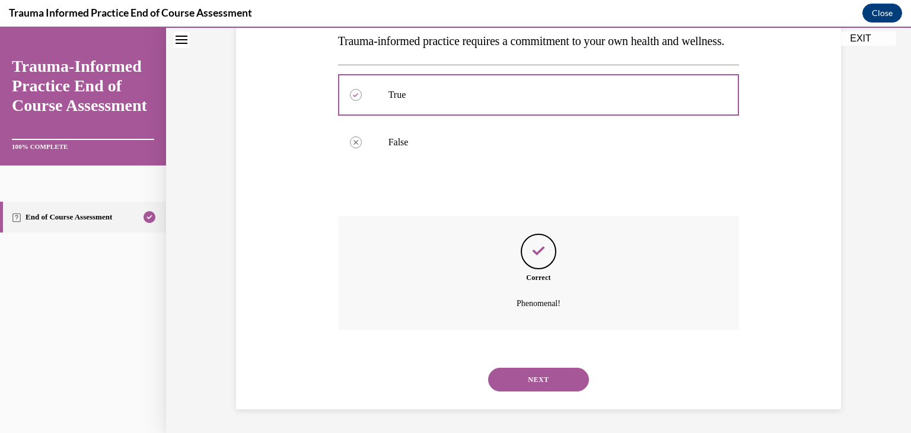
click at [544, 377] on button "NEXT" at bounding box center [538, 380] width 101 height 24
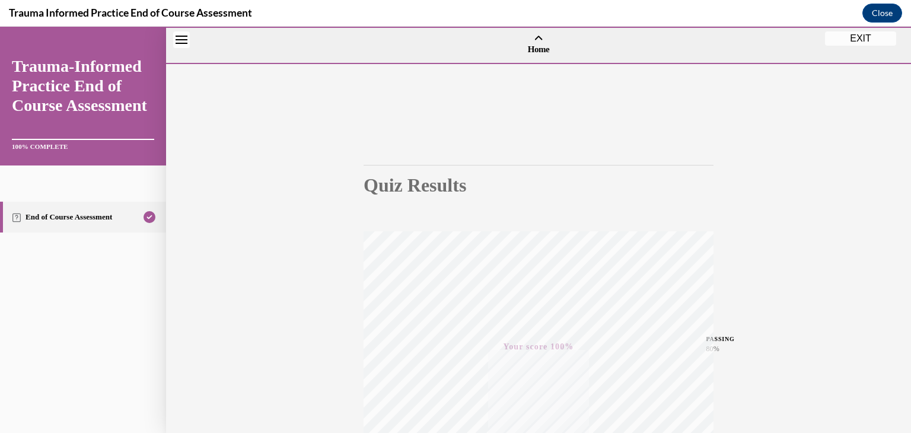
scroll to position [202, 0]
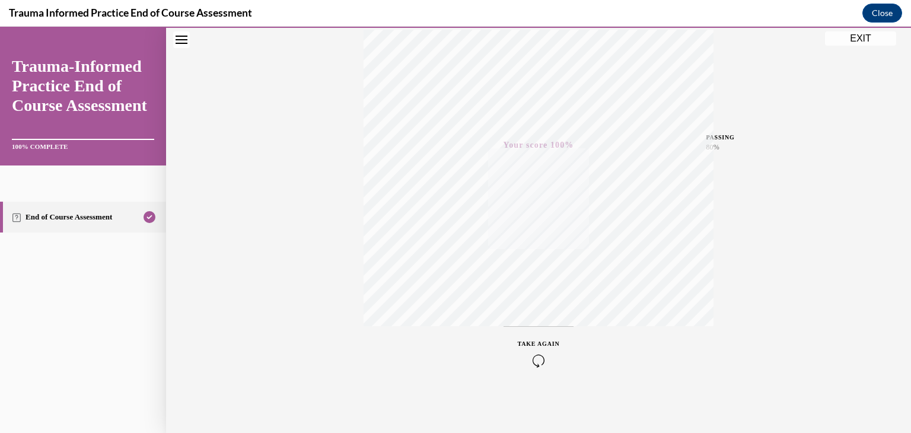
click at [846, 37] on button "EXIT" at bounding box center [860, 38] width 71 height 14
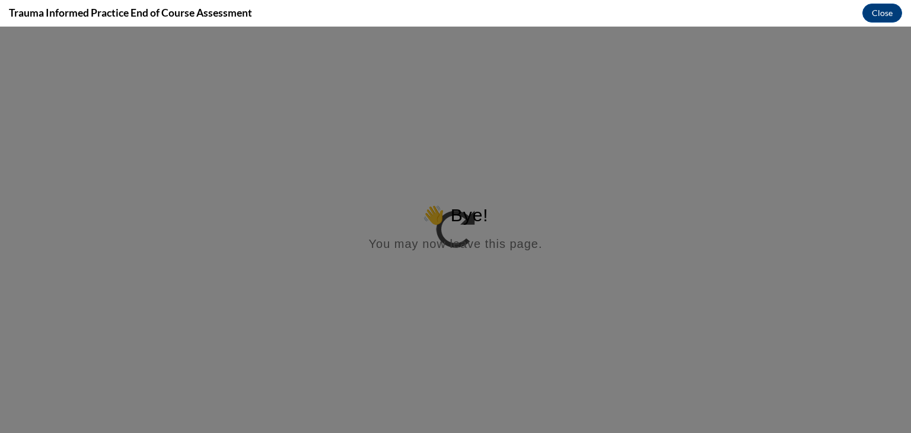
scroll to position [0, 0]
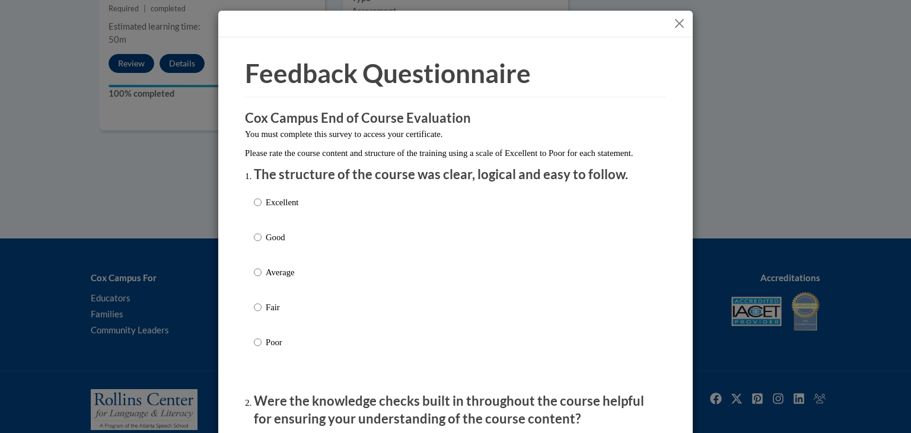
click at [306, 214] on div "Excellent Good Average Fair Poor" at bounding box center [455, 286] width 403 height 193
click at [258, 209] on input "Excellent" at bounding box center [258, 202] width 8 height 13
radio input "true"
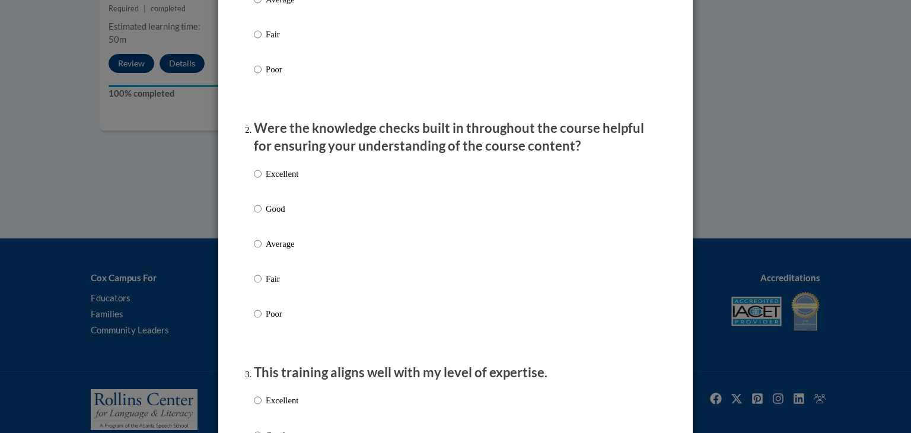
scroll to position [271, 0]
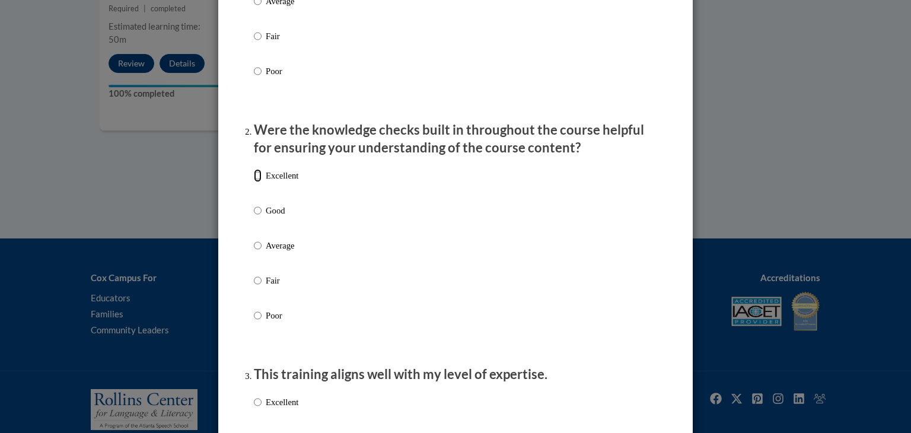
click at [258, 182] on input "Excellent" at bounding box center [258, 175] width 8 height 13
radio input "true"
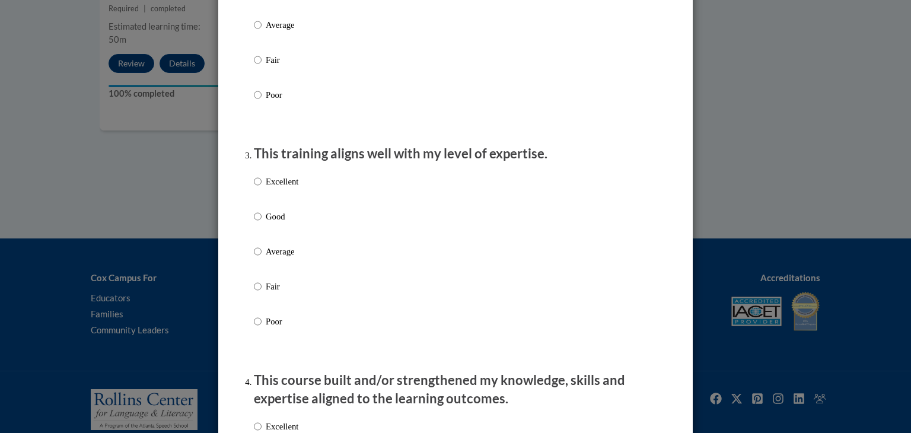
scroll to position [490, 0]
click at [257, 190] on input "Excellent" at bounding box center [258, 183] width 8 height 13
radio input "true"
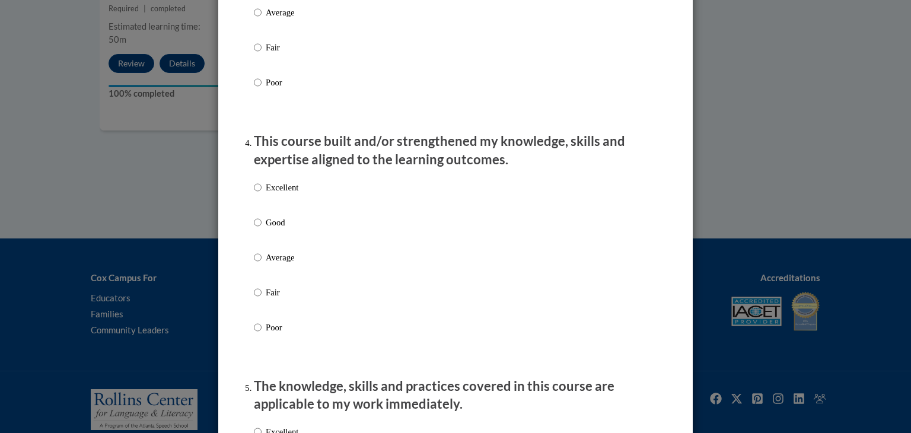
scroll to position [732, 0]
click at [257, 193] on input "Excellent" at bounding box center [258, 186] width 8 height 13
radio input "true"
click at [257, 193] on input "Excellent" at bounding box center [258, 186] width 8 height 13
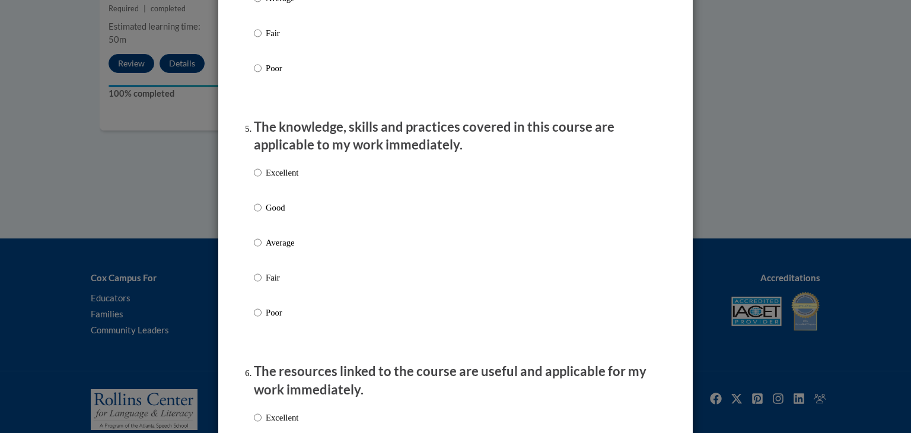
scroll to position [984, 0]
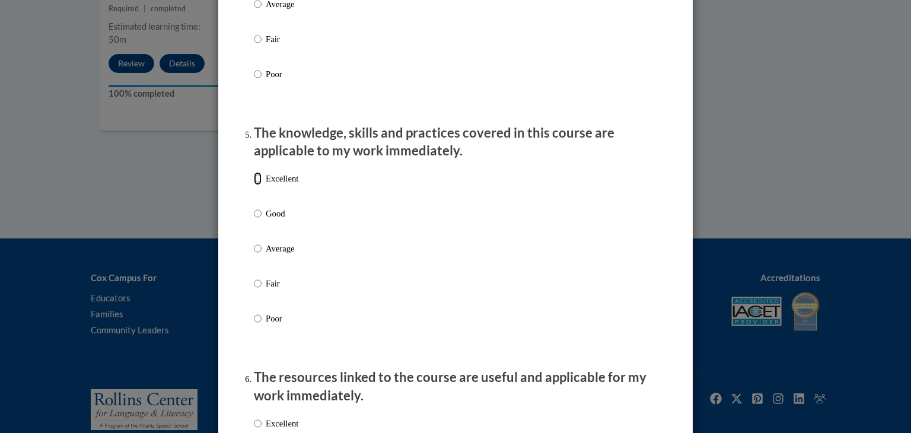
click at [256, 185] on input "Excellent" at bounding box center [258, 178] width 8 height 13
radio input "true"
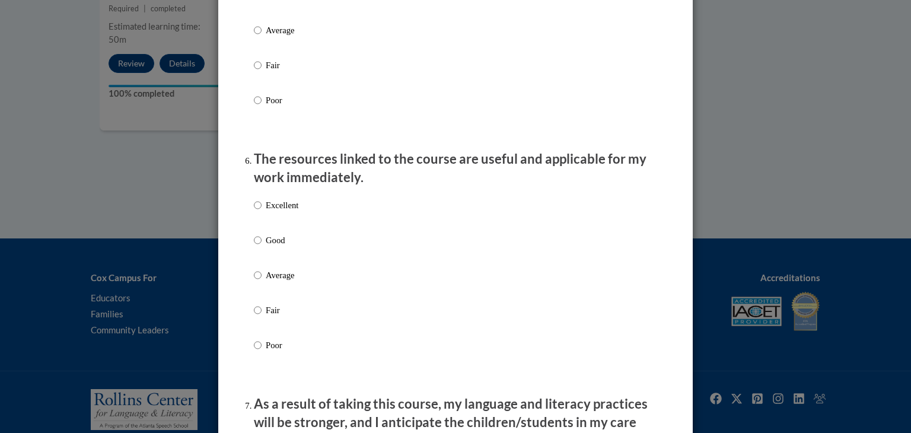
scroll to position [1212, 0]
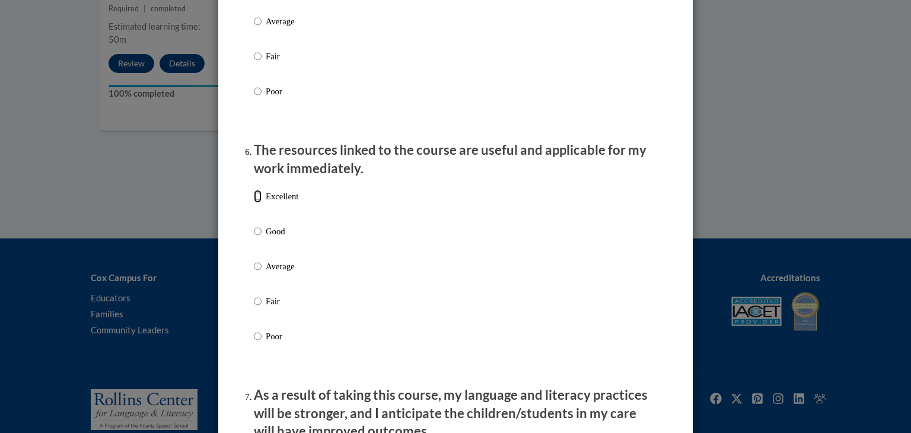
click at [259, 203] on input "Excellent" at bounding box center [258, 196] width 8 height 13
radio input "true"
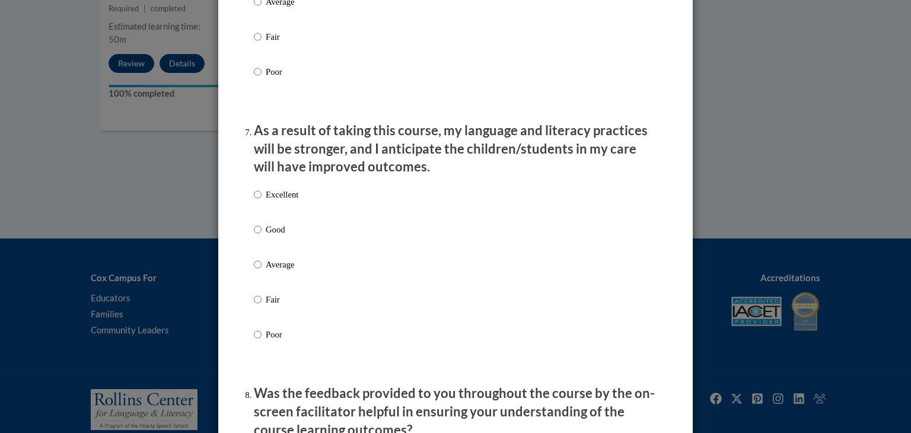
scroll to position [1476, 0]
click at [259, 201] on input "Excellent" at bounding box center [258, 194] width 8 height 13
radio input "true"
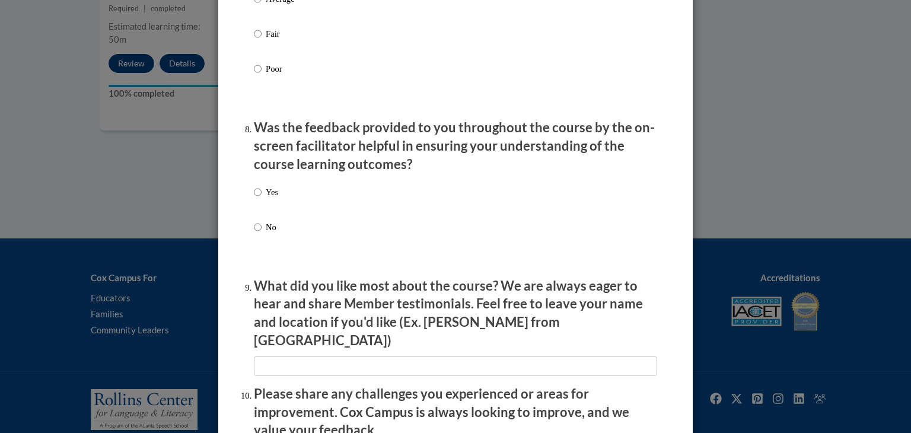
scroll to position [1737, 0]
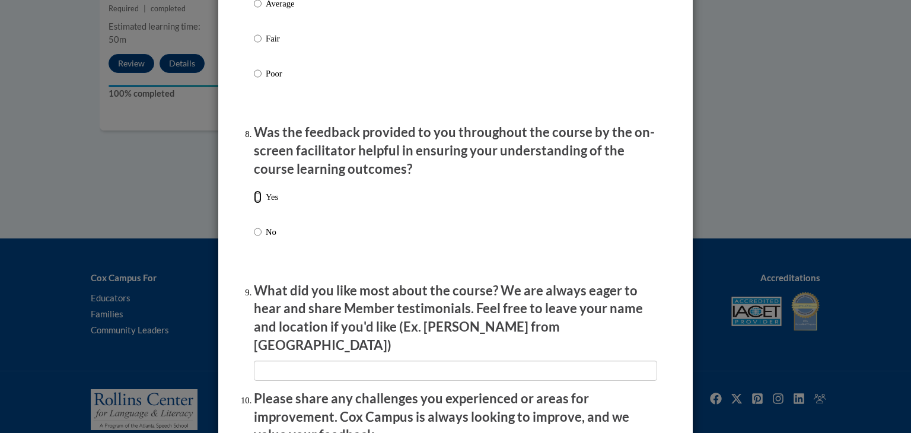
click at [259, 204] on input "Yes" at bounding box center [258, 196] width 8 height 13
radio input "true"
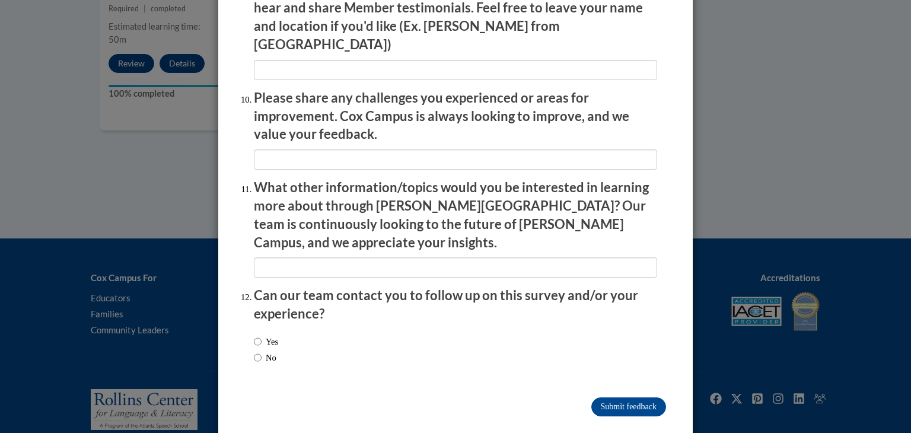
scroll to position [2034, 0]
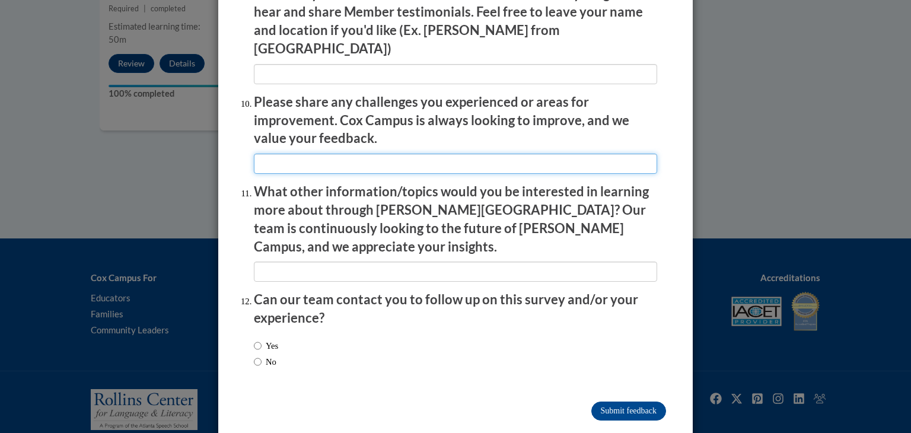
click at [299, 165] on input "textbox" at bounding box center [455, 164] width 403 height 20
type input "Live teachings."
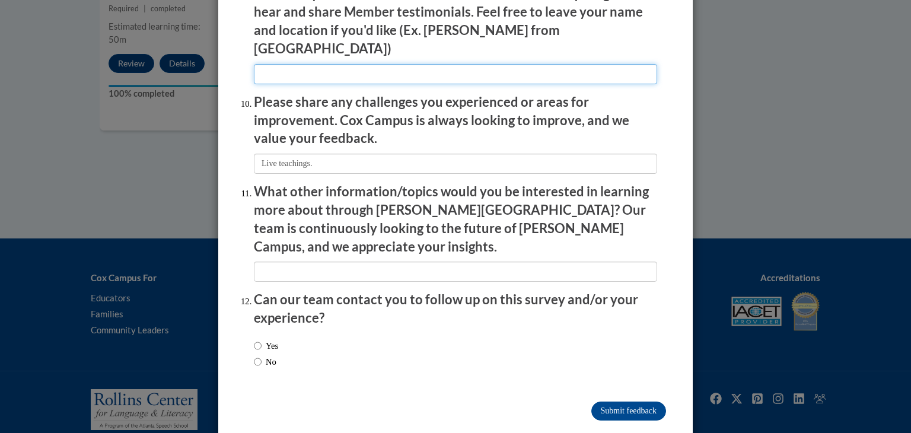
click at [284, 73] on input "textbox" at bounding box center [455, 74] width 403 height 20
click at [401, 69] on input "textbox" at bounding box center [455, 74] width 403 height 20
click at [435, 68] on input "textbox" at bounding box center [455, 74] width 403 height 20
click at [397, 71] on input "textbox" at bounding box center [455, 74] width 403 height 20
click at [453, 66] on input "textbox" at bounding box center [455, 74] width 403 height 20
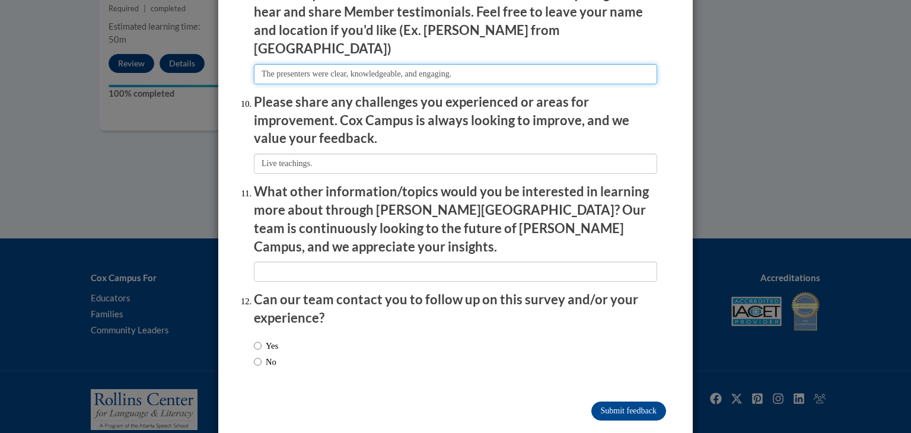
type input "The presenters were clear, knowledgeable, and engaging."
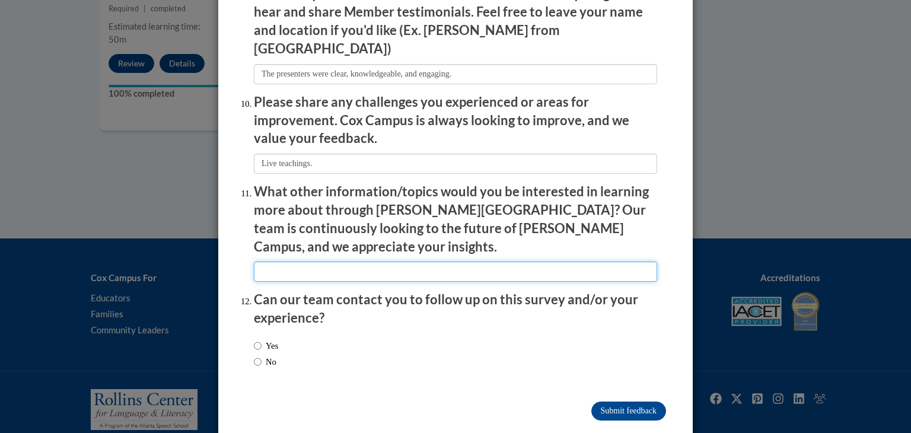
click at [456, 262] on input "textbox" at bounding box center [455, 272] width 403 height 20
click at [295, 262] on input "textbox" at bounding box center [455, 272] width 403 height 20
click at [333, 262] on input "textbox" at bounding box center [455, 272] width 403 height 20
type input "Self-care and mental help for teachers"
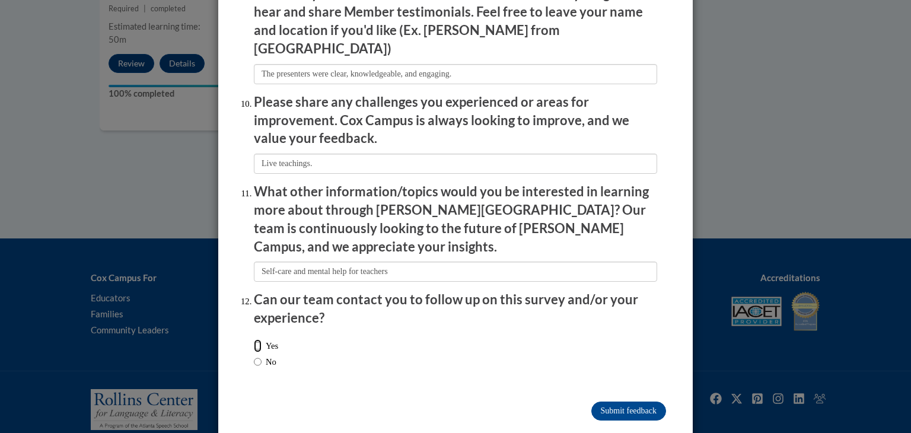
click at [257, 339] on input "Yes" at bounding box center [258, 345] width 8 height 13
radio input "true"
click at [640, 402] on input "Submit feedback" at bounding box center [629, 411] width 75 height 19
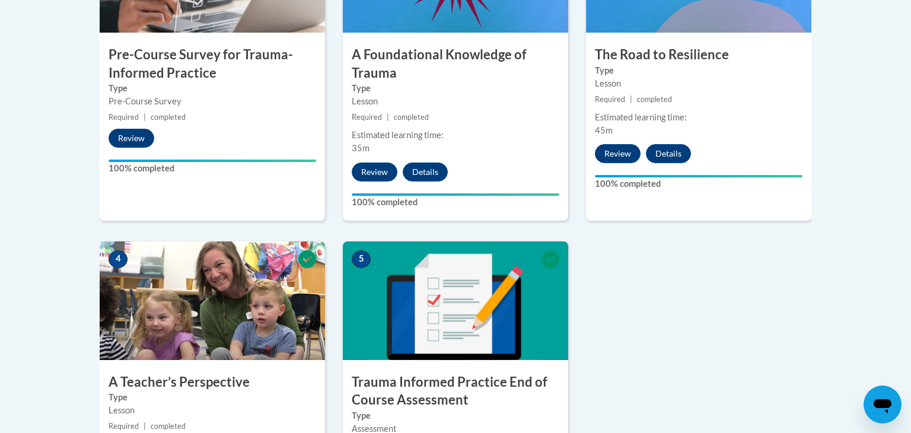
scroll to position [0, 0]
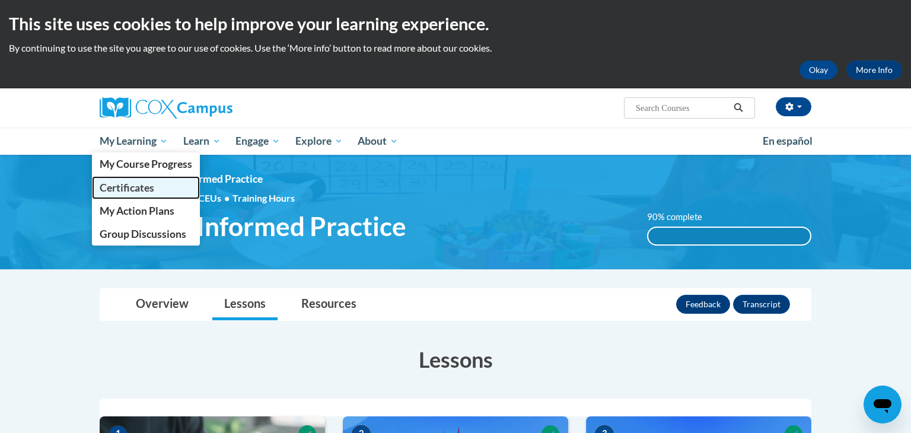
click at [131, 183] on span "Certificates" at bounding box center [127, 188] width 55 height 12
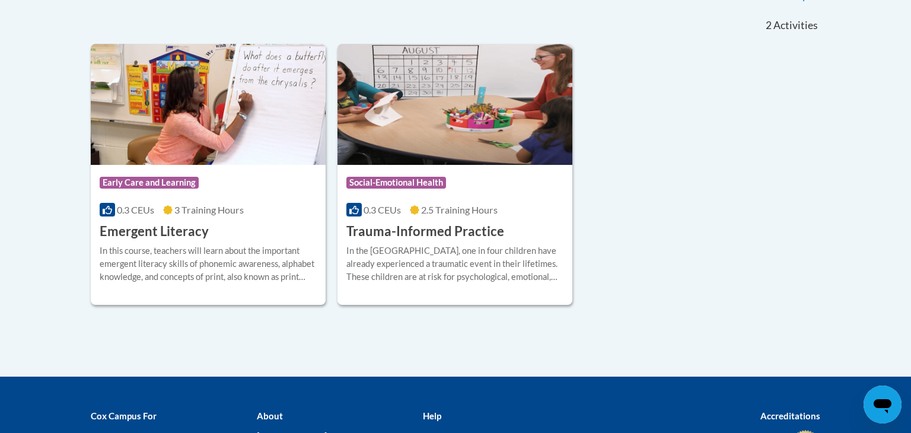
scroll to position [349, 0]
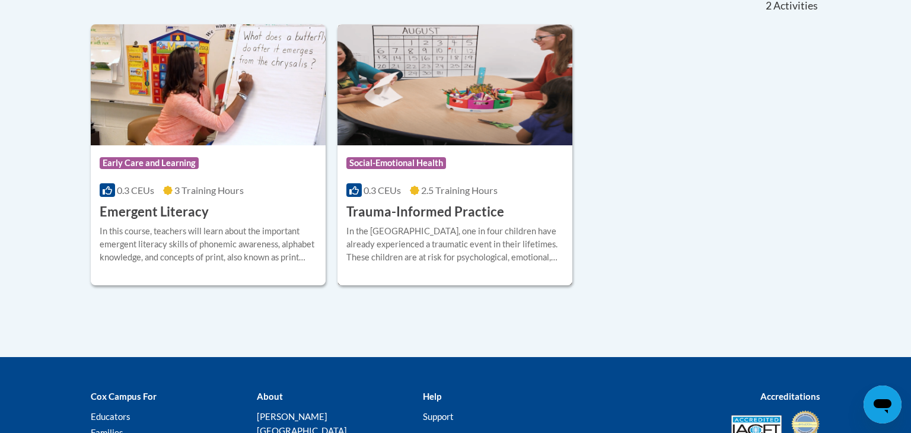
click at [492, 230] on div "In the [GEOGRAPHIC_DATA], one in four children have already experienced a traum…" at bounding box center [455, 244] width 217 height 39
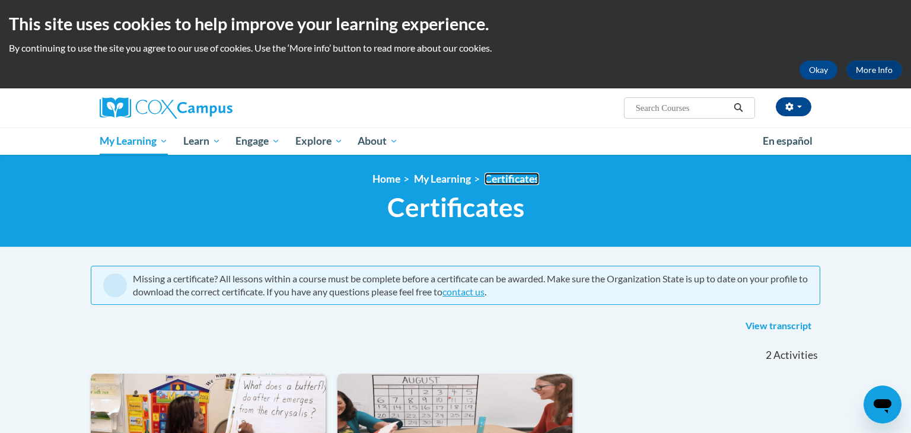
click at [515, 182] on link "Certificates" at bounding box center [512, 179] width 55 height 12
click at [758, 323] on link "View transcript" at bounding box center [779, 326] width 84 height 19
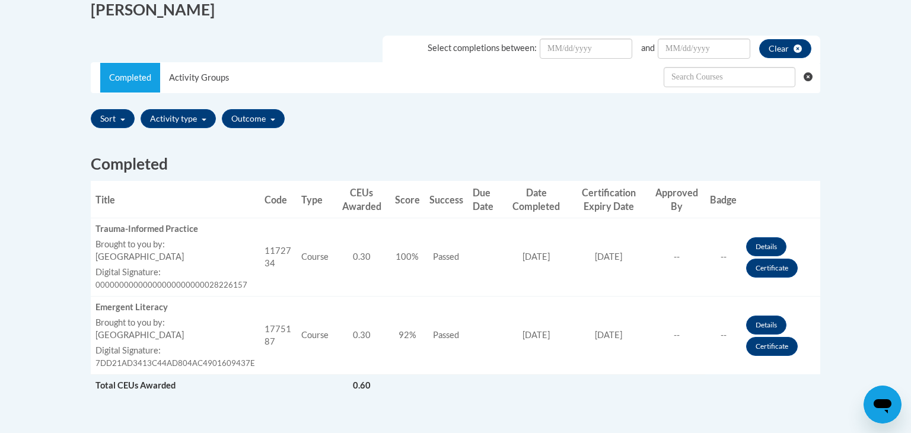
scroll to position [330, 0]
click at [774, 347] on link "Certificate" at bounding box center [772, 346] width 52 height 19
click at [774, 351] on link "Certificate" at bounding box center [772, 346] width 52 height 19
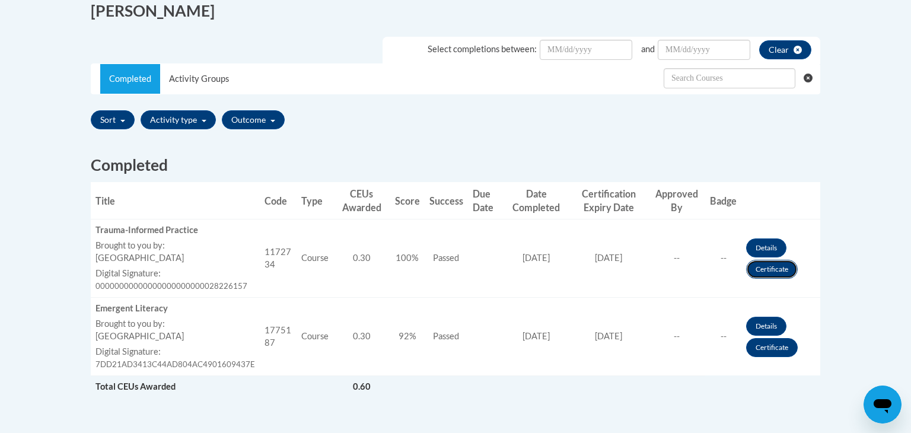
click at [775, 269] on link "Certificate" at bounding box center [772, 269] width 52 height 19
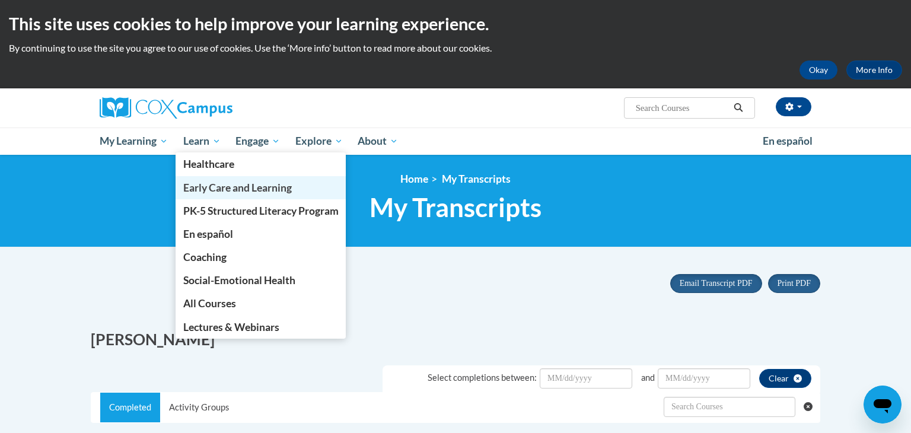
click at [227, 188] on span "Early Care and Learning" at bounding box center [237, 188] width 109 height 12
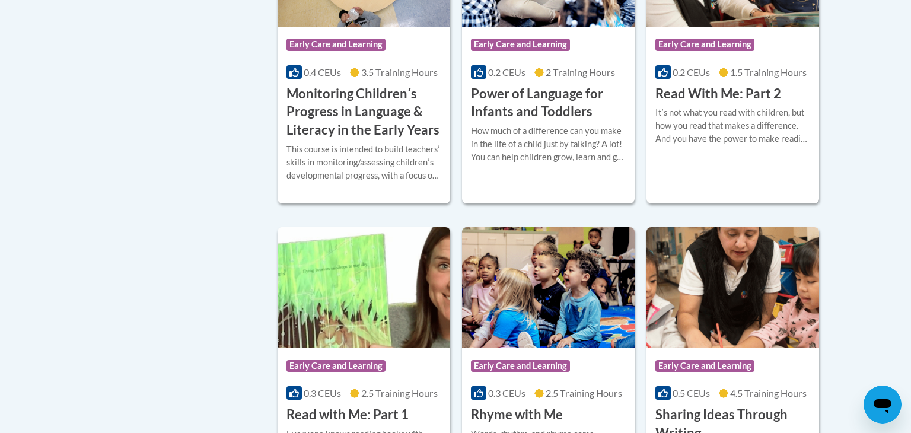
scroll to position [1190, 0]
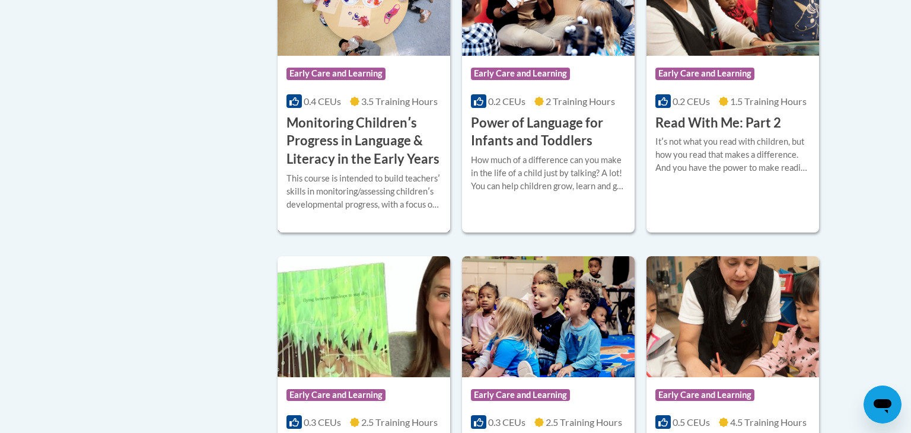
click at [384, 157] on h3 "Monitoring Childrenʹs Progress in Language & Literacy in the Early Years" at bounding box center [364, 141] width 155 height 55
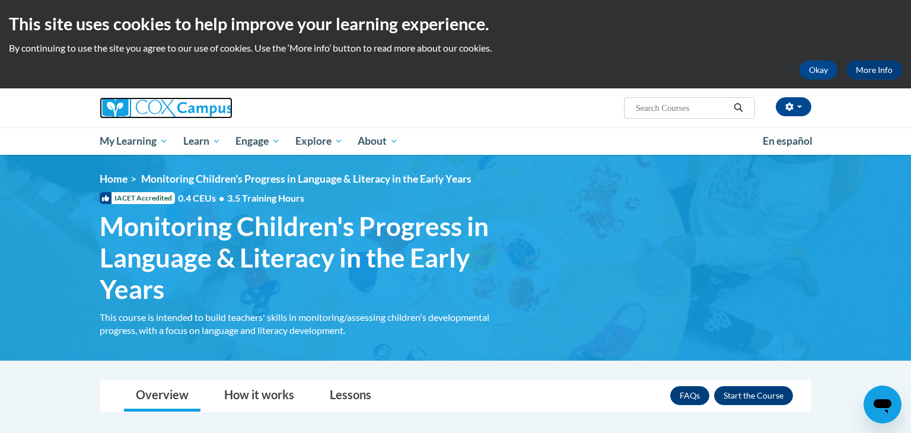
click at [186, 106] on img at bounding box center [166, 107] width 133 height 21
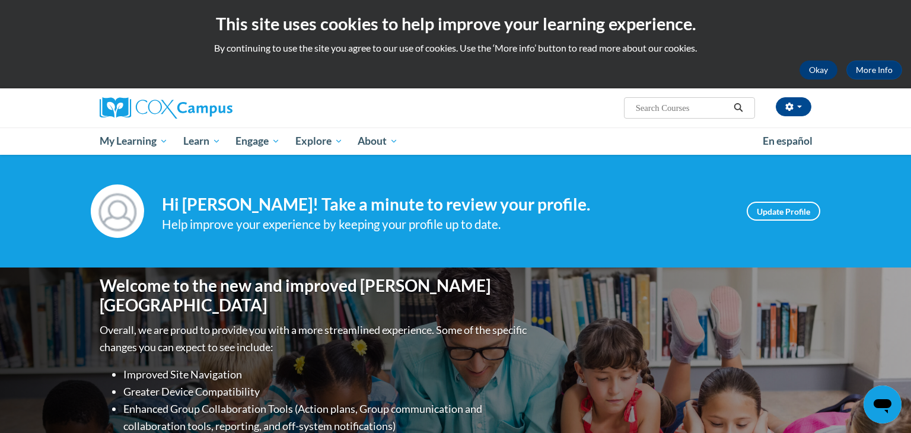
click at [825, 71] on button "Okay" at bounding box center [819, 70] width 38 height 19
